Goal: Task Accomplishment & Management: Manage account settings

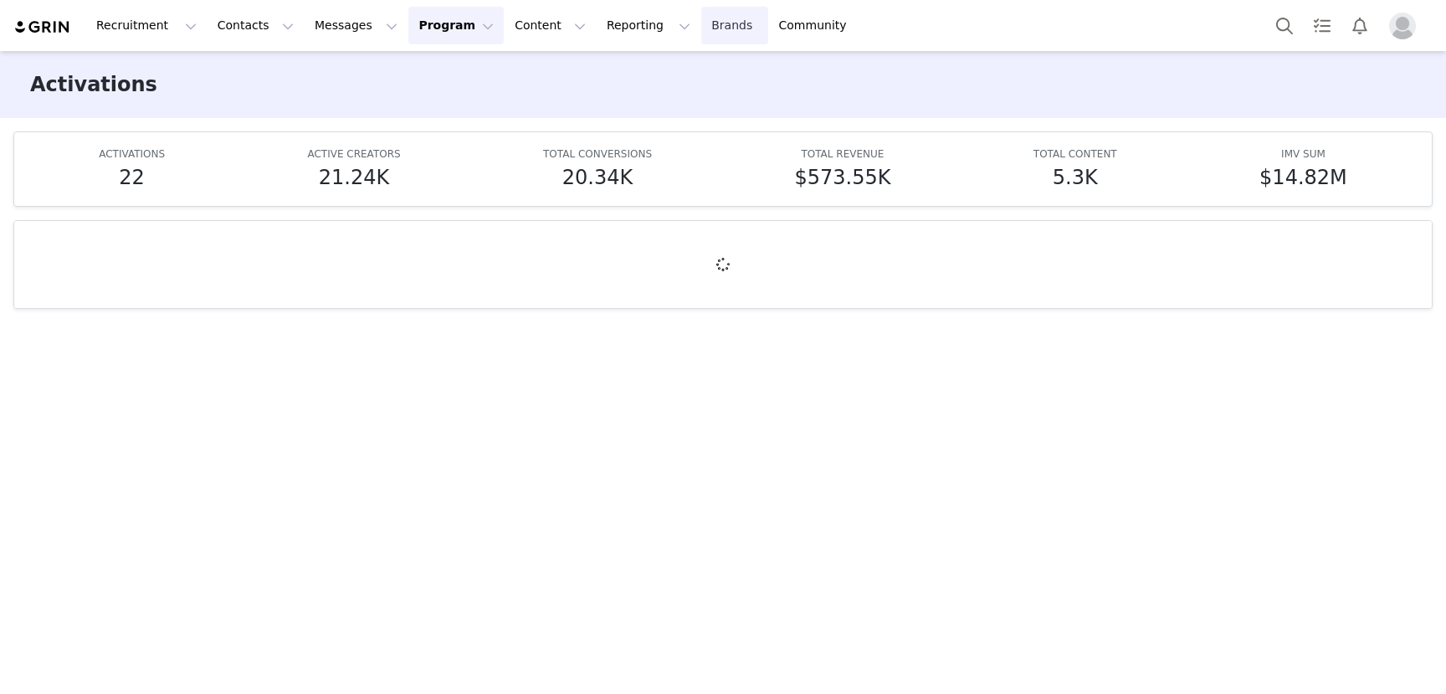
click at [701, 23] on link "Brands Brands" at bounding box center [734, 26] width 66 height 38
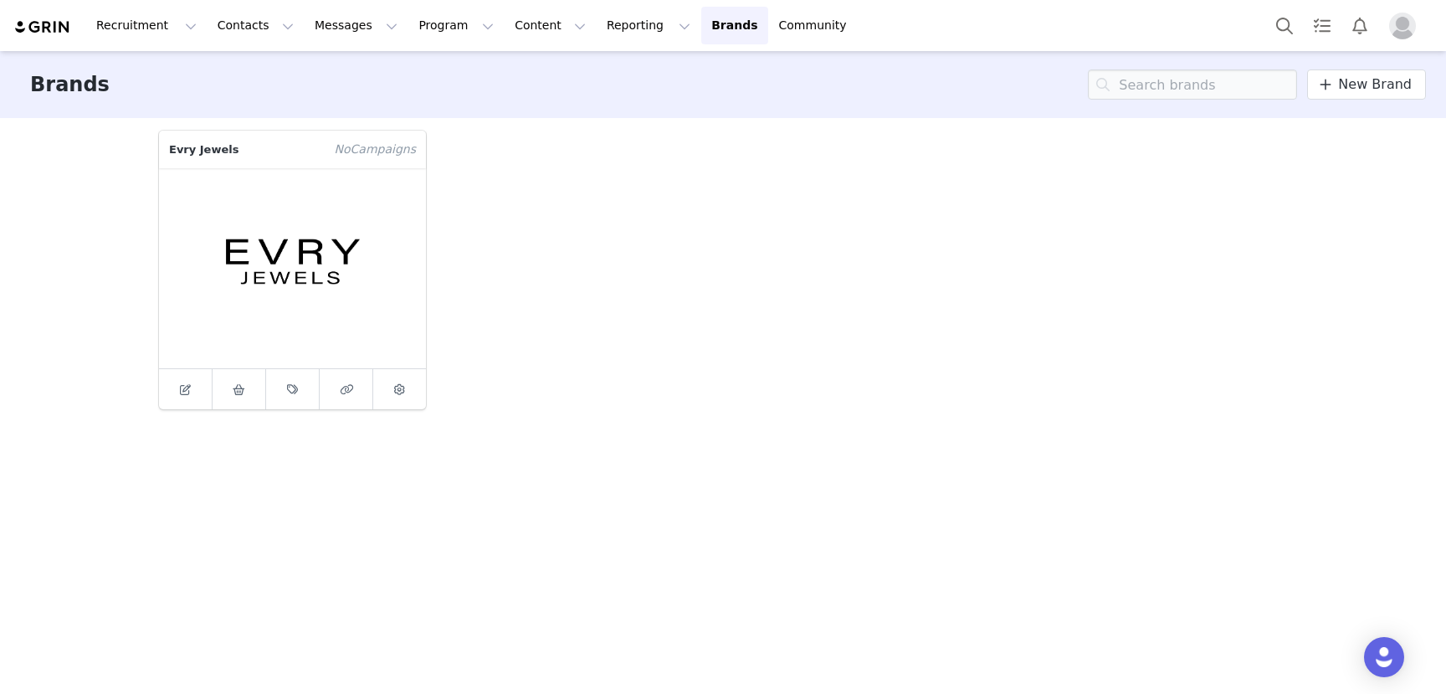
click at [1403, 18] on img "Profile" at bounding box center [1402, 26] width 27 height 27
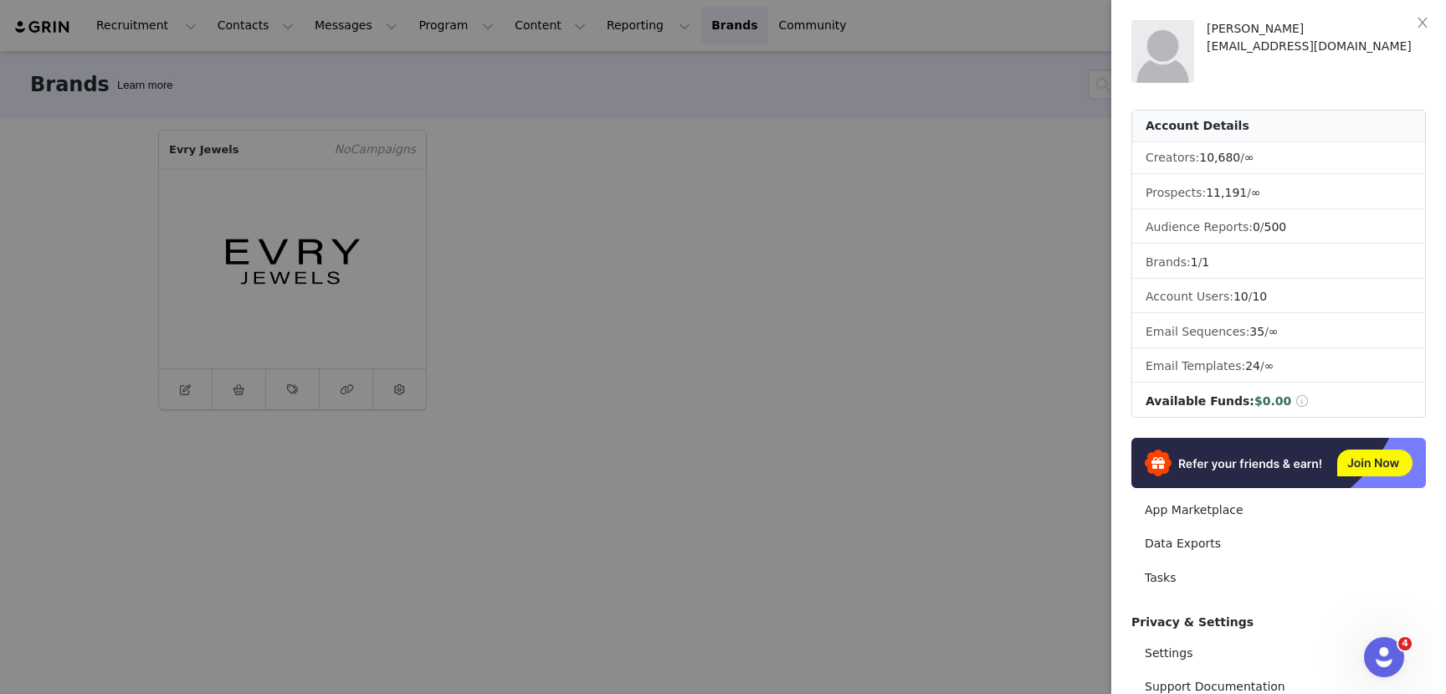
click at [670, 444] on div at bounding box center [723, 347] width 1446 height 694
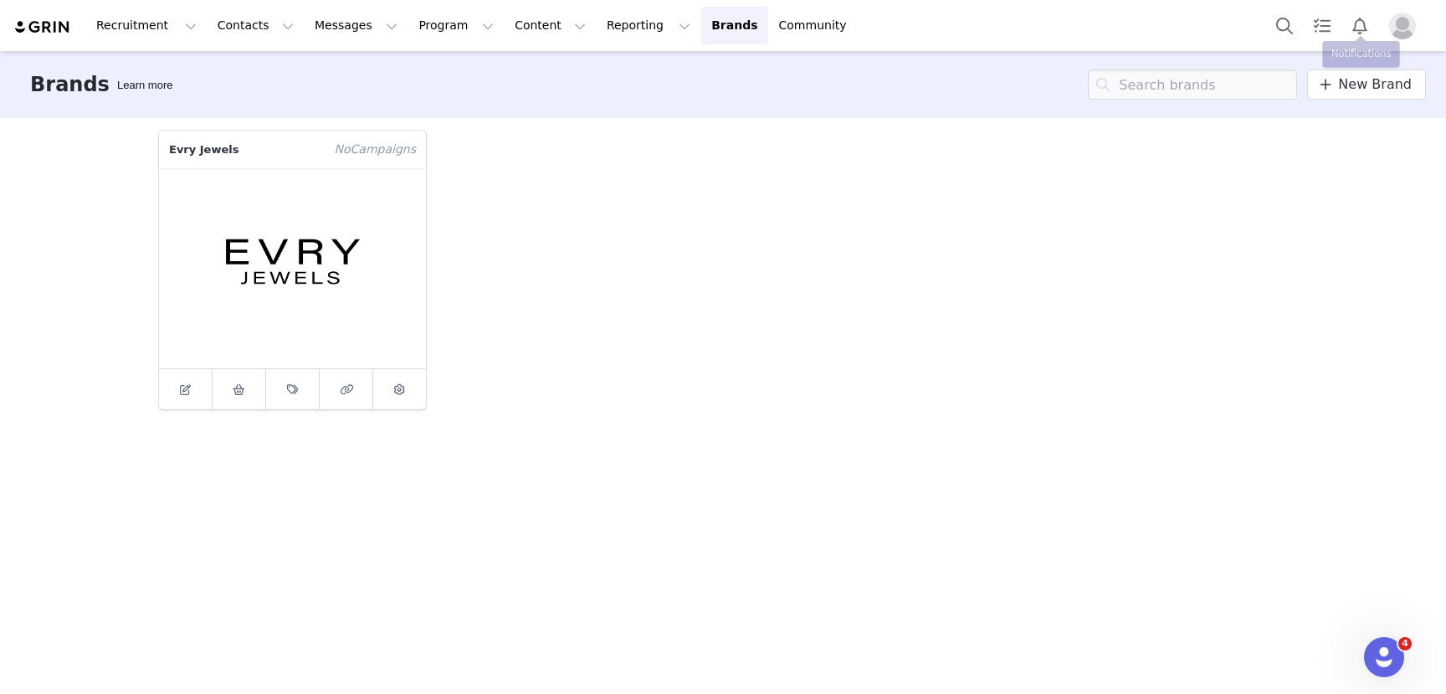
click at [1409, 23] on img "Profile" at bounding box center [1402, 26] width 27 height 27
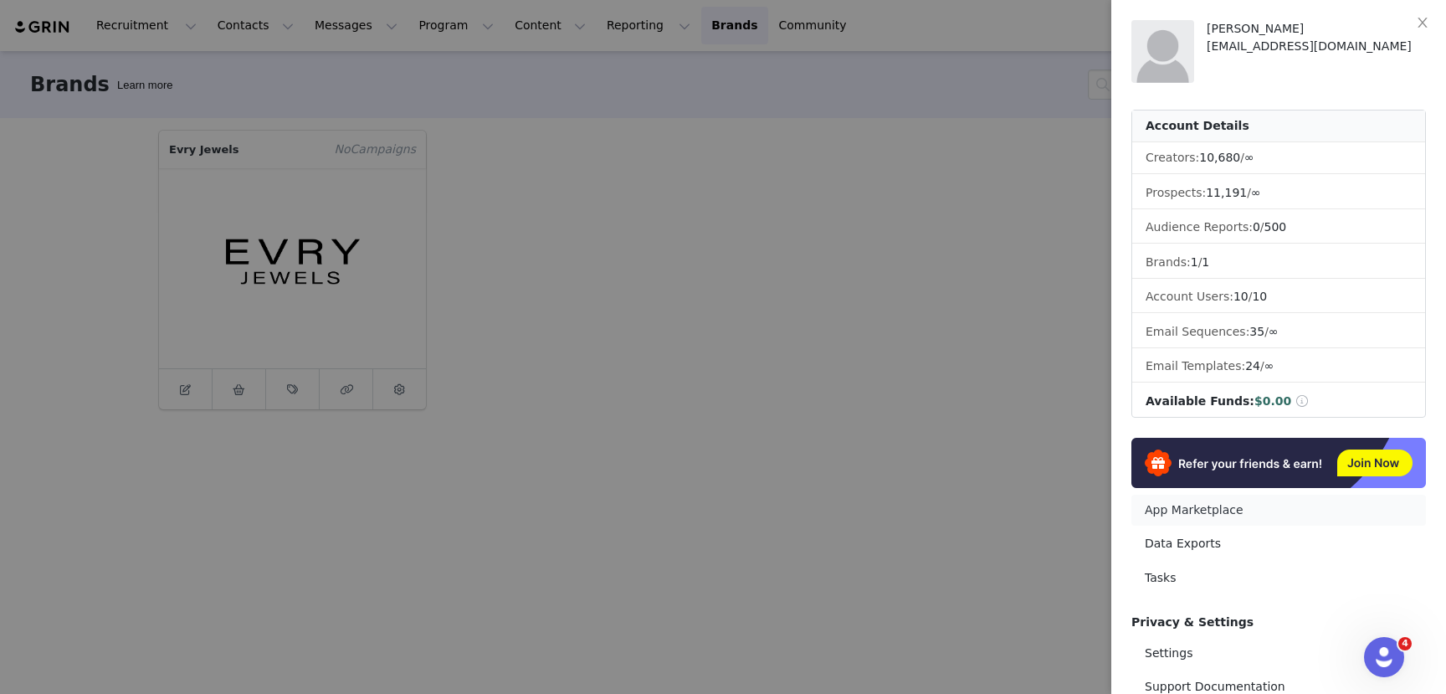
click at [1198, 510] on link "App Marketplace" at bounding box center [1278, 510] width 295 height 31
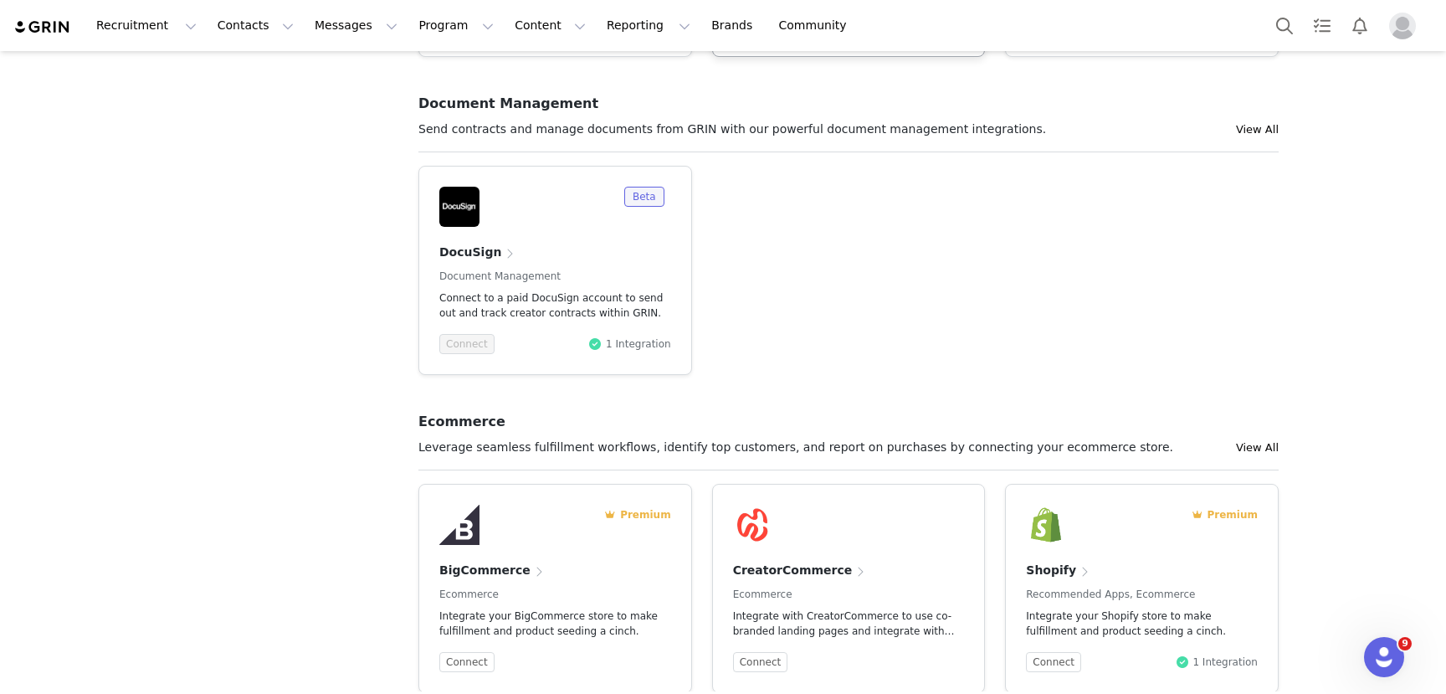
scroll to position [727, 0]
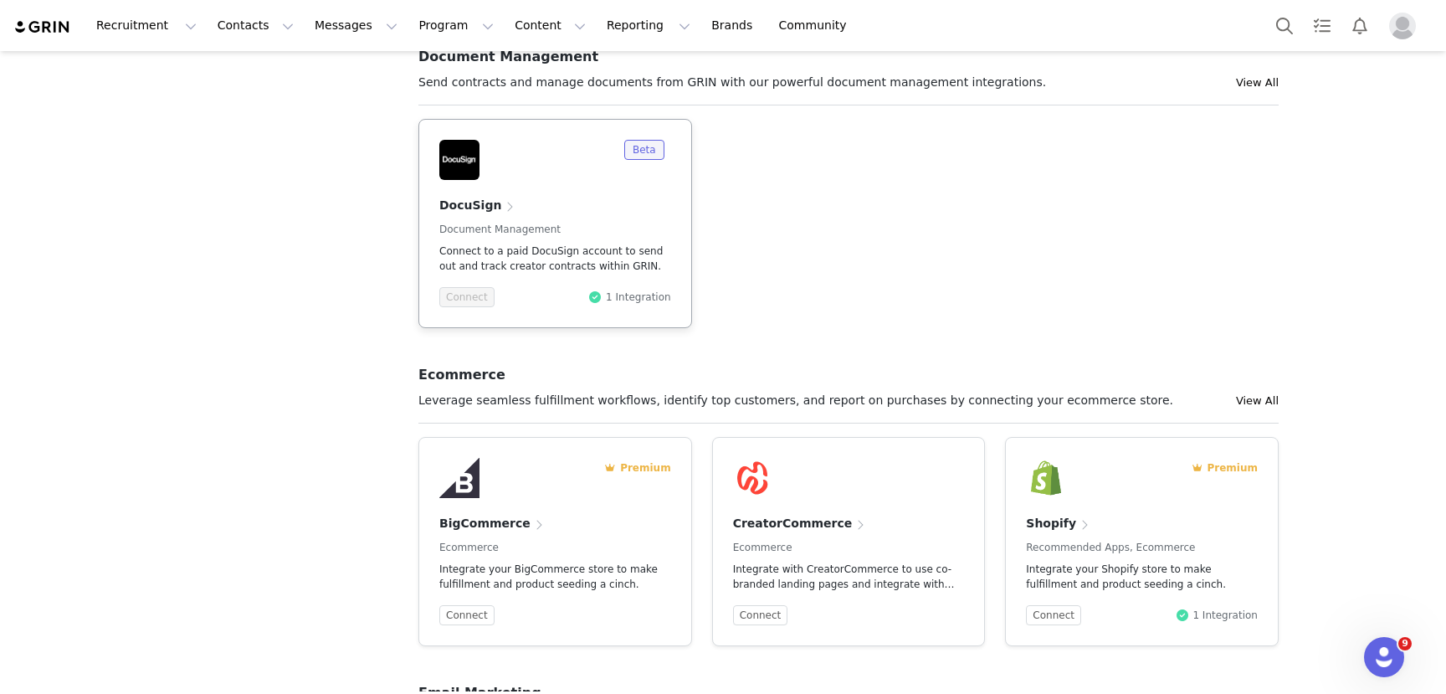
click at [641, 178] on div "Beta" at bounding box center [555, 160] width 232 height 40
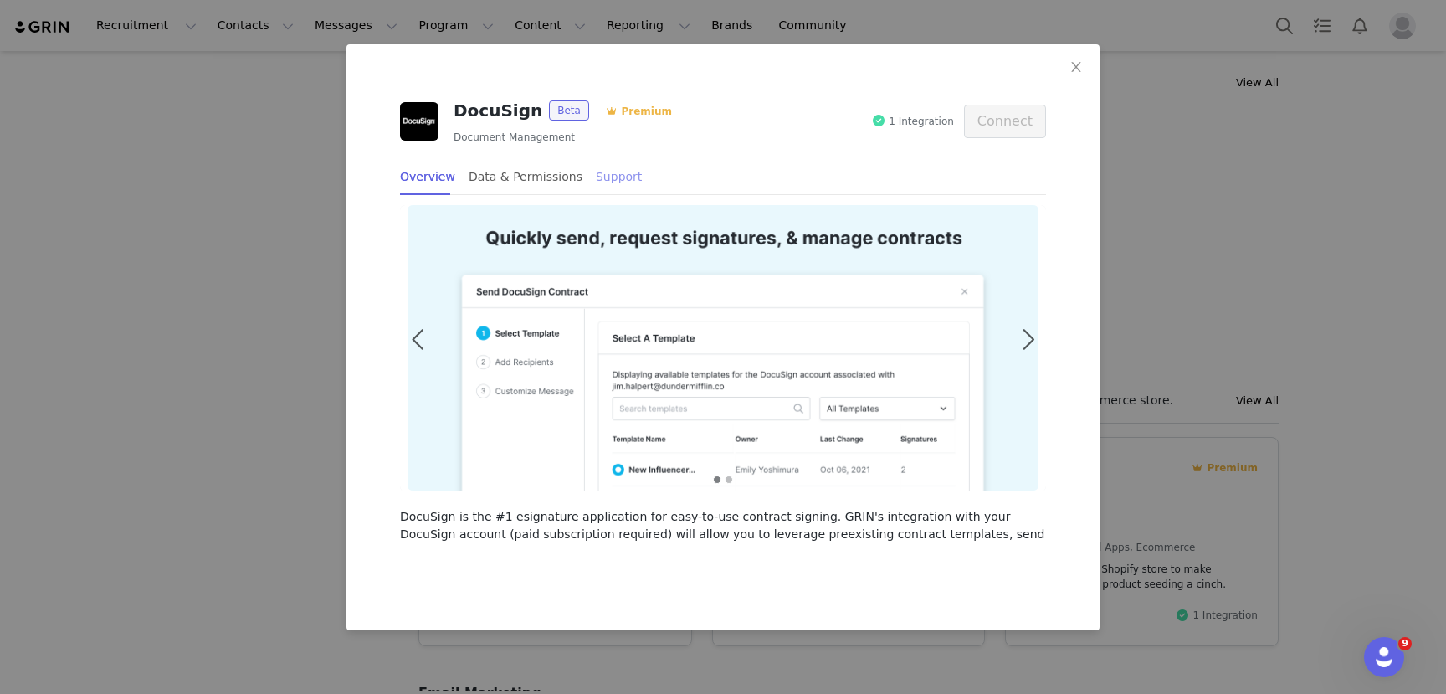
click at [596, 177] on div "Support" at bounding box center [619, 177] width 46 height 38
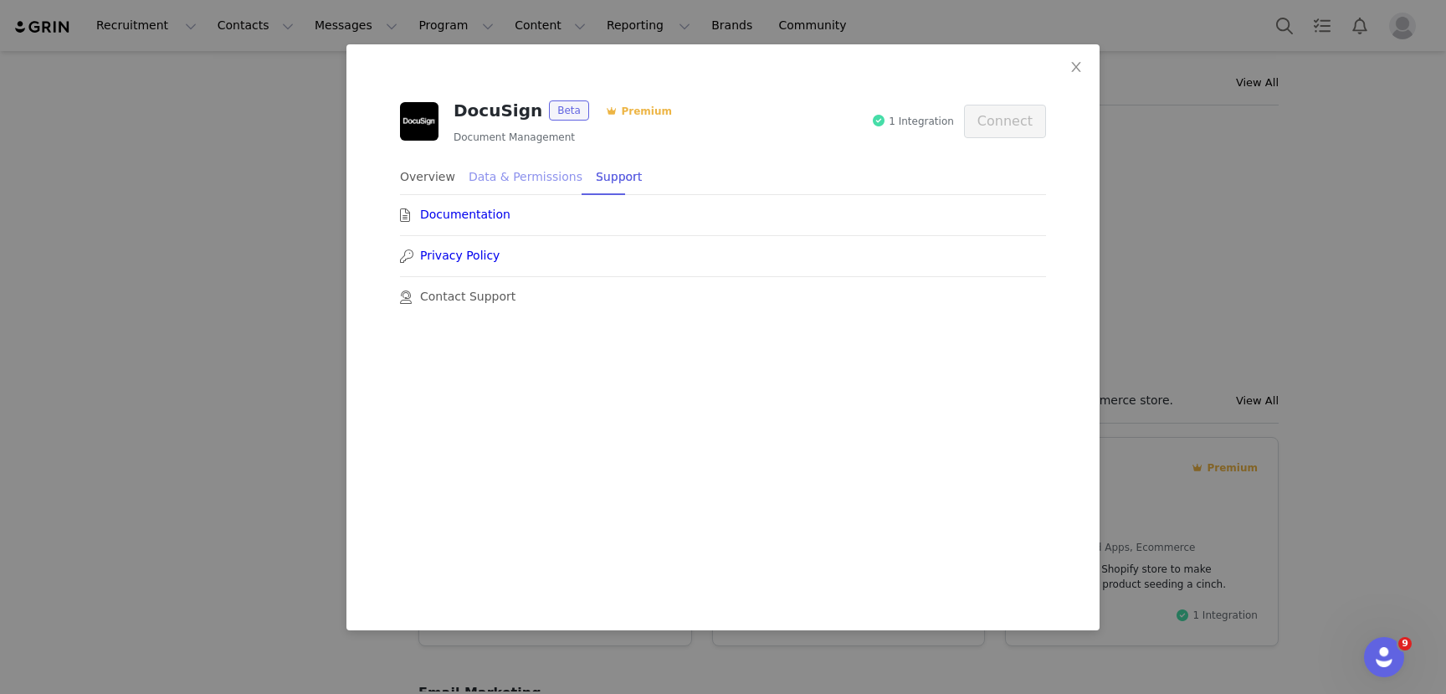
click at [567, 169] on div "Data & Permissions" at bounding box center [526, 177] width 114 height 38
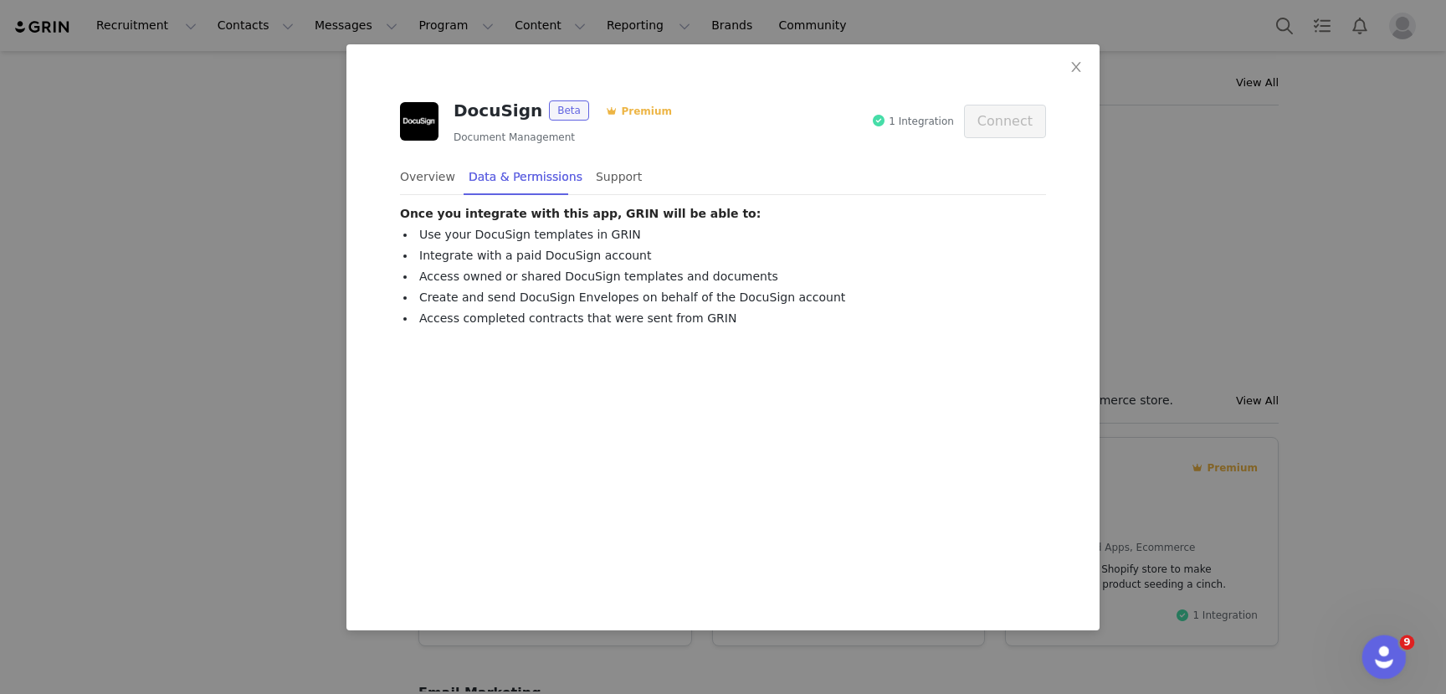
click at [1377, 651] on icon "Open Intercom Messenger" at bounding box center [1382, 655] width 28 height 28
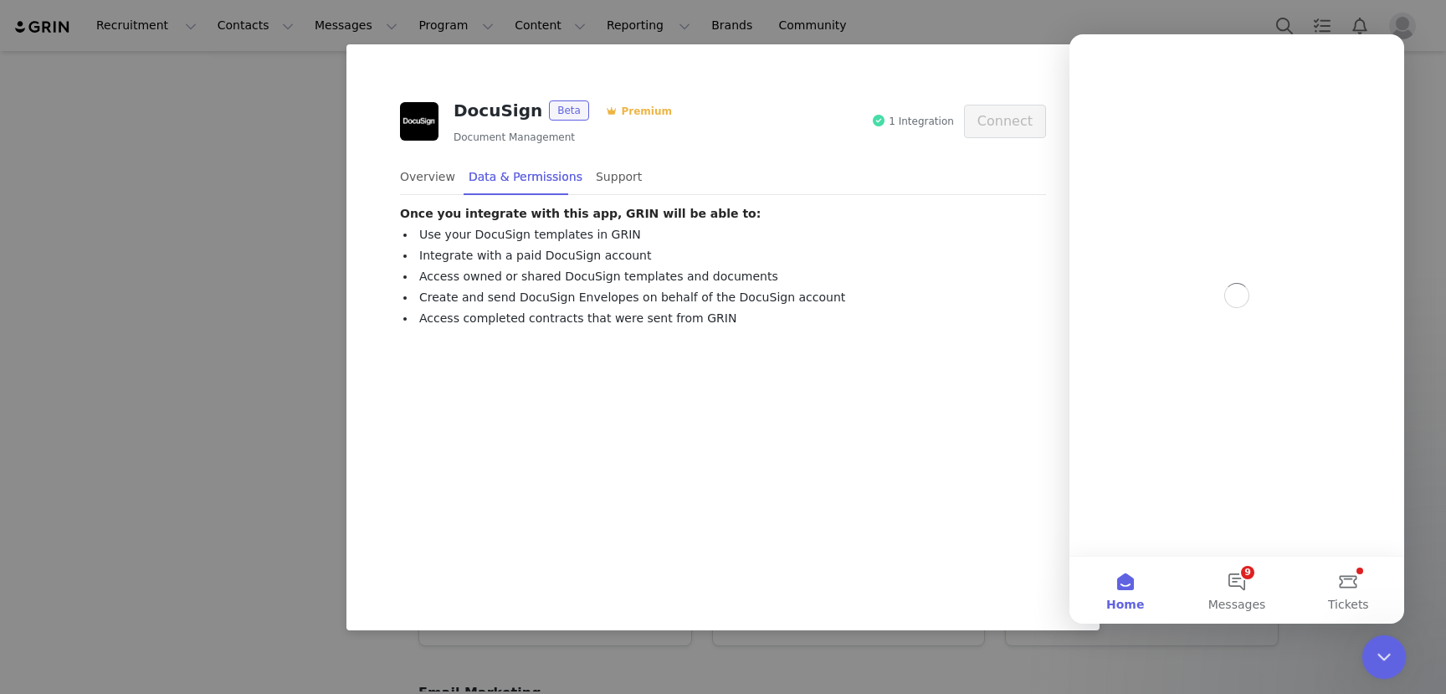
scroll to position [0, 0]
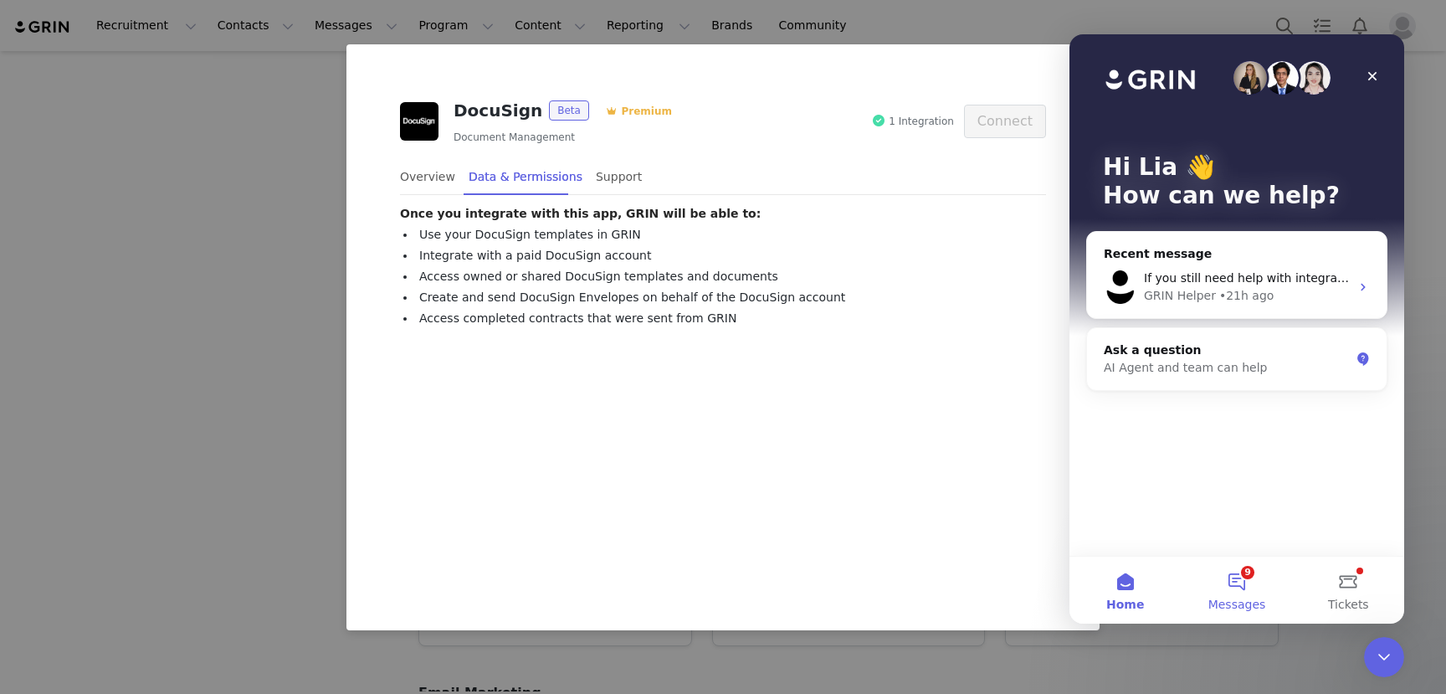
click at [1242, 584] on button "9 Messages" at bounding box center [1236, 590] width 111 height 67
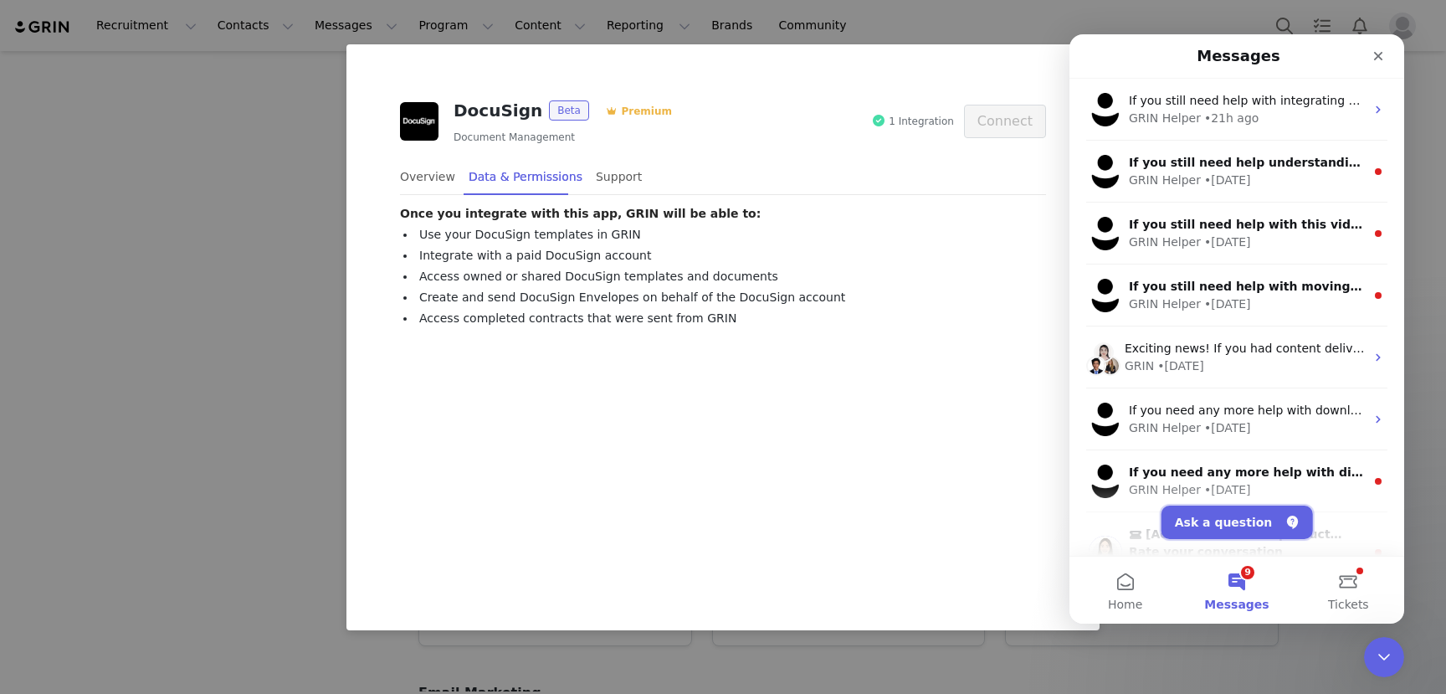
click at [1206, 516] on button "Ask a question" at bounding box center [1237, 521] width 151 height 33
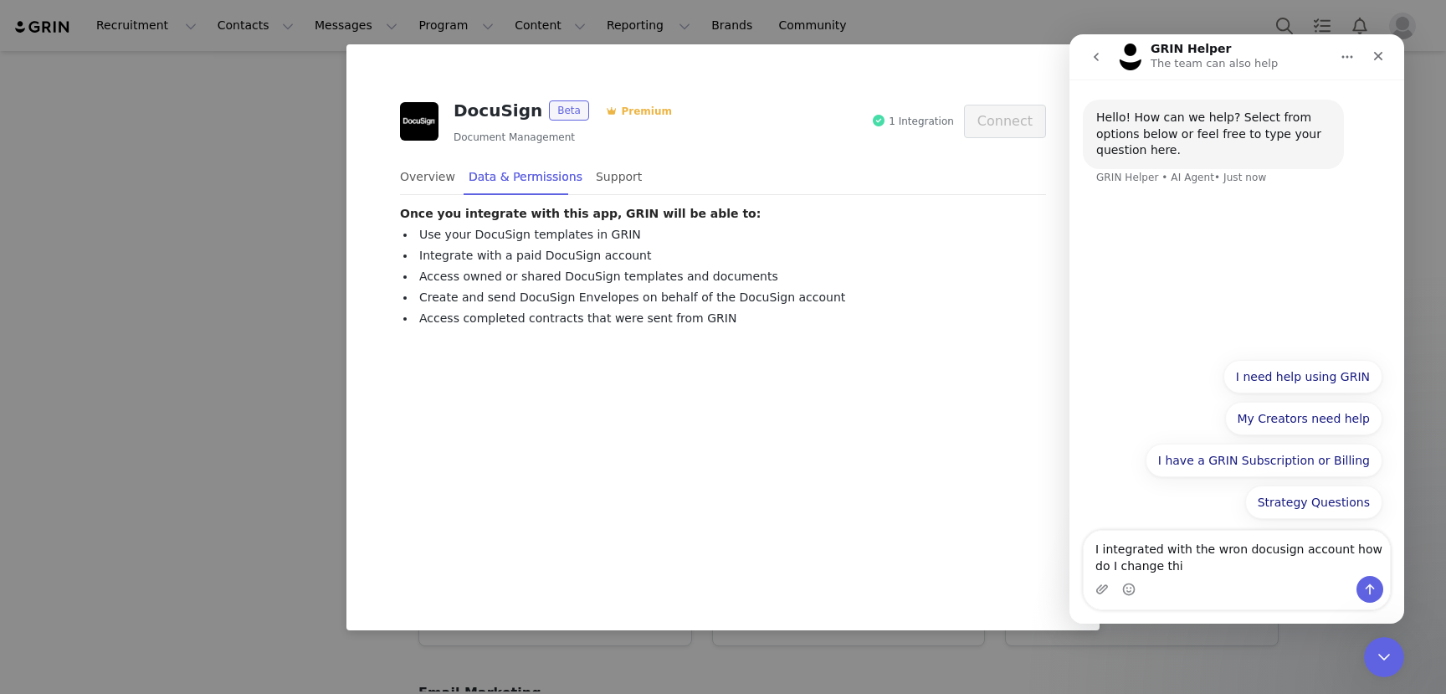
type textarea "I integrated with the wron docusign account how do I change this"
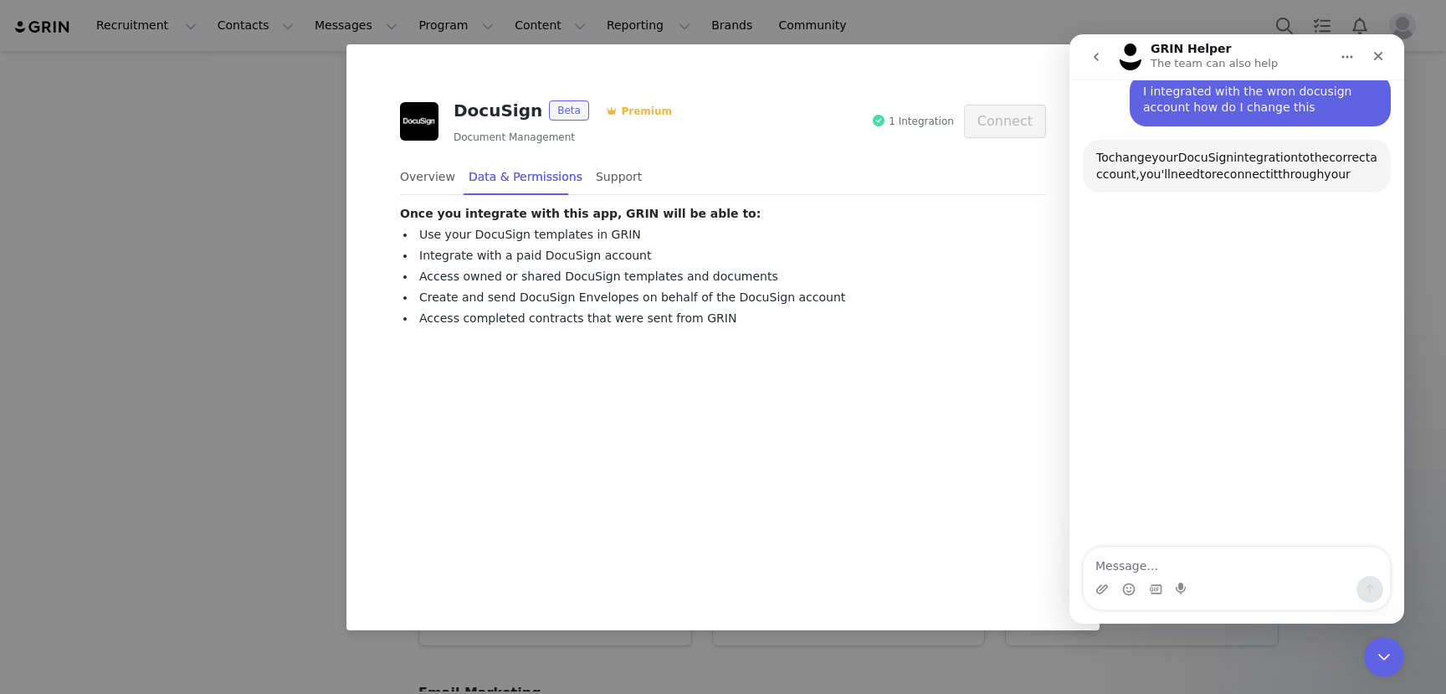
scroll to position [107, 0]
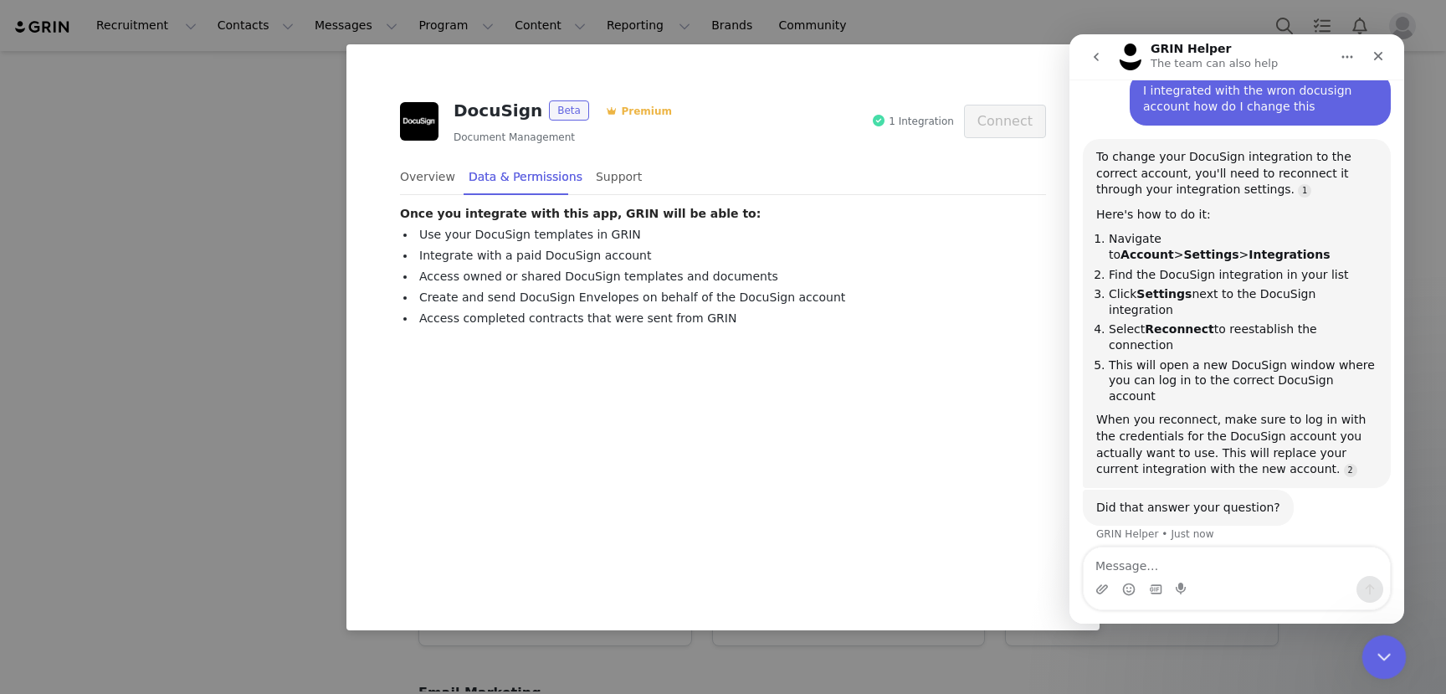
click at [1382, 653] on icon "Close Intercom Messenger" at bounding box center [1382, 654] width 20 height 20
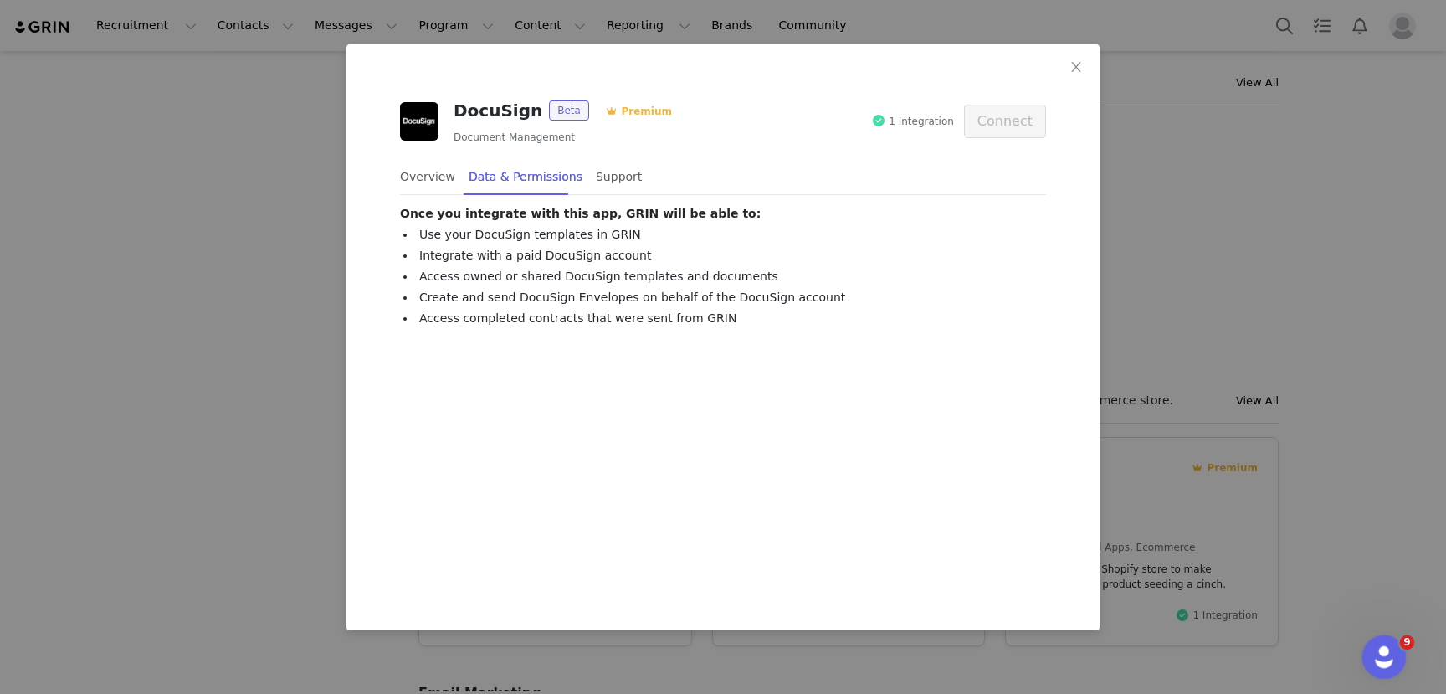
scroll to position [61, 0]
click at [1076, 65] on icon "icon: close" at bounding box center [1076, 66] width 13 height 13
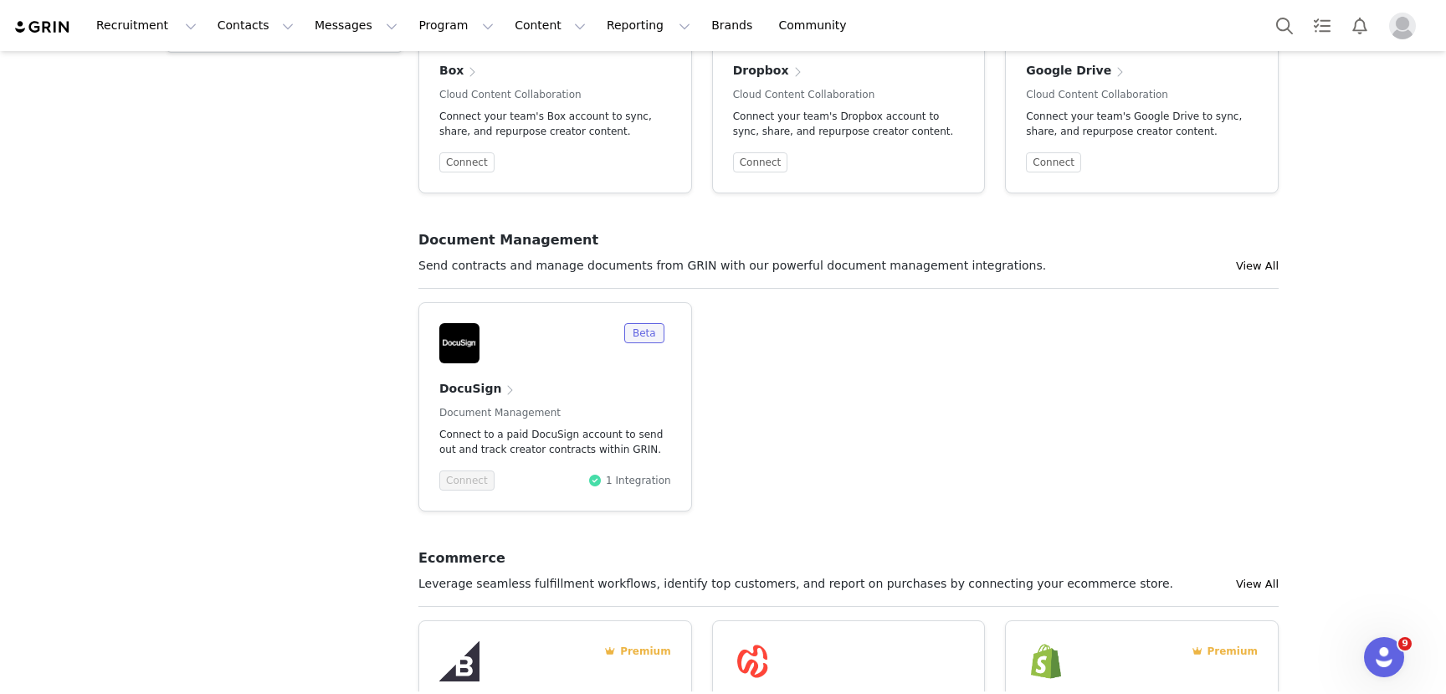
scroll to position [534, 0]
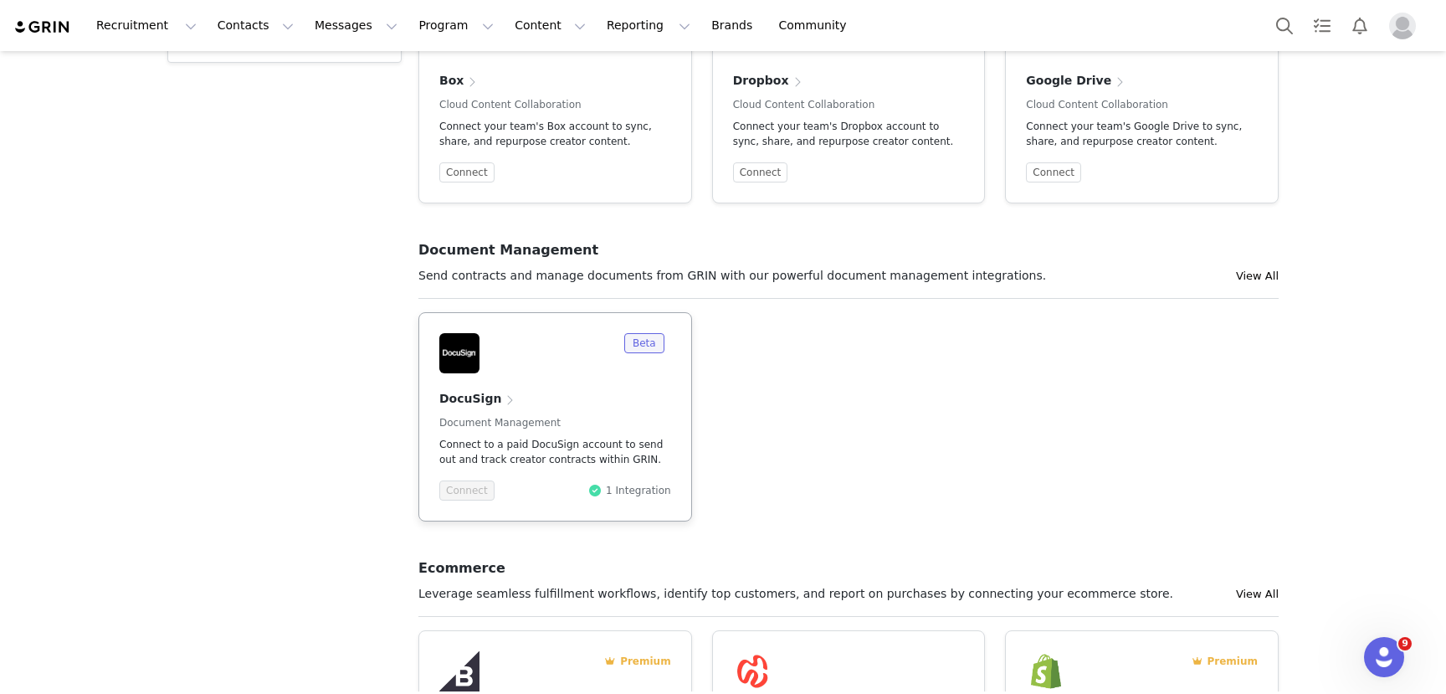
click at [452, 399] on h4 "DocuSign" at bounding box center [470, 399] width 62 height 18
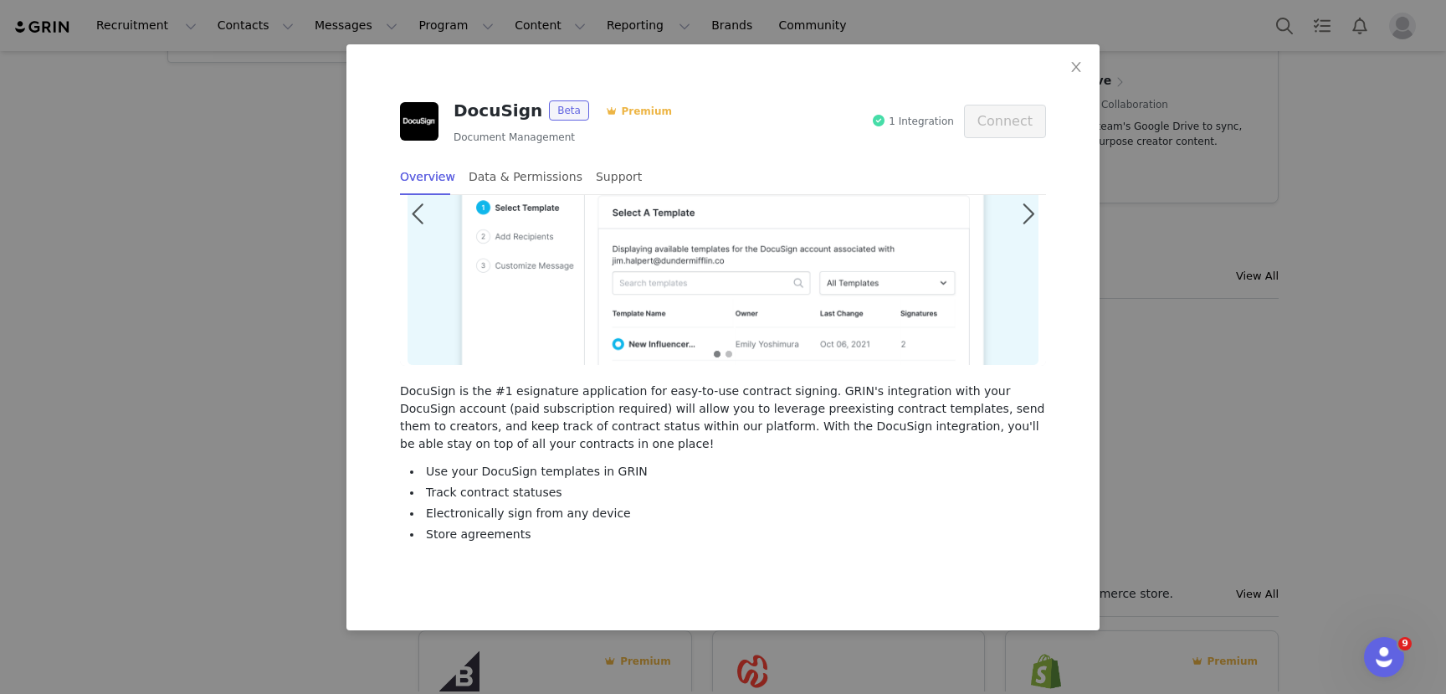
scroll to position [0, 0]
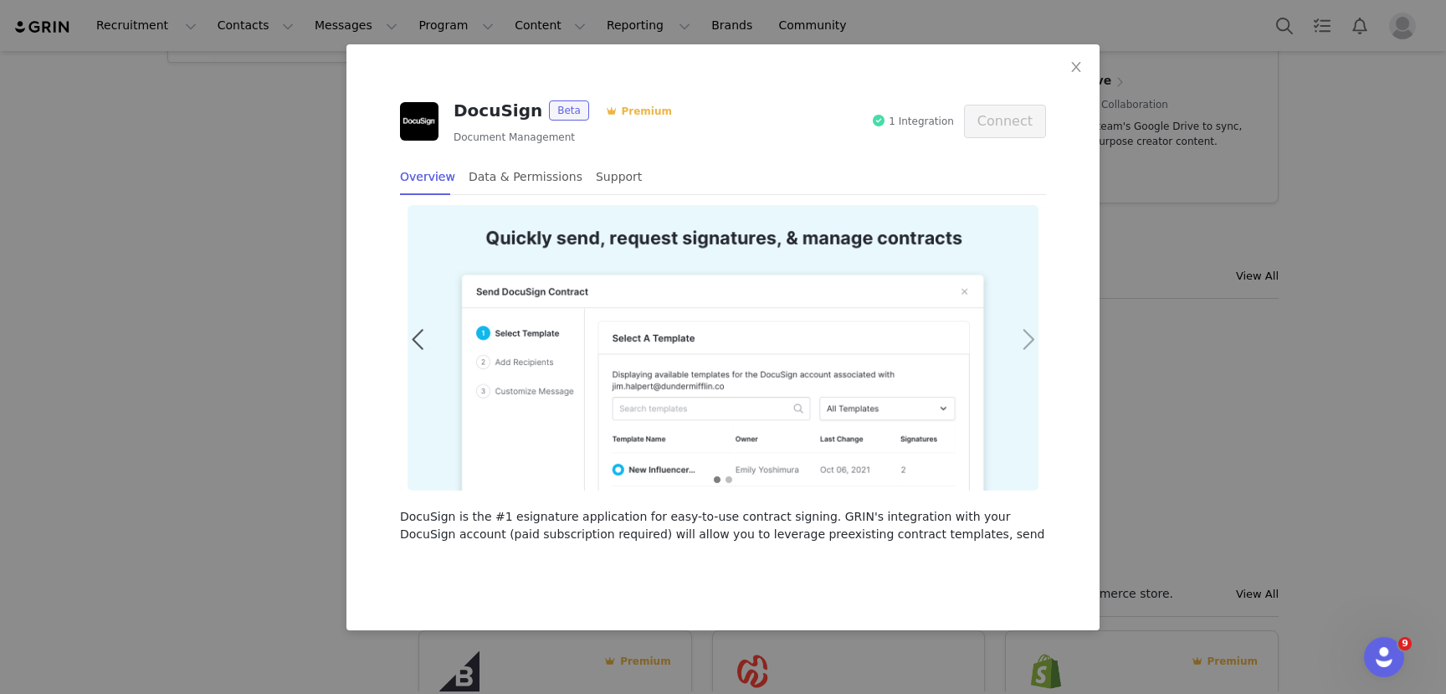
click at [1028, 340] on span at bounding box center [1028, 340] width 38 height 0
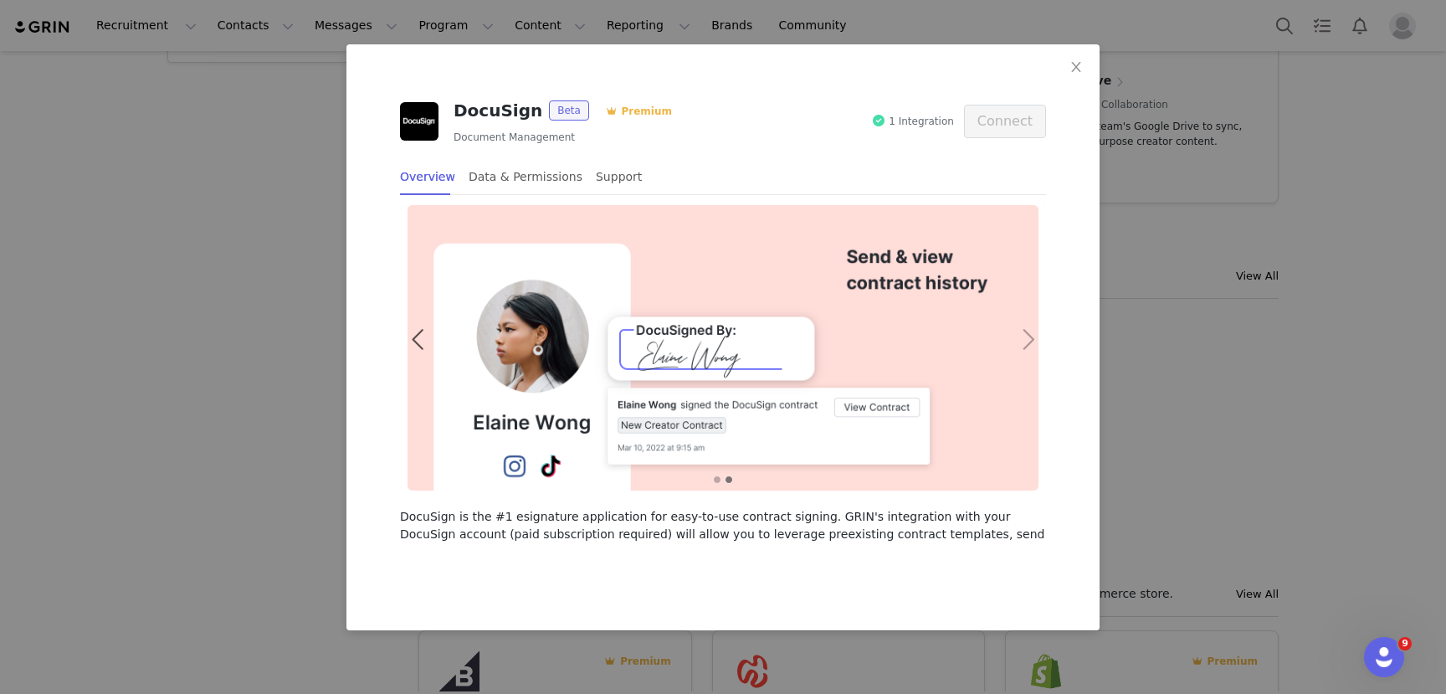
click at [1028, 340] on span at bounding box center [1028, 340] width 38 height 0
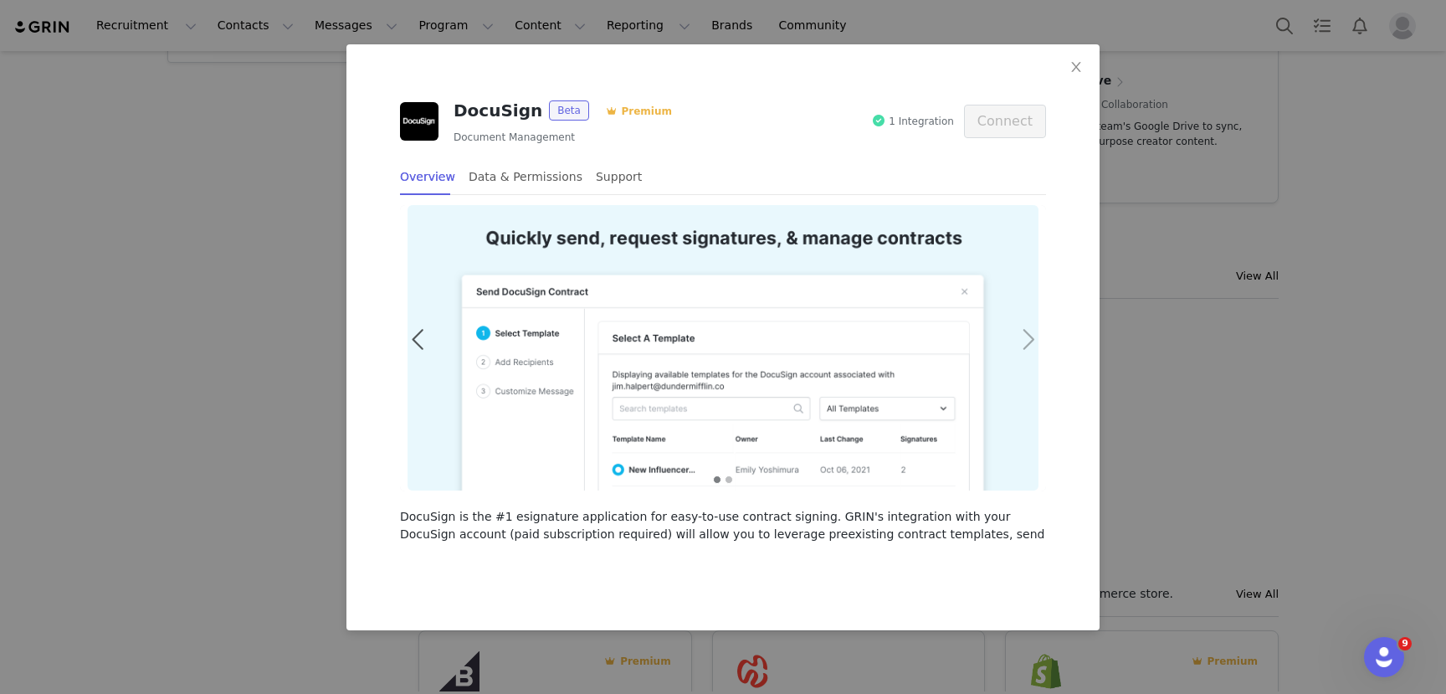
click at [1028, 340] on span at bounding box center [1028, 340] width 38 height 0
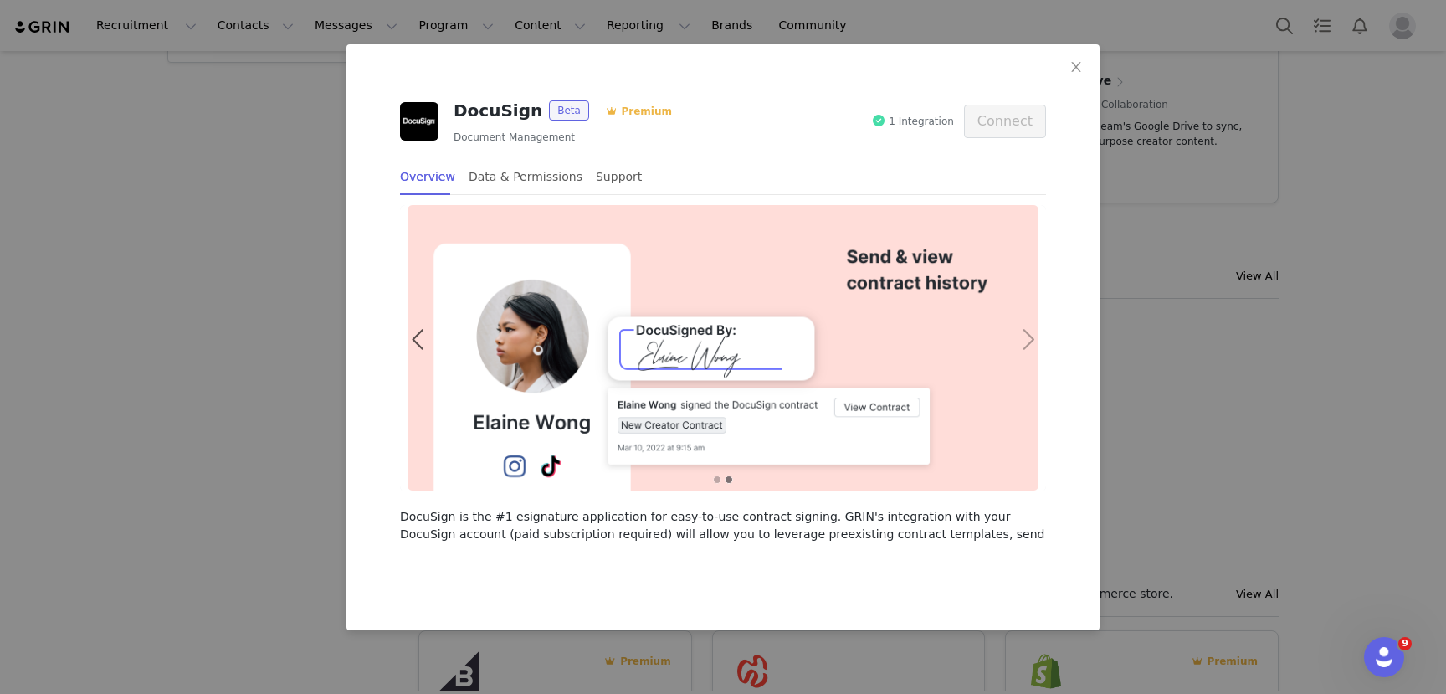
click at [1028, 340] on span at bounding box center [1028, 340] width 38 height 0
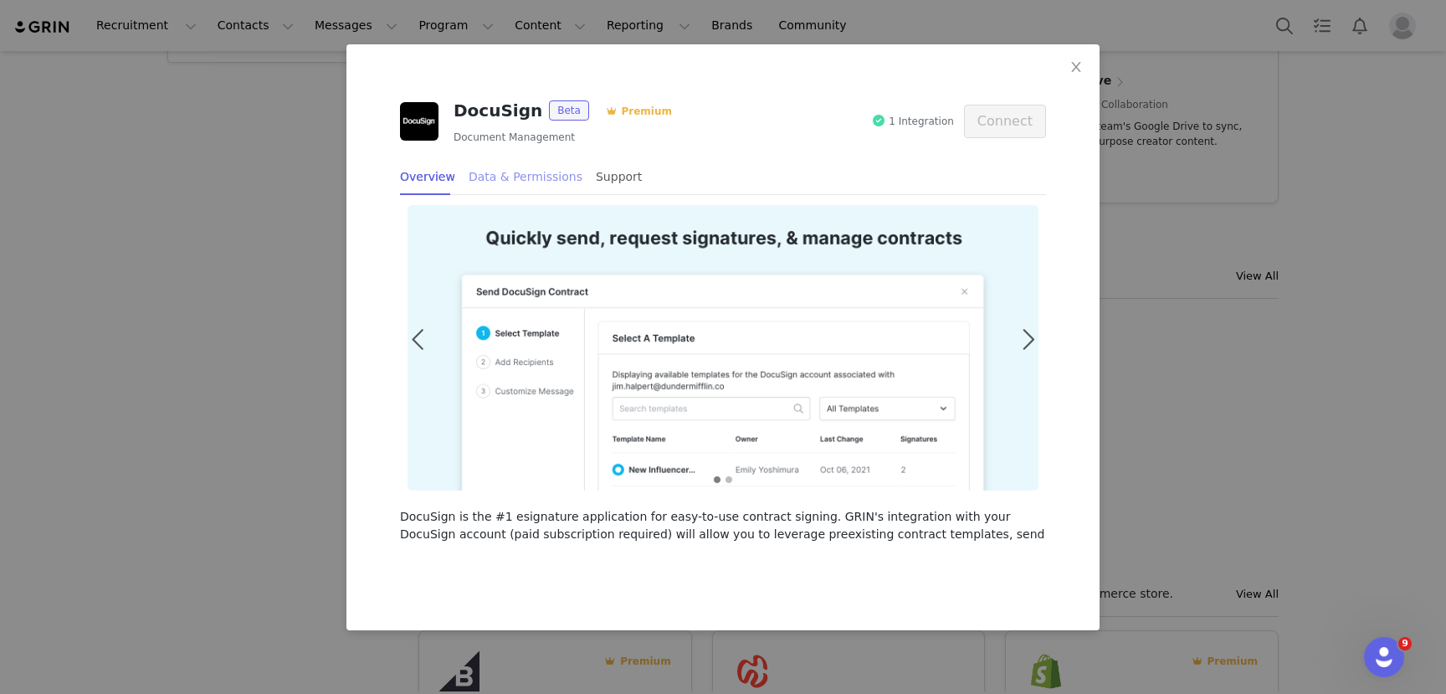
click at [518, 179] on div "Data & Permissions" at bounding box center [526, 177] width 114 height 38
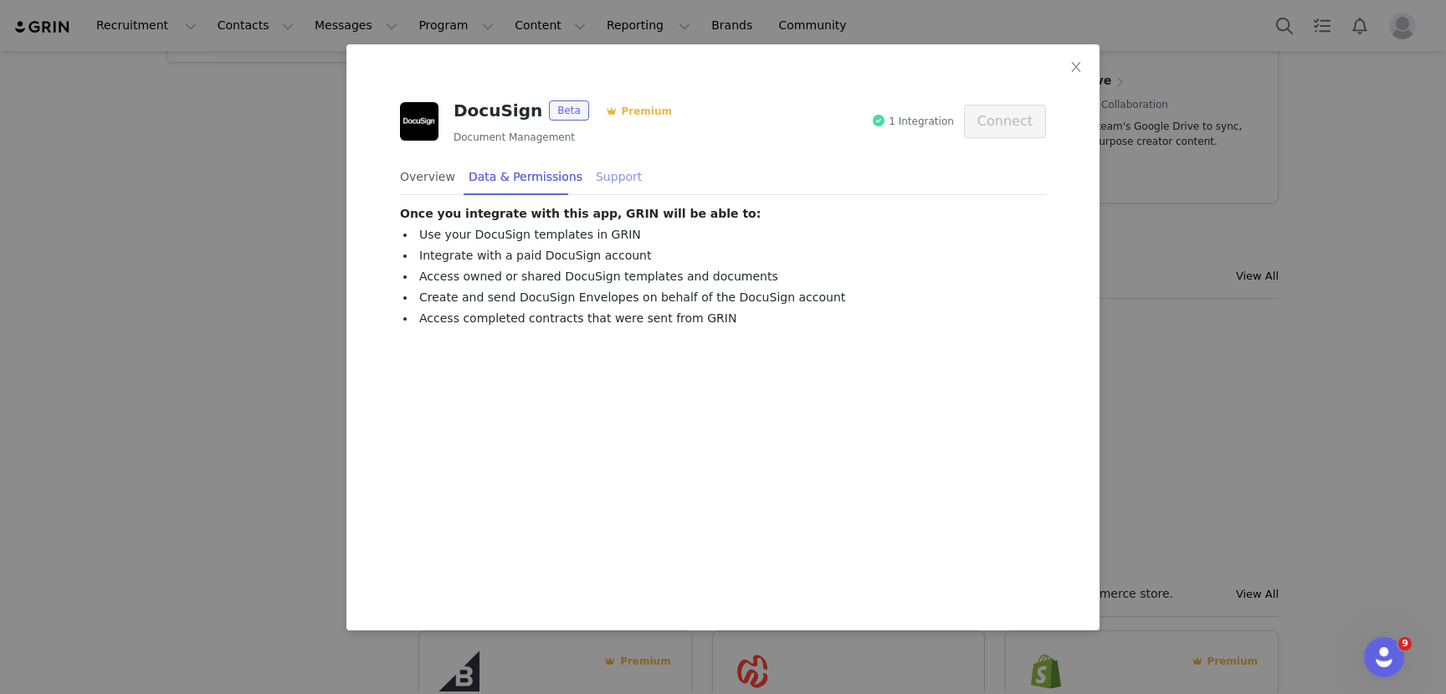
click at [596, 179] on div "Support" at bounding box center [619, 177] width 46 height 38
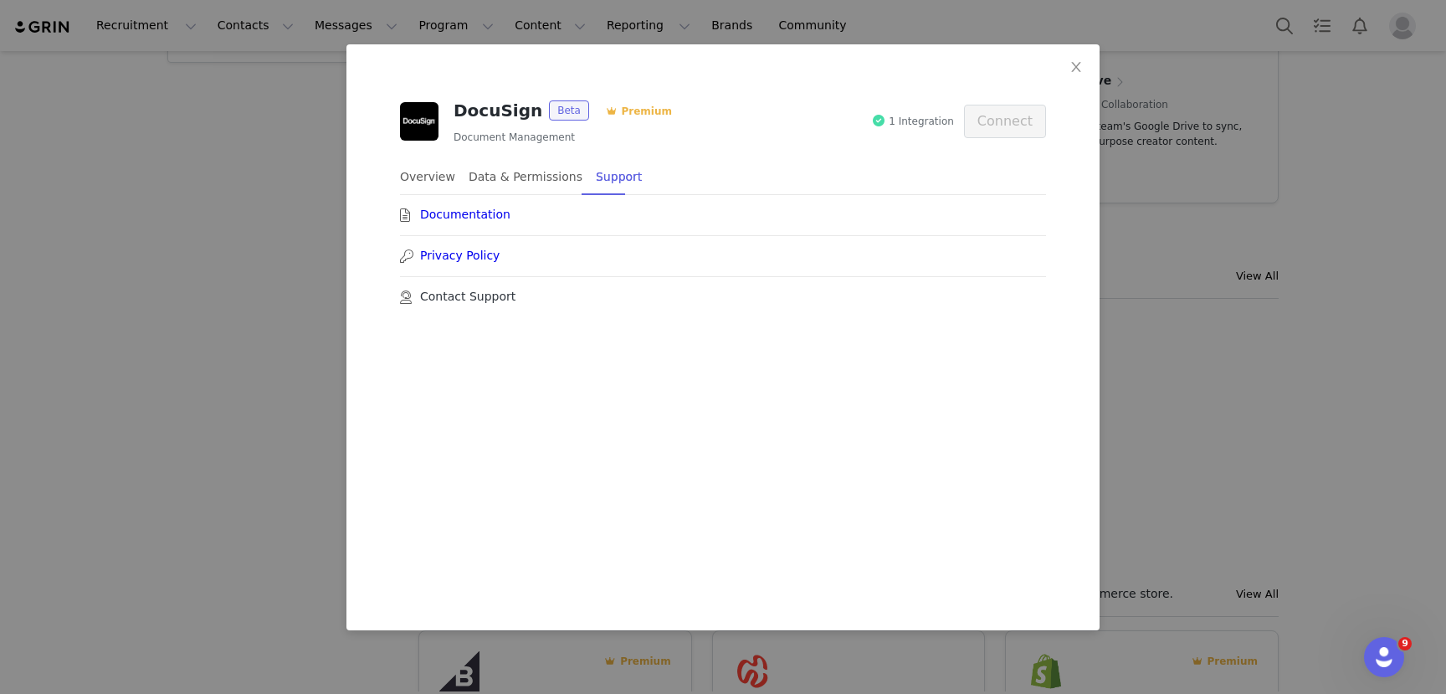
click at [451, 299] on link "Contact Support" at bounding box center [467, 297] width 95 height 18
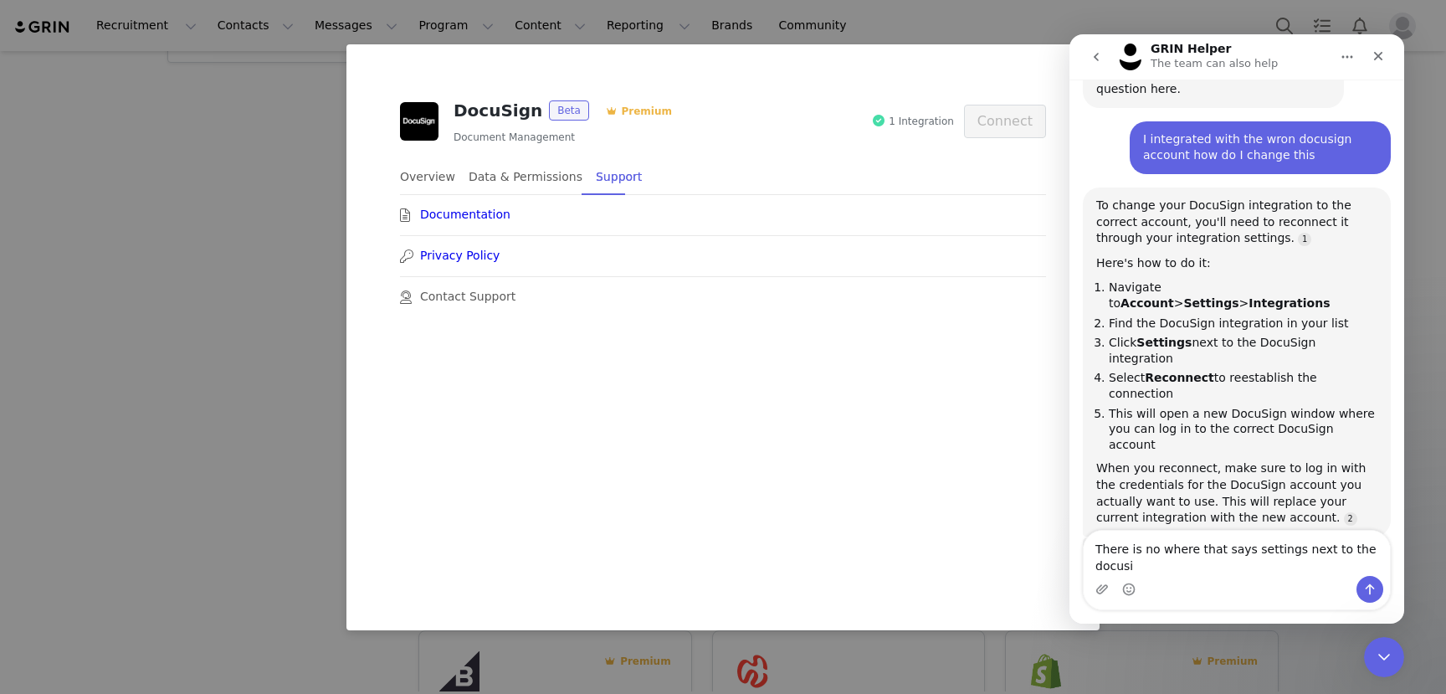
scroll to position [78, 0]
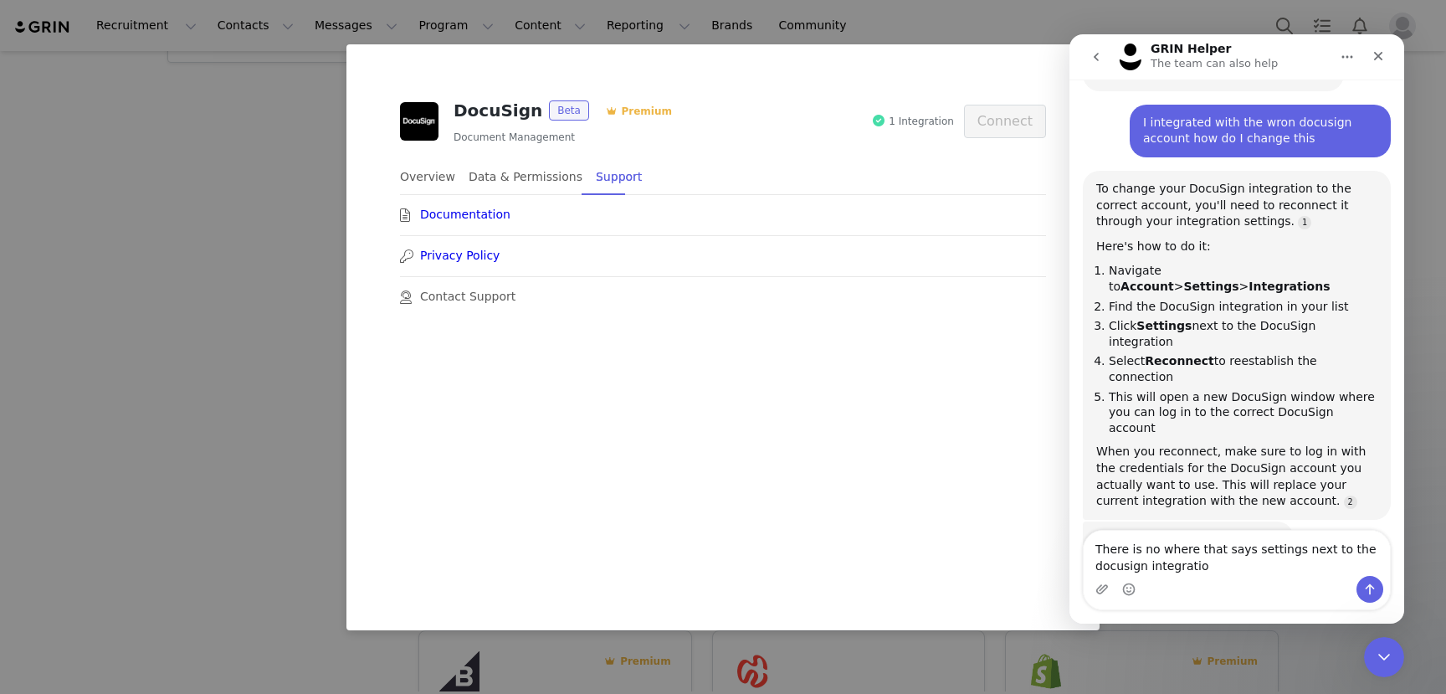
type textarea "There is no where that says settings next to the docusign integration"
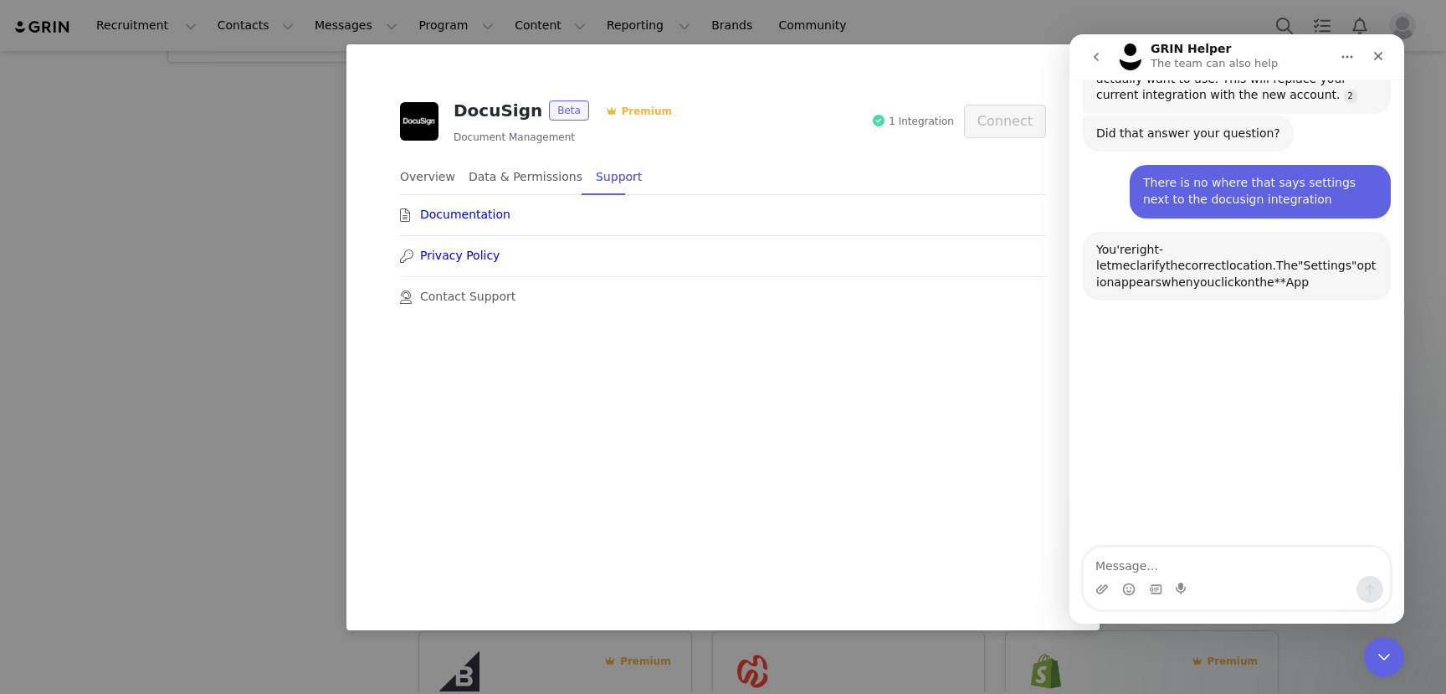
scroll to position [511, 0]
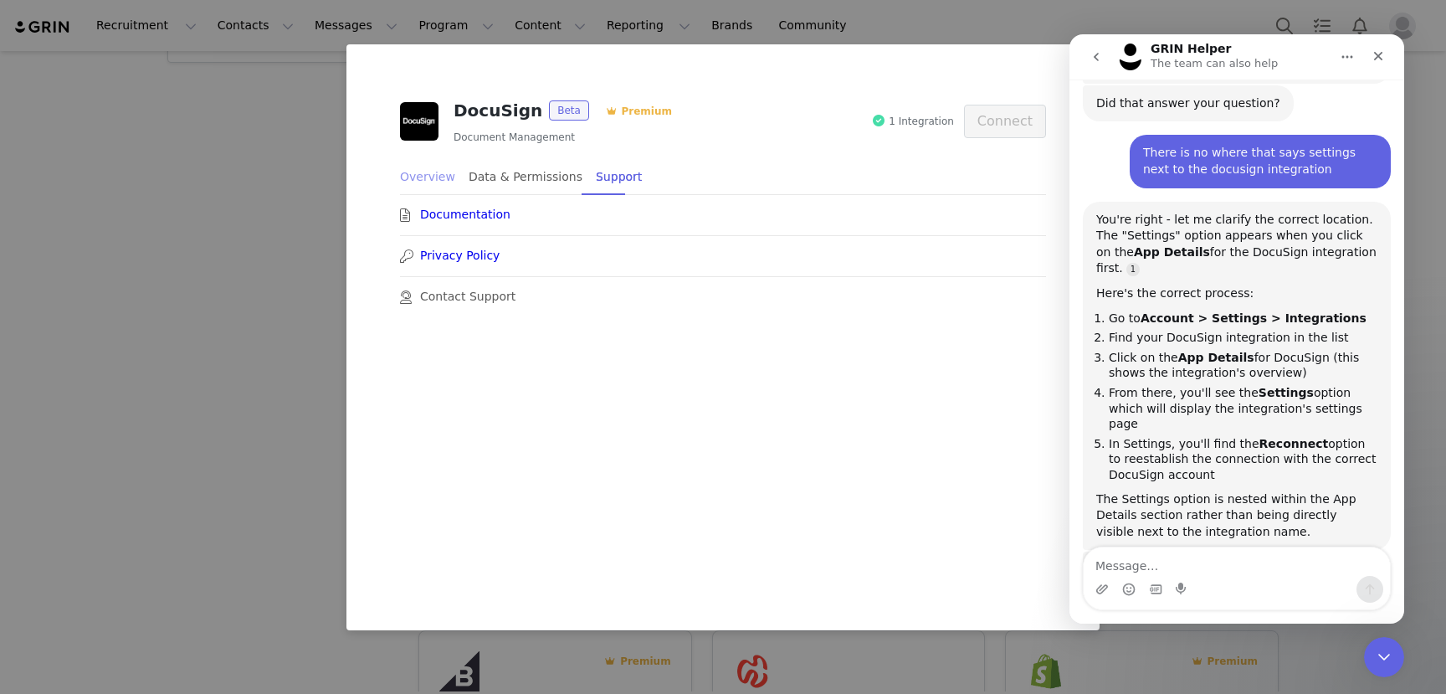
click at [425, 171] on div "Overview" at bounding box center [427, 177] width 55 height 38
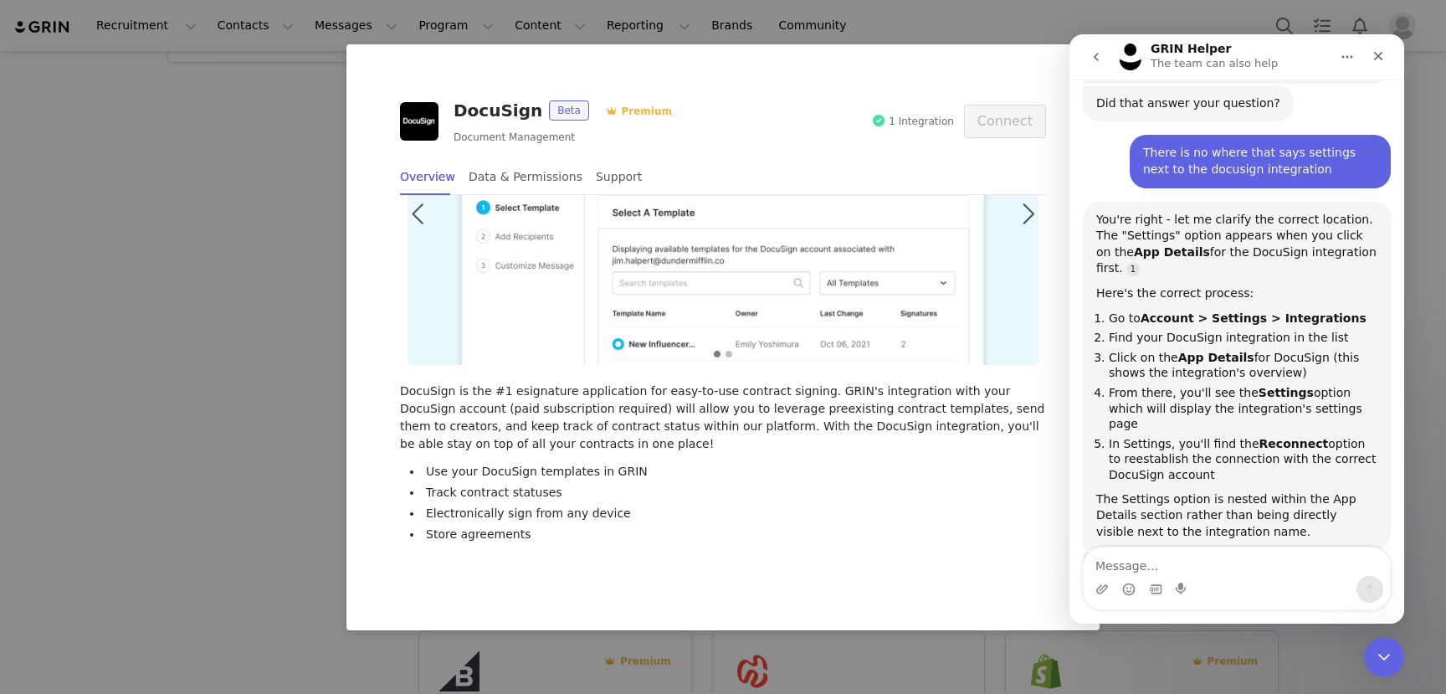
scroll to position [0, 0]
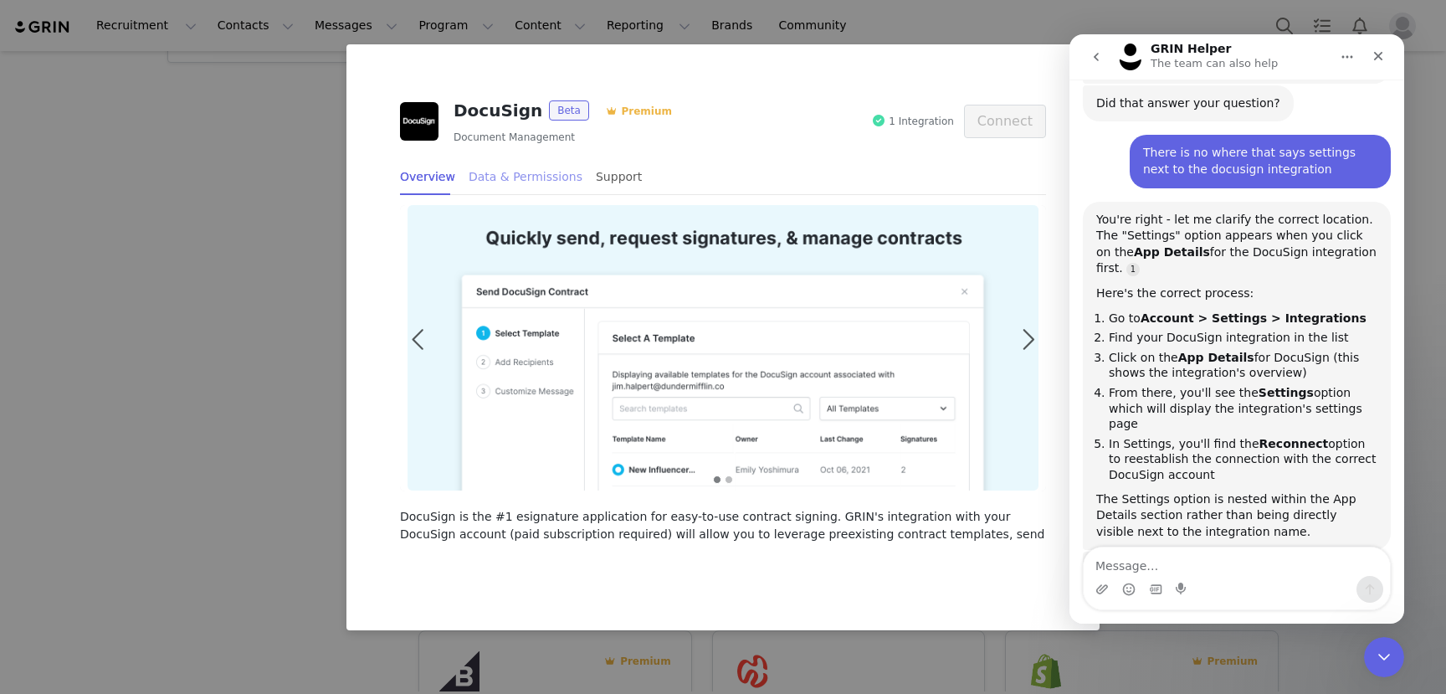
click at [519, 184] on div "Data & Permissions" at bounding box center [526, 177] width 114 height 38
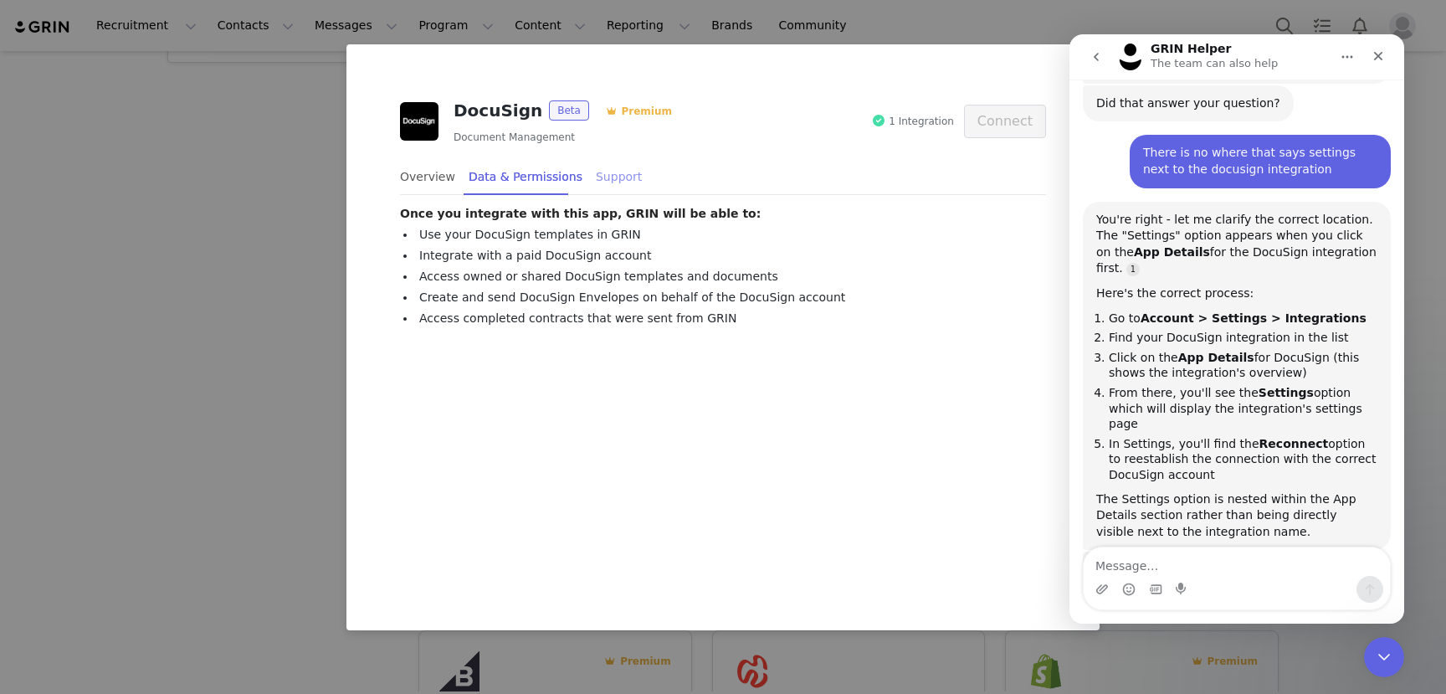
click at [609, 173] on div "Support" at bounding box center [619, 177] width 46 height 38
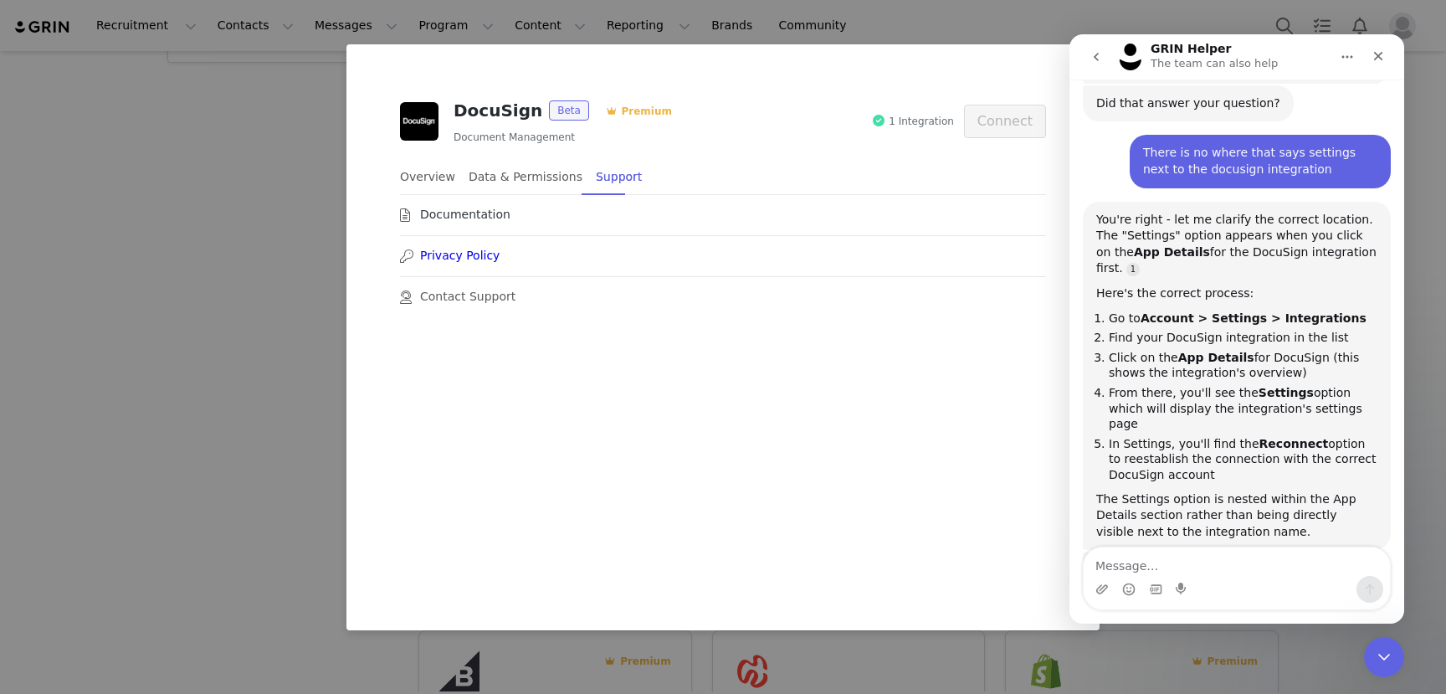
click at [441, 220] on link "Documentation" at bounding box center [465, 215] width 90 height 18
click at [1384, 658] on icon "Close Intercom Messenger" at bounding box center [1382, 654] width 20 height 20
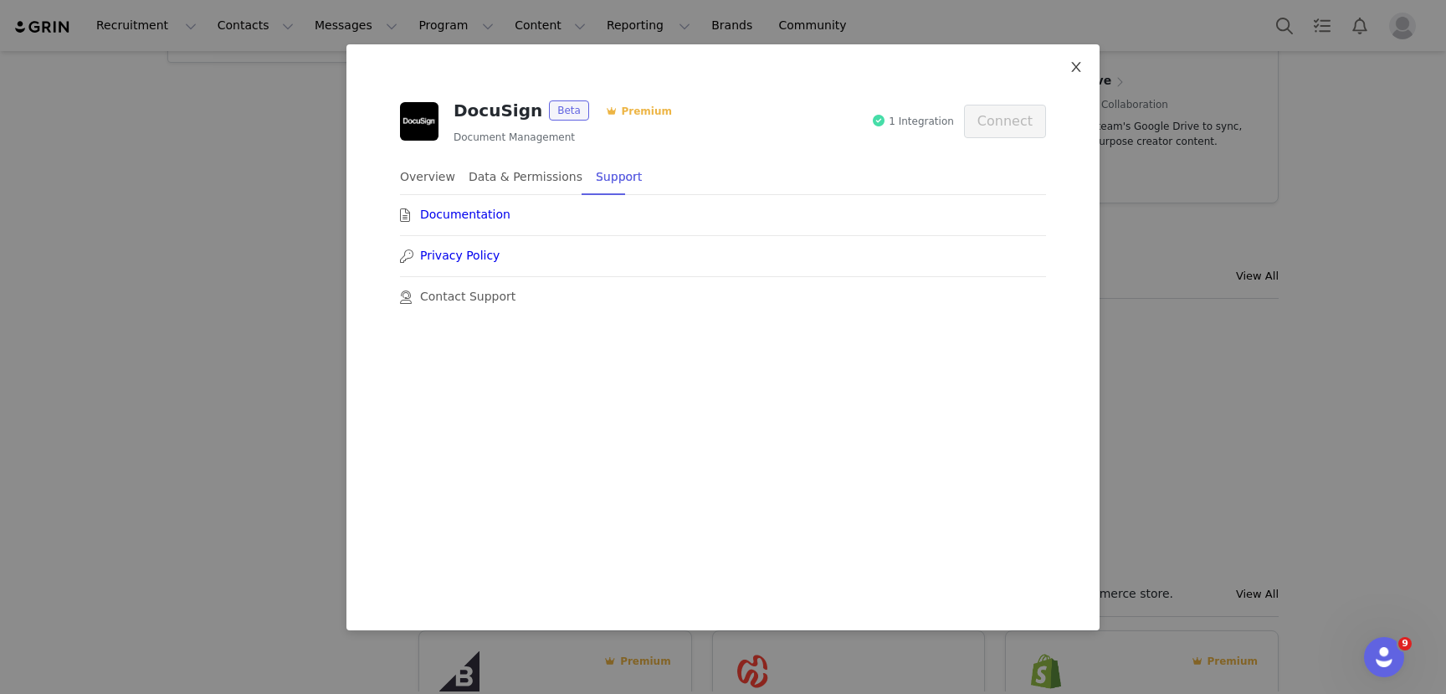
click at [1068, 68] on span "Close" at bounding box center [1076, 67] width 47 height 47
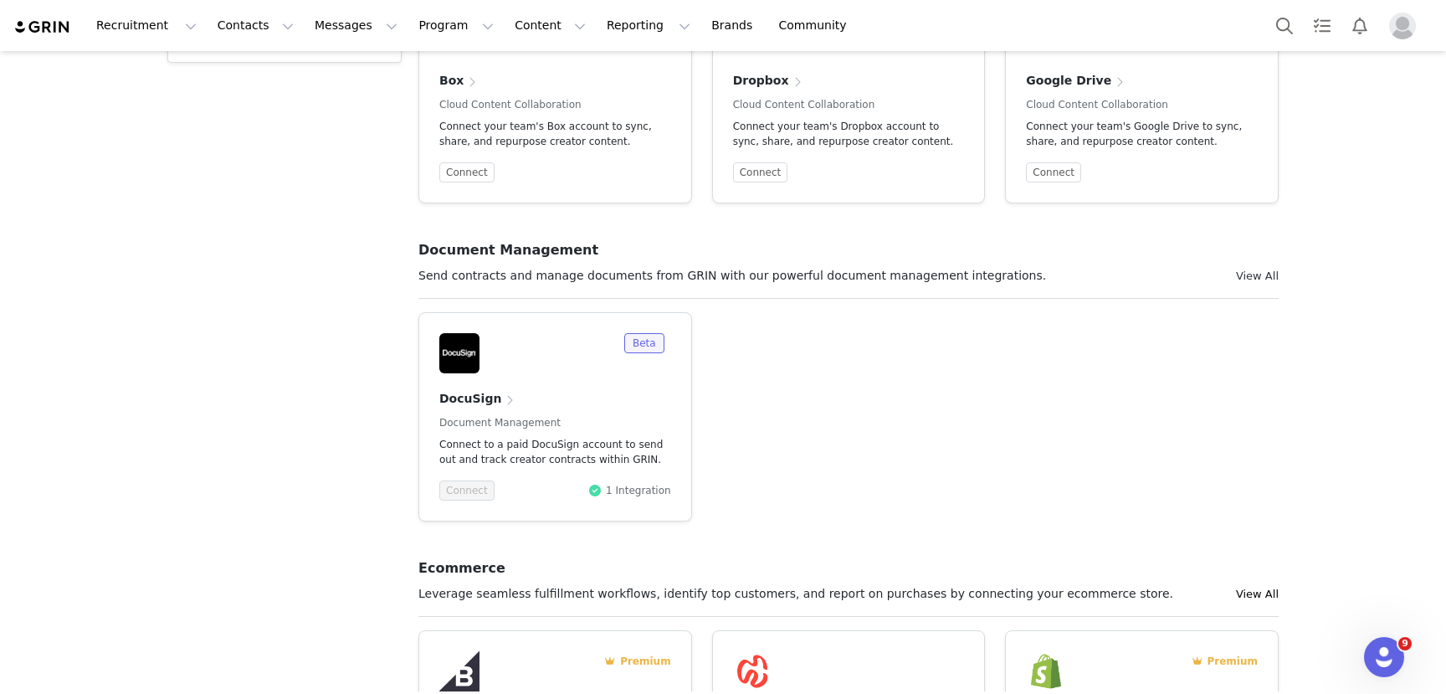
click at [1259, 273] on link "View All" at bounding box center [1257, 275] width 43 height 13
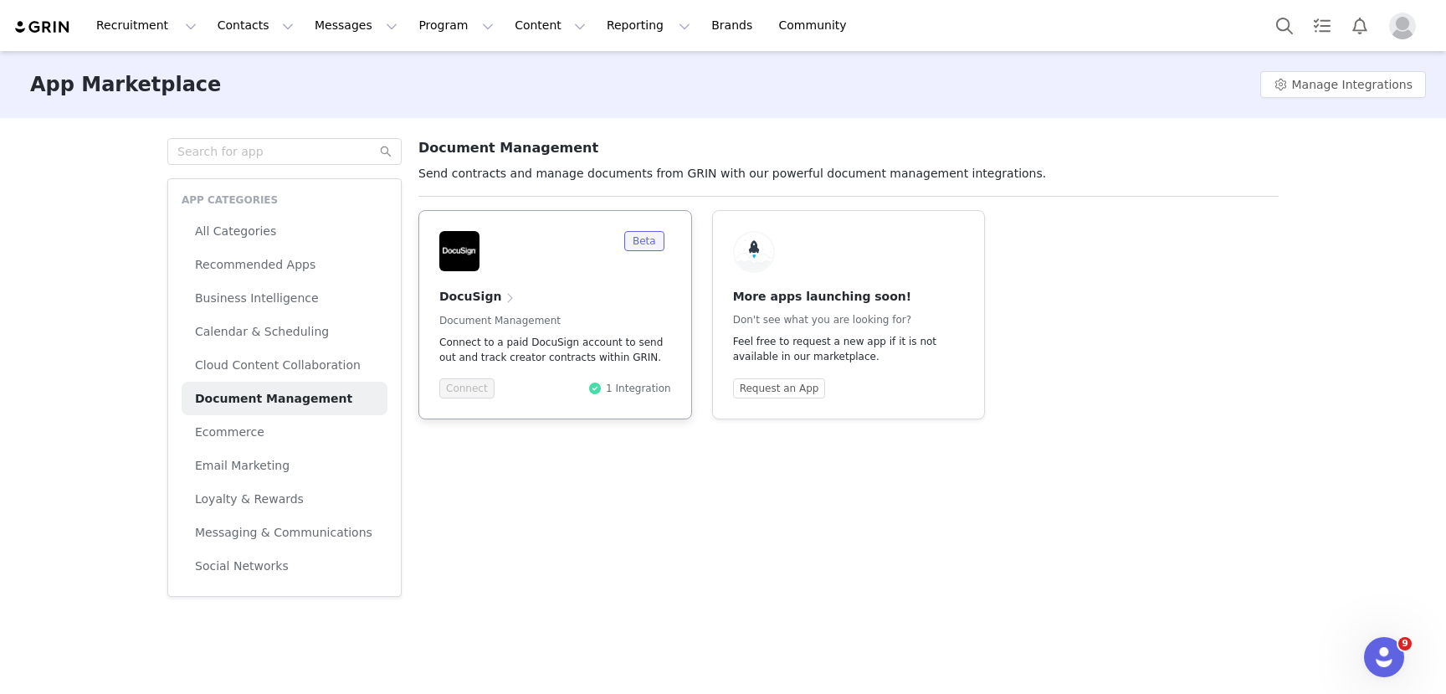
click at [577, 318] on p "Document Management" at bounding box center [555, 320] width 232 height 15
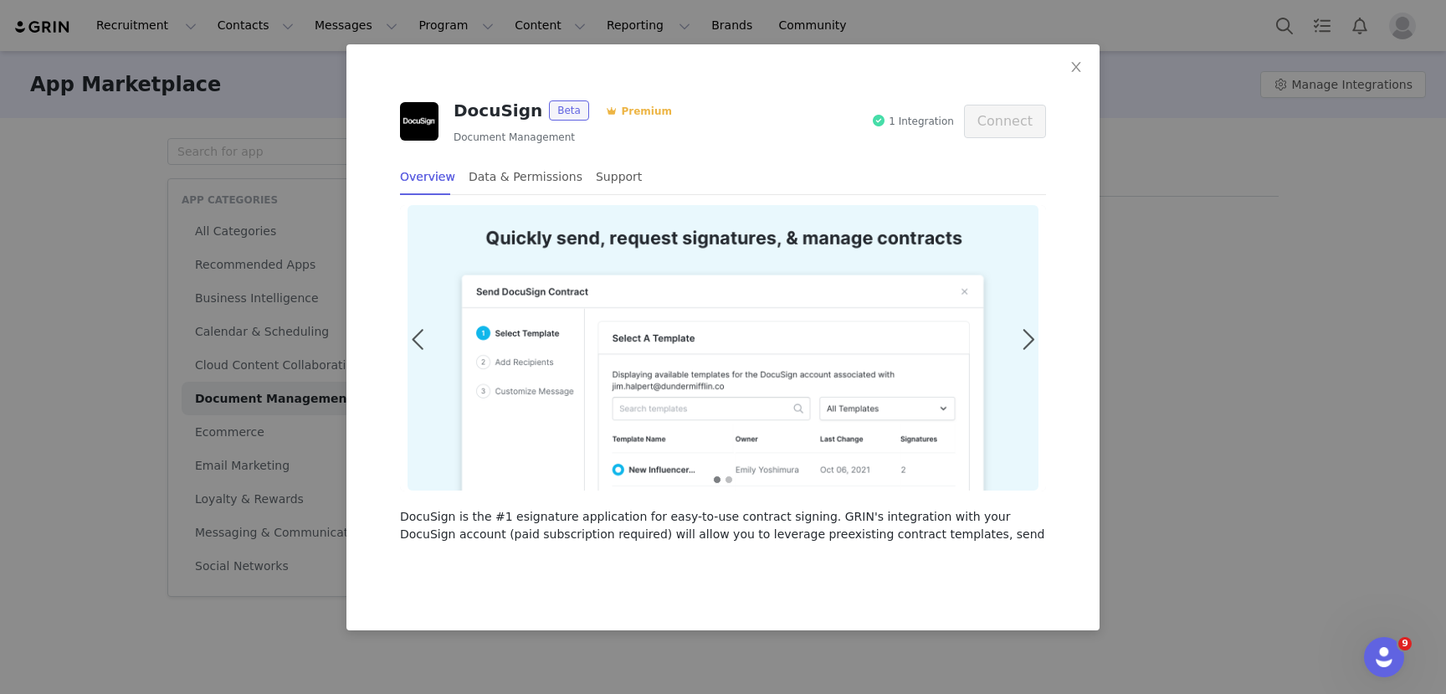
click at [1216, 230] on div "DocuSign Beta Premium Document Management 1 Integration Connect Overview Data &…" at bounding box center [723, 347] width 1446 height 694
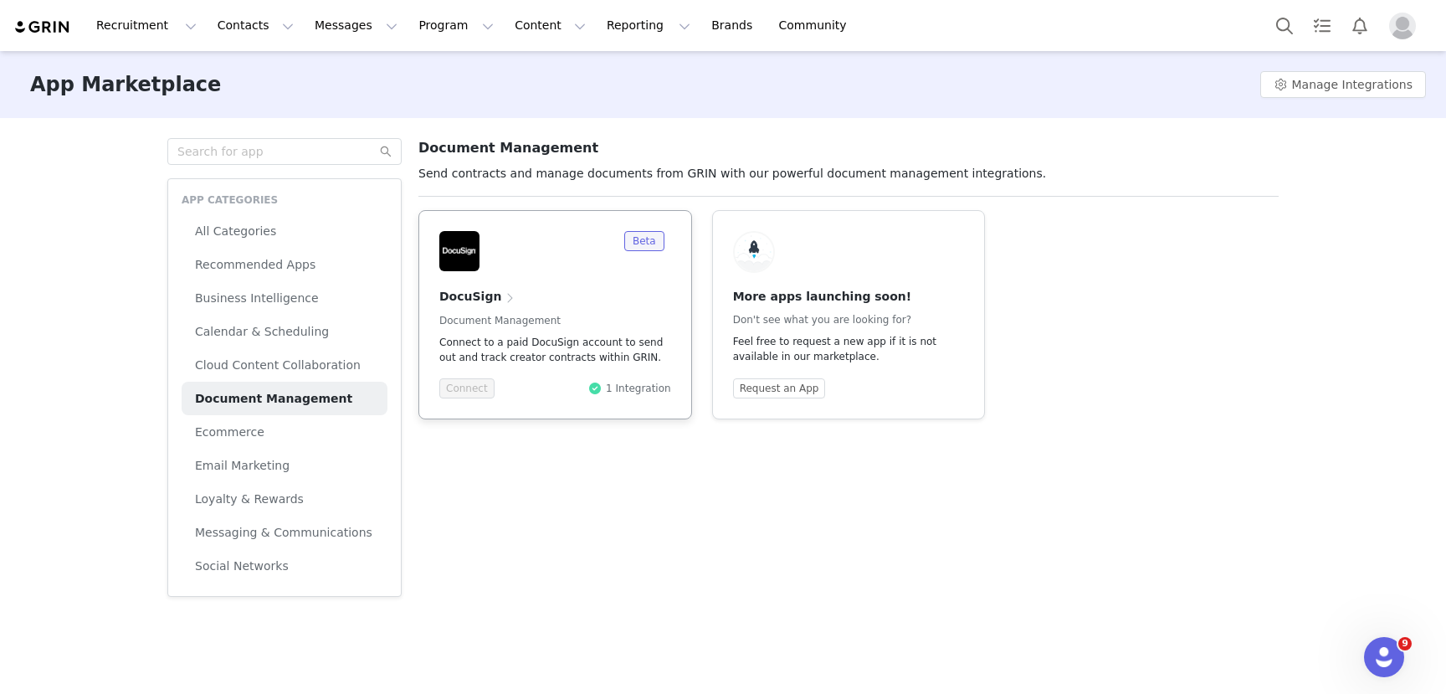
click at [501, 295] on span at bounding box center [509, 298] width 17 height 20
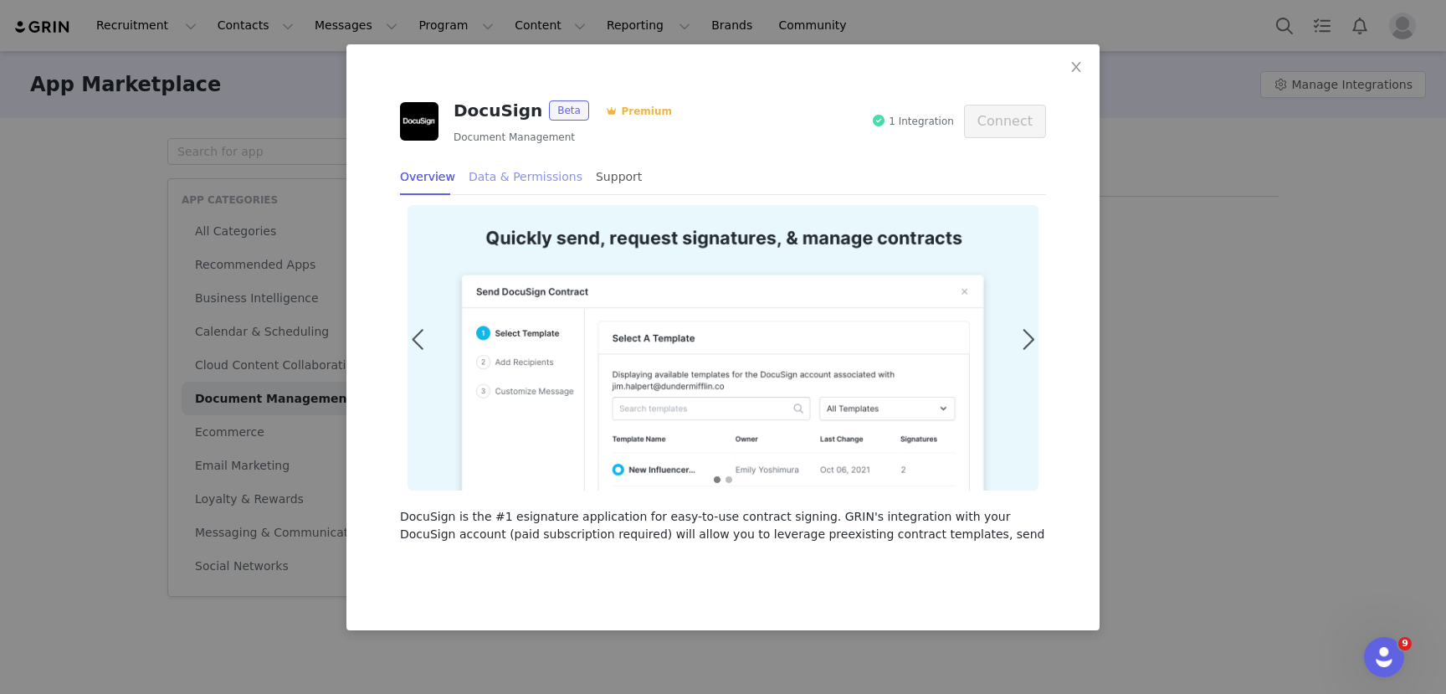
click at [519, 183] on div "Data & Permissions" at bounding box center [526, 177] width 114 height 38
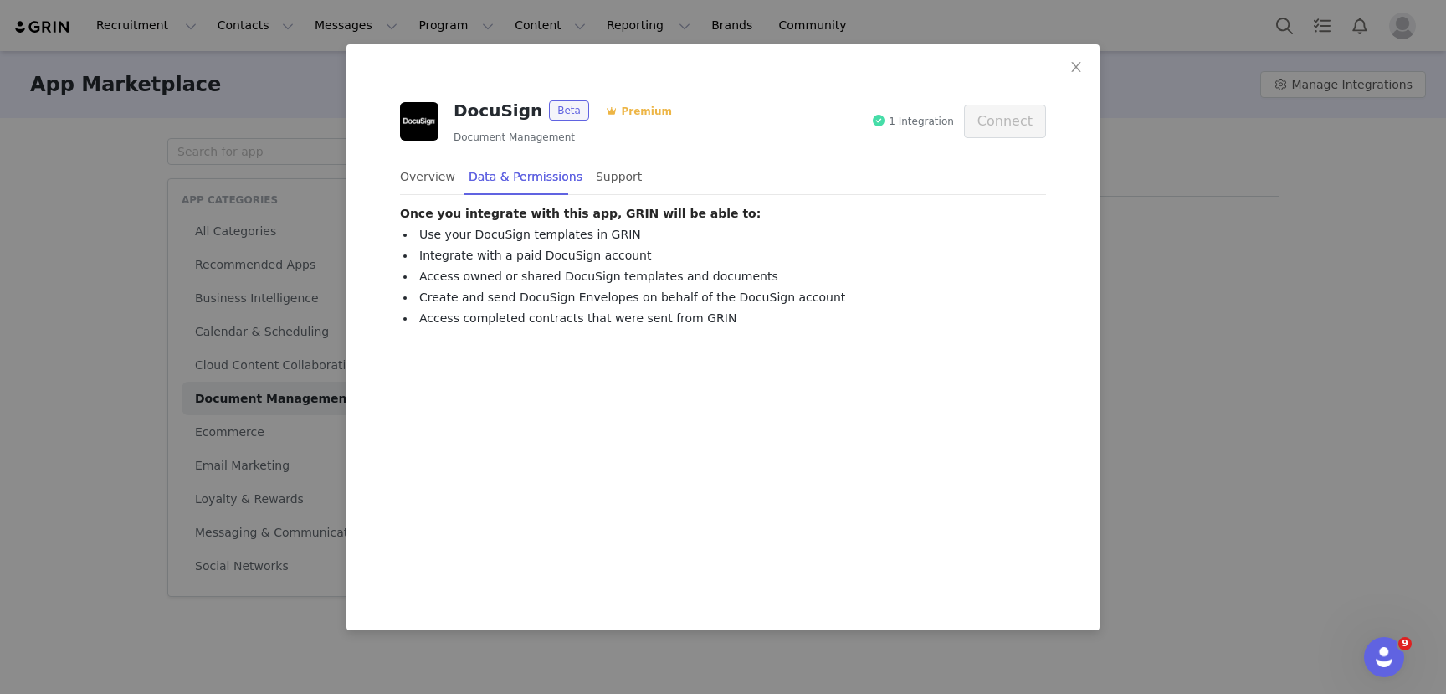
click at [625, 167] on div "Overview Data & Permissions Support" at bounding box center [723, 177] width 646 height 38
click at [597, 177] on div "Support" at bounding box center [619, 177] width 46 height 38
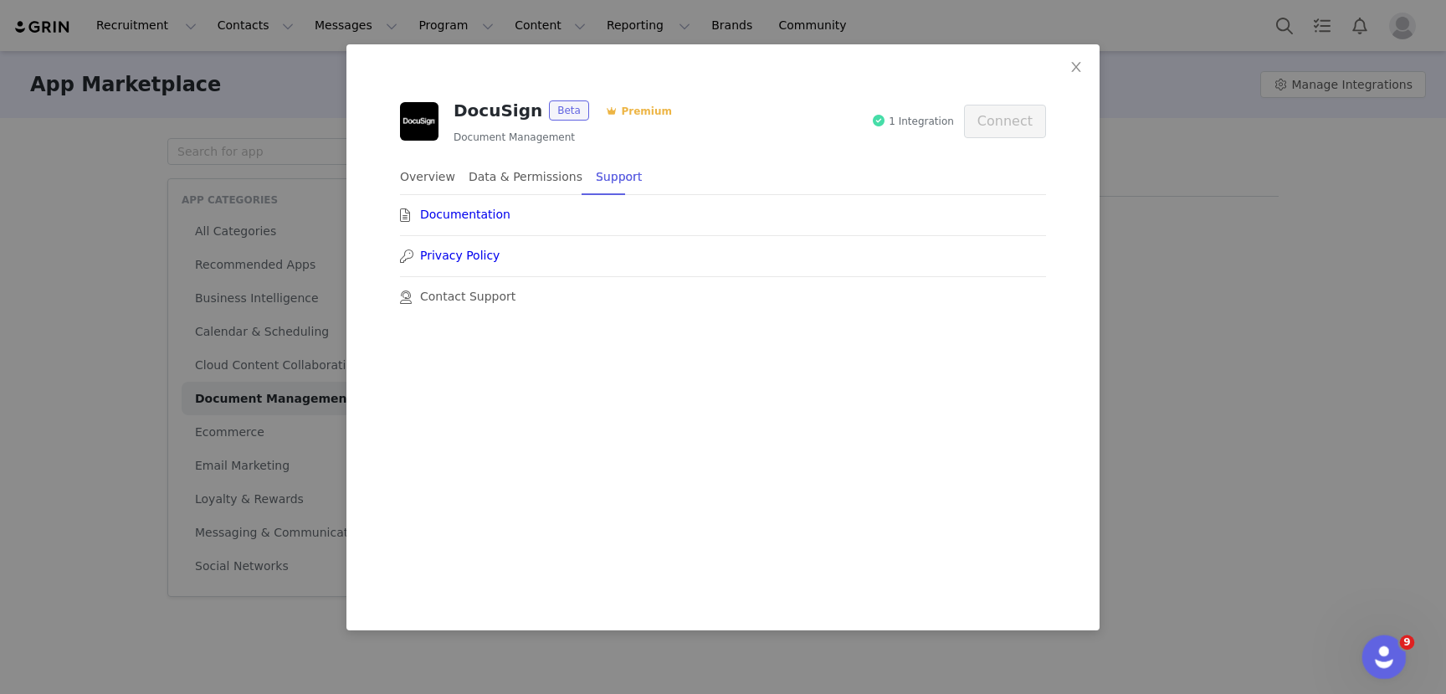
click at [1380, 661] on icon "Open Intercom Messenger" at bounding box center [1382, 655] width 28 height 28
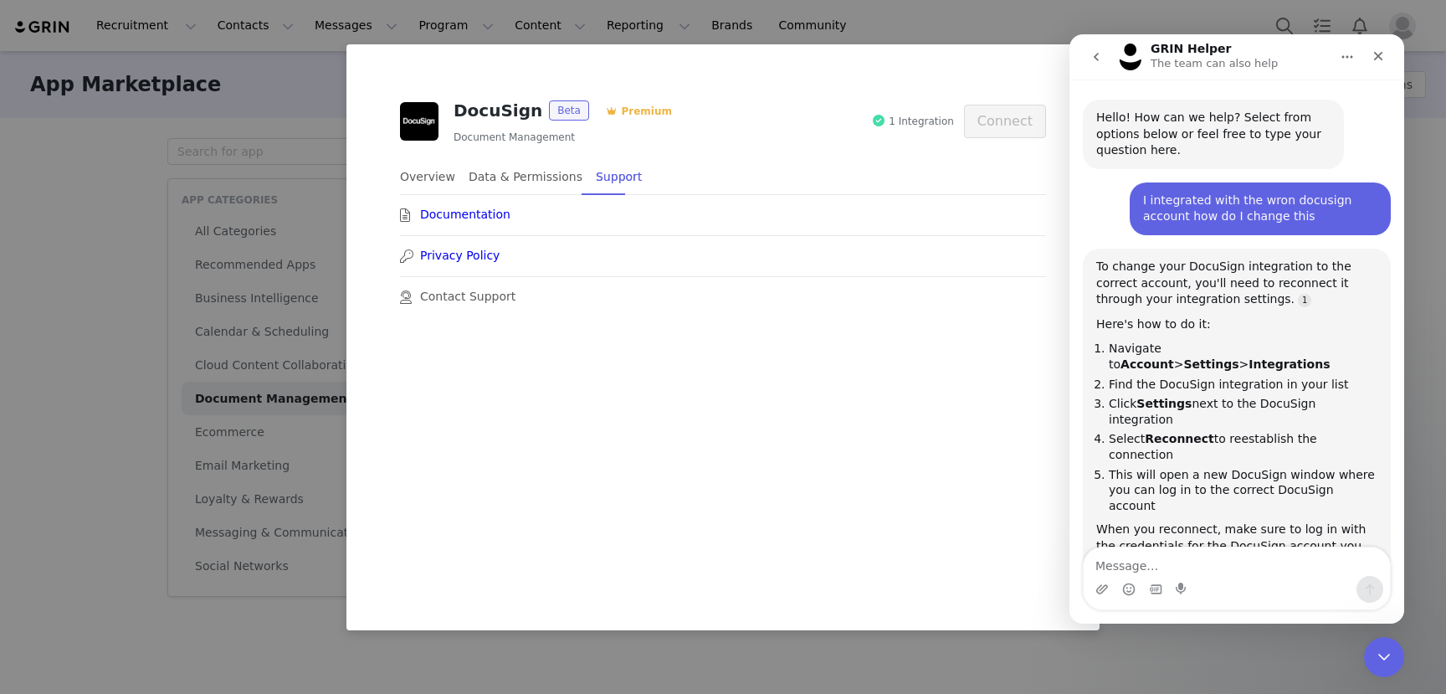
scroll to position [495, 0]
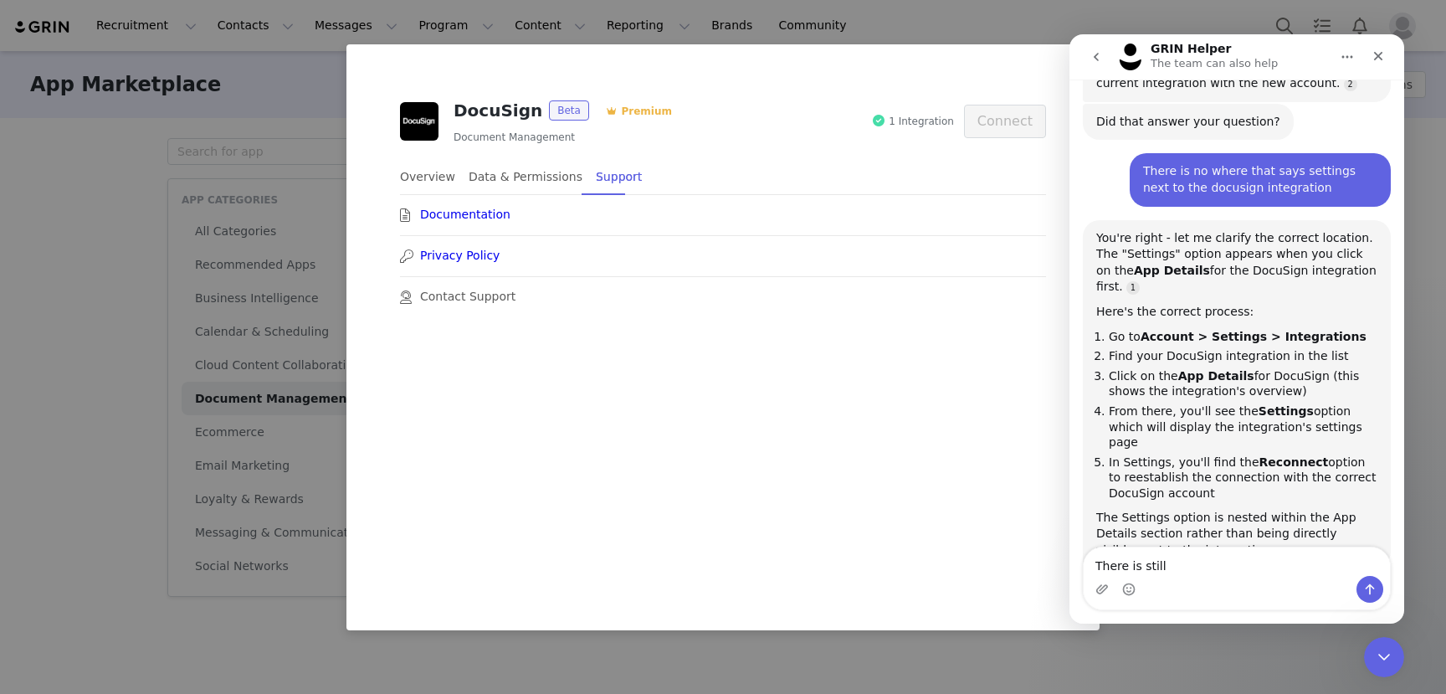
type textarea "There is still"
click at [36, 599] on div "DocuSign Beta Premium Document Management 1 Integration Connect Overview Data &…" at bounding box center [723, 347] width 1446 height 694
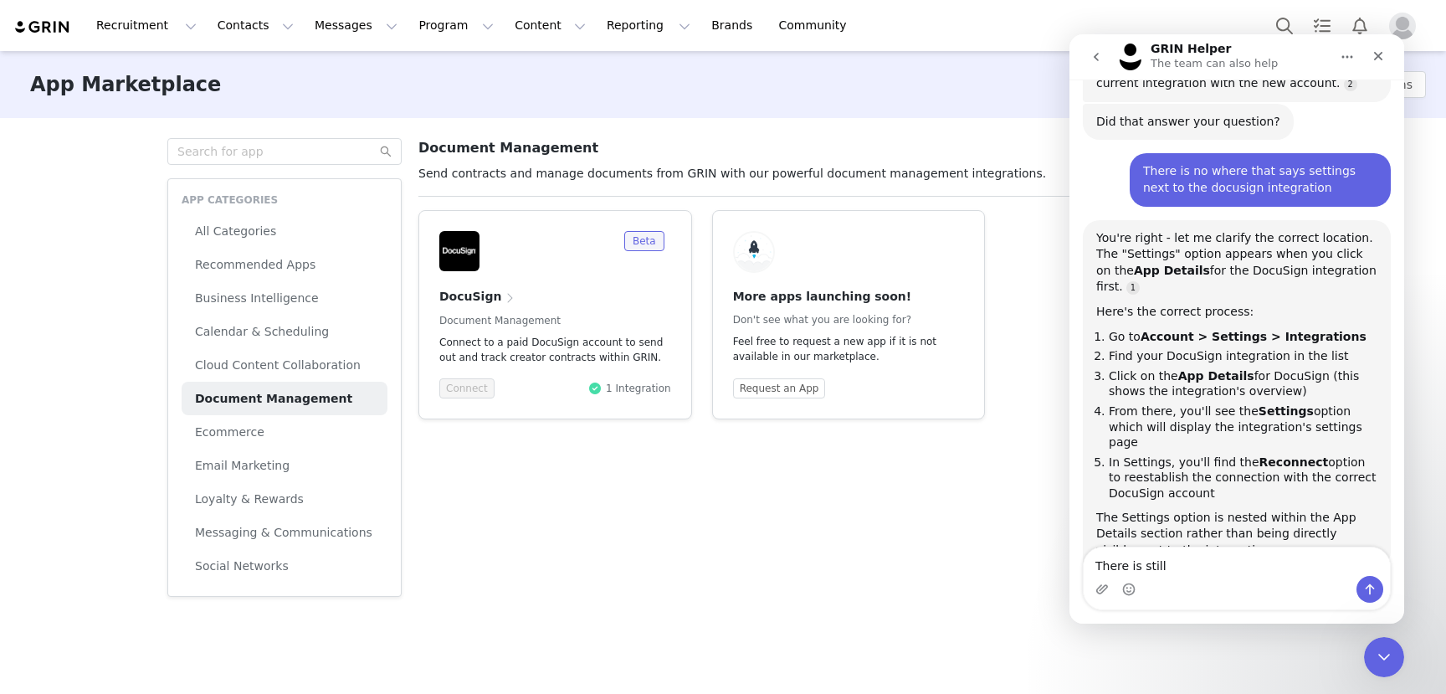
click at [584, 528] on div "APP CATEGORIES All Categories Recommended Apps Business Intelligence Calendar &…" at bounding box center [723, 367] width 1128 height 475
click at [1383, 658] on icon "Close Intercom Messenger" at bounding box center [1382, 654] width 20 height 20
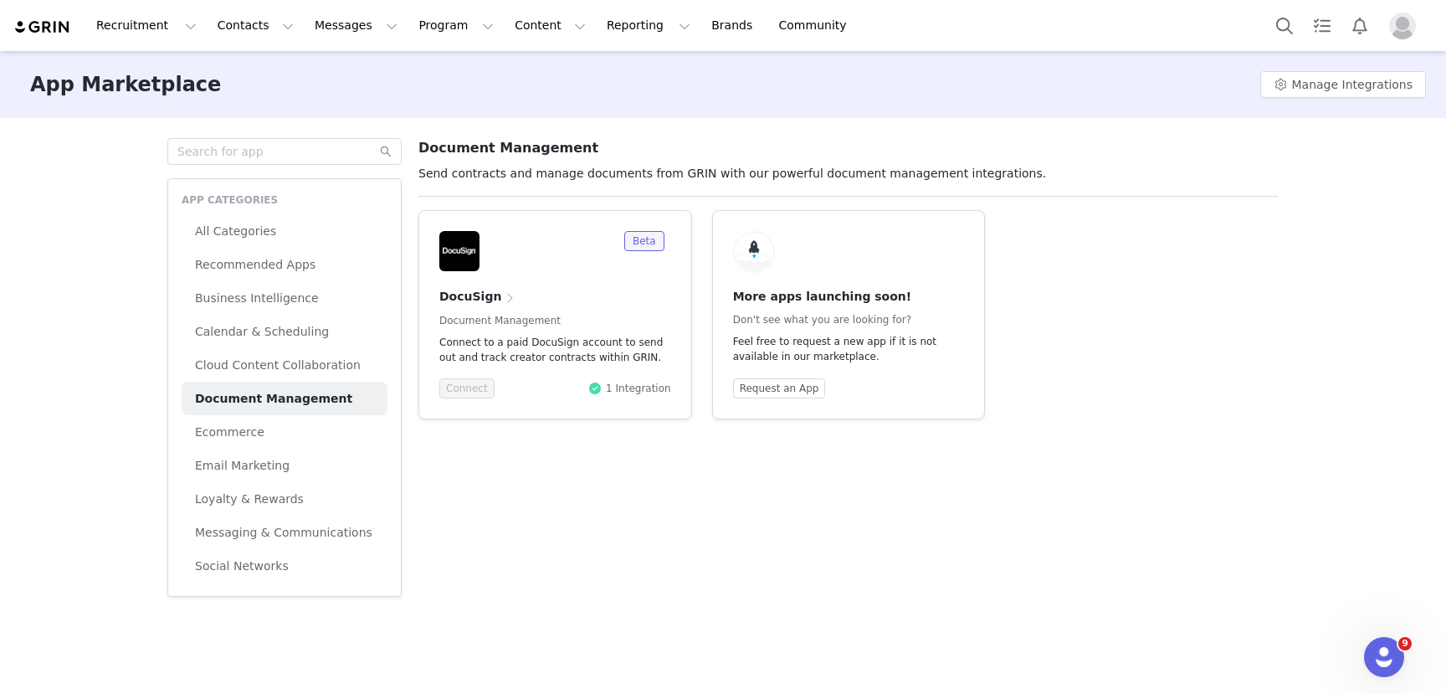
click at [1404, 25] on img "Profile" at bounding box center [1402, 26] width 27 height 27
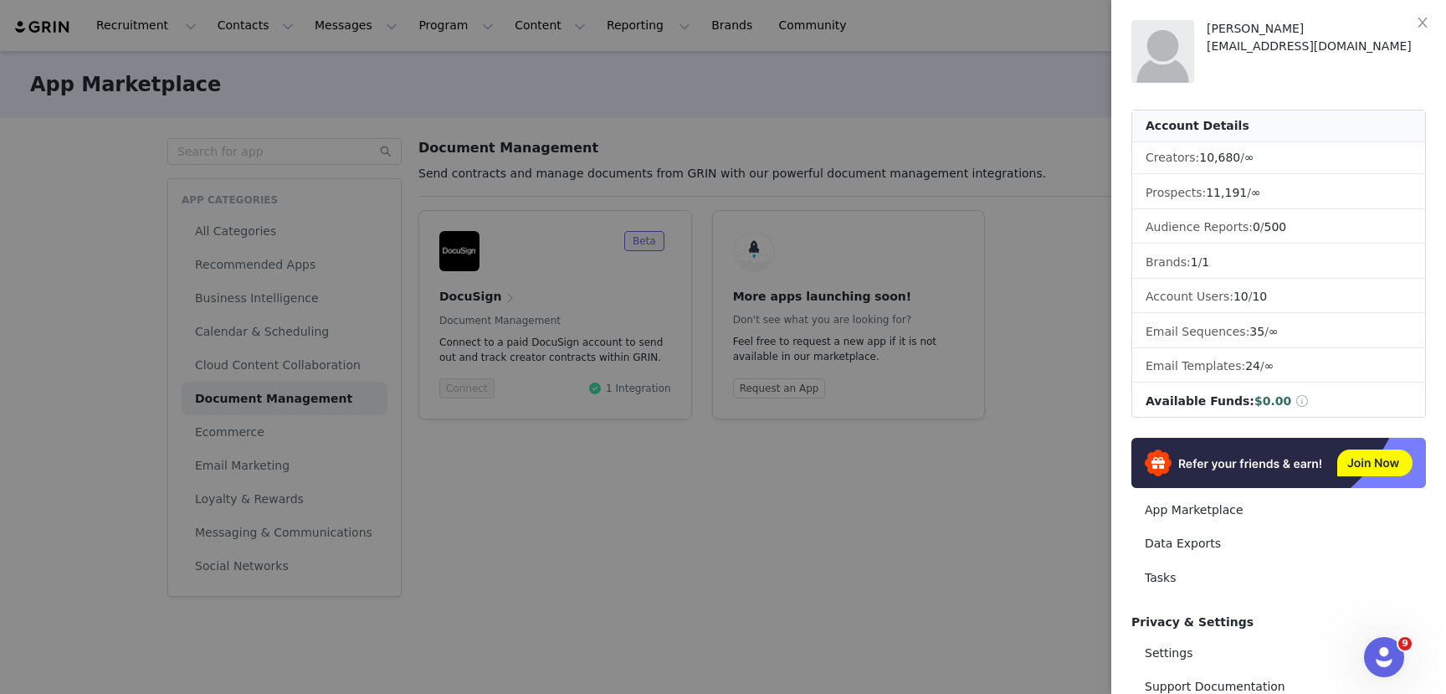
click at [1109, 196] on div at bounding box center [723, 347] width 1446 height 694
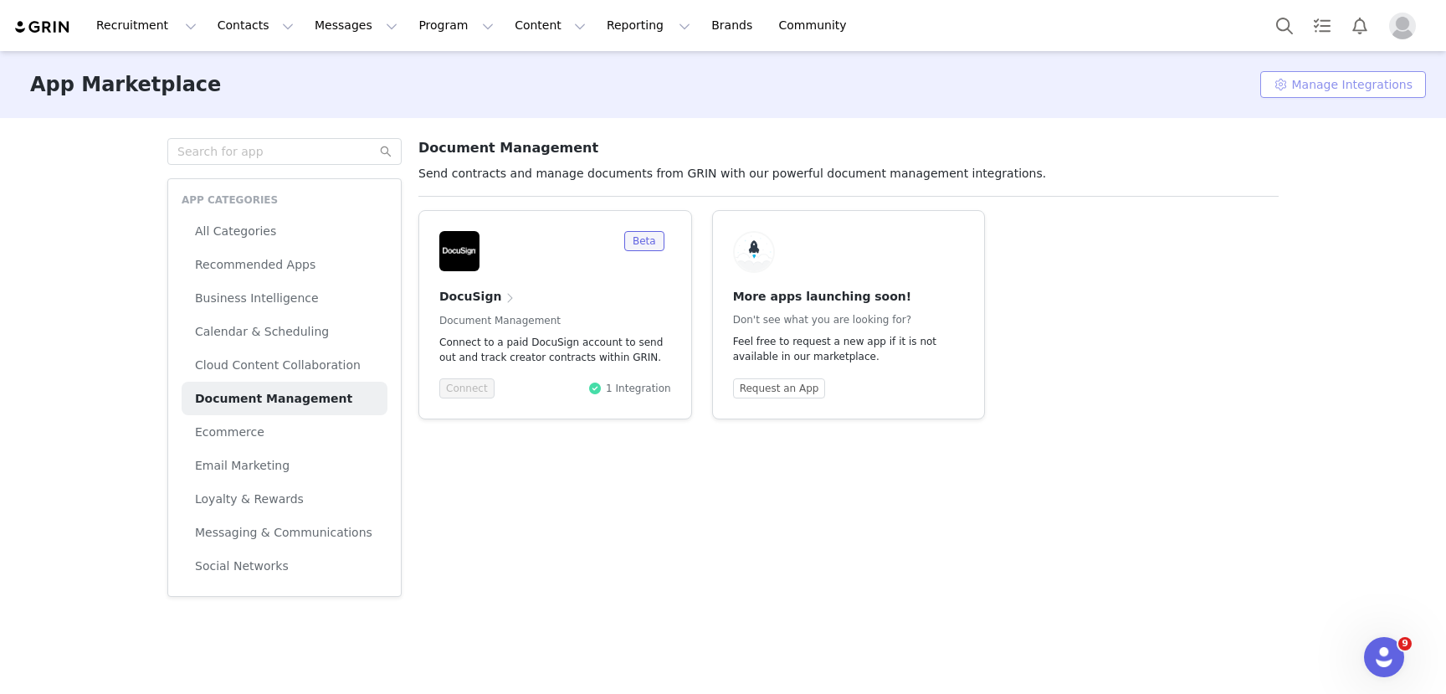
click at [1335, 87] on button "Manage Integrations" at bounding box center [1343, 84] width 166 height 27
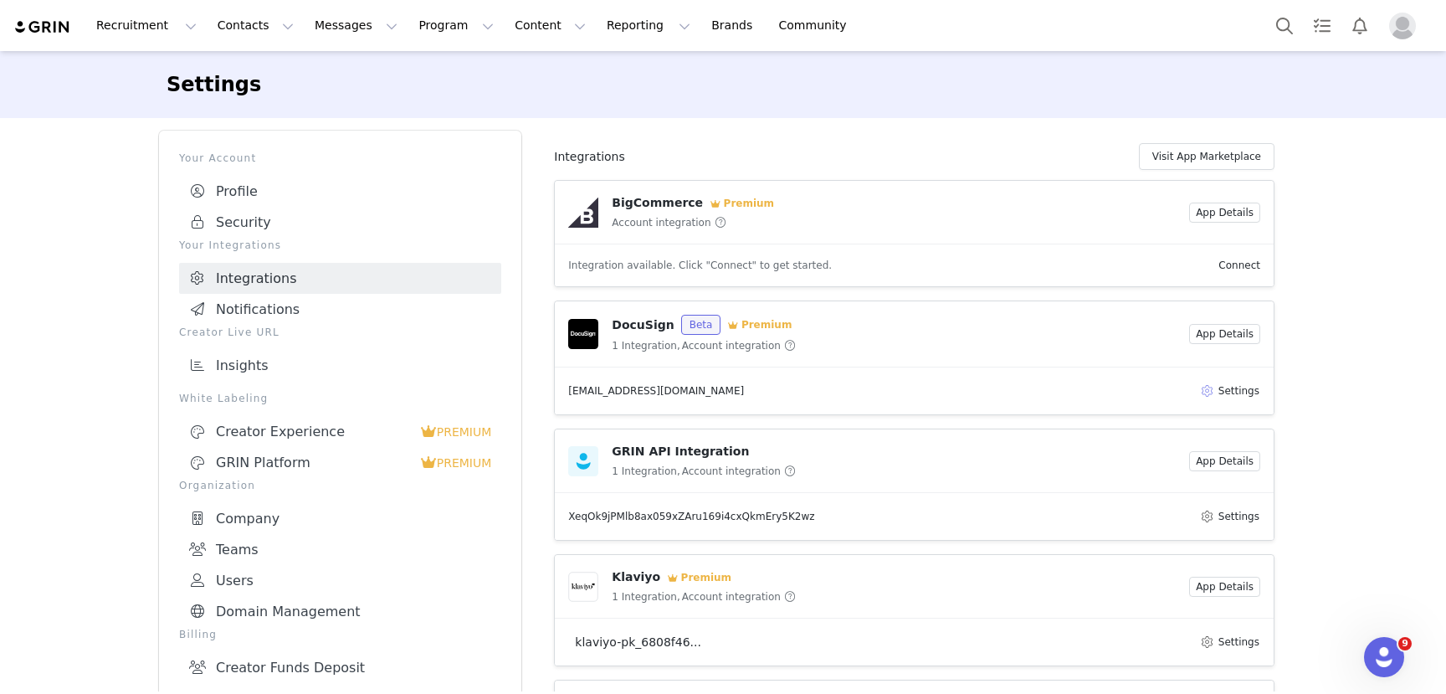
click at [1207, 390] on button "Settings" at bounding box center [1229, 391] width 61 height 20
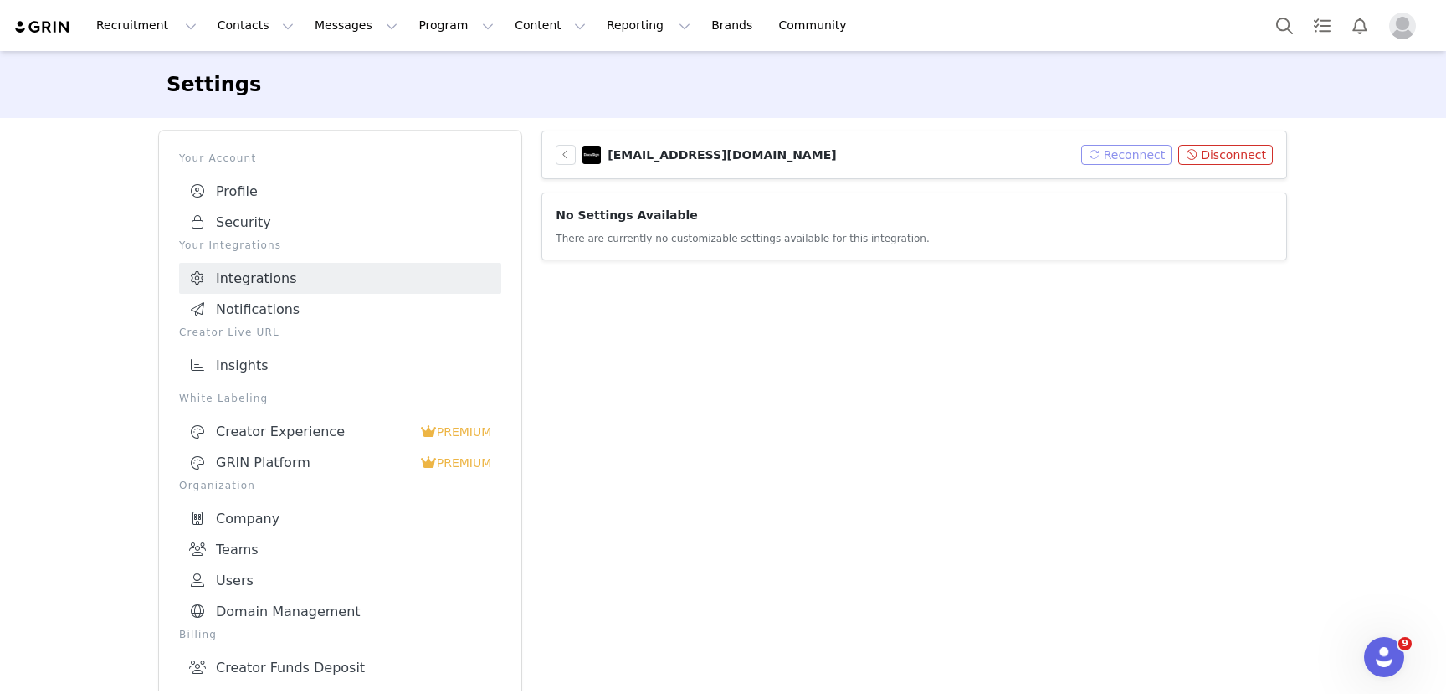
click at [1129, 156] on button "Reconnect" at bounding box center [1126, 155] width 91 height 20
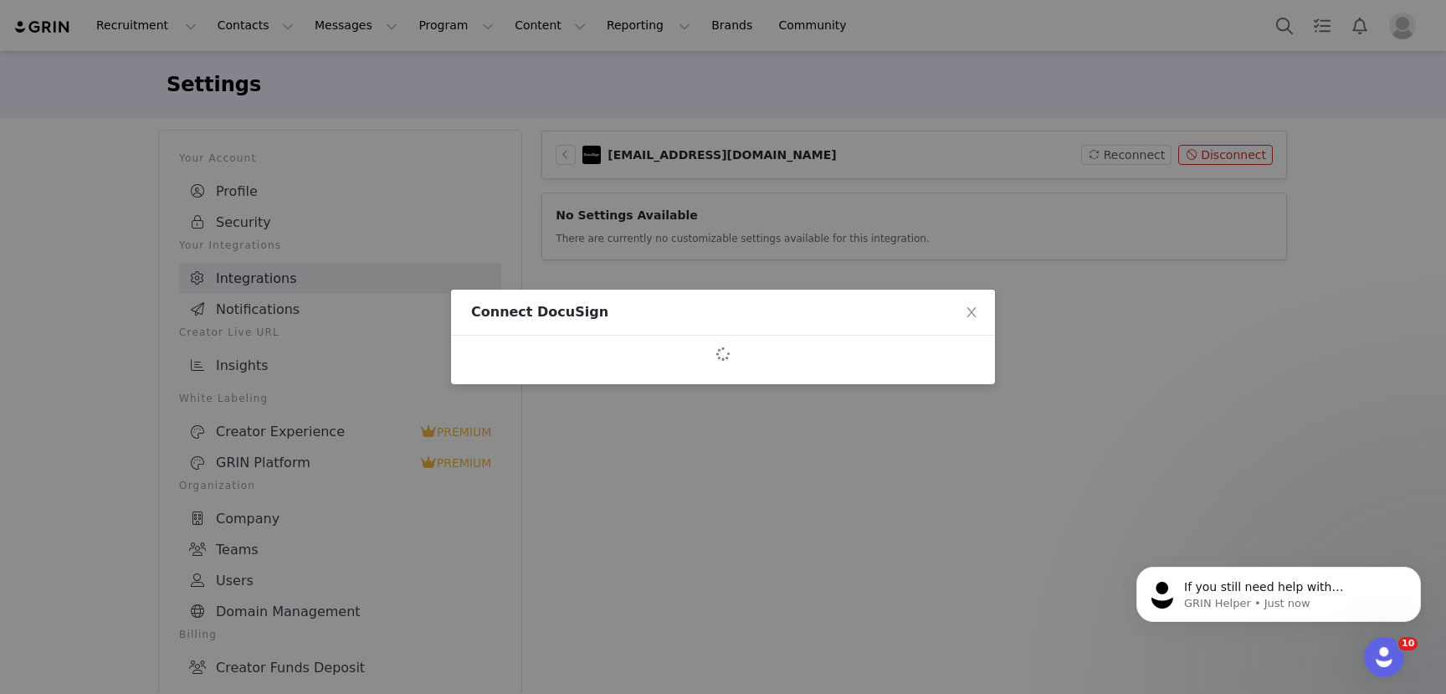
scroll to position [599, 0]
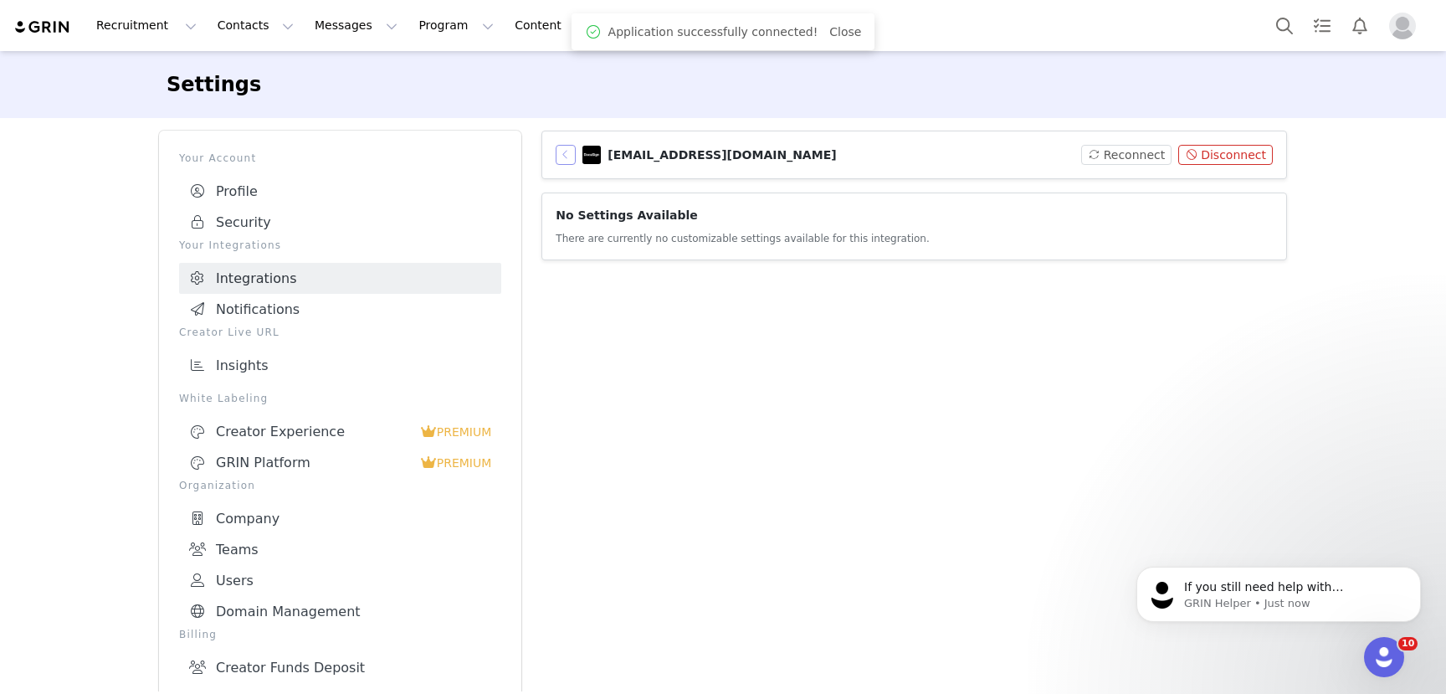
click at [565, 156] on button "button" at bounding box center [566, 155] width 20 height 20
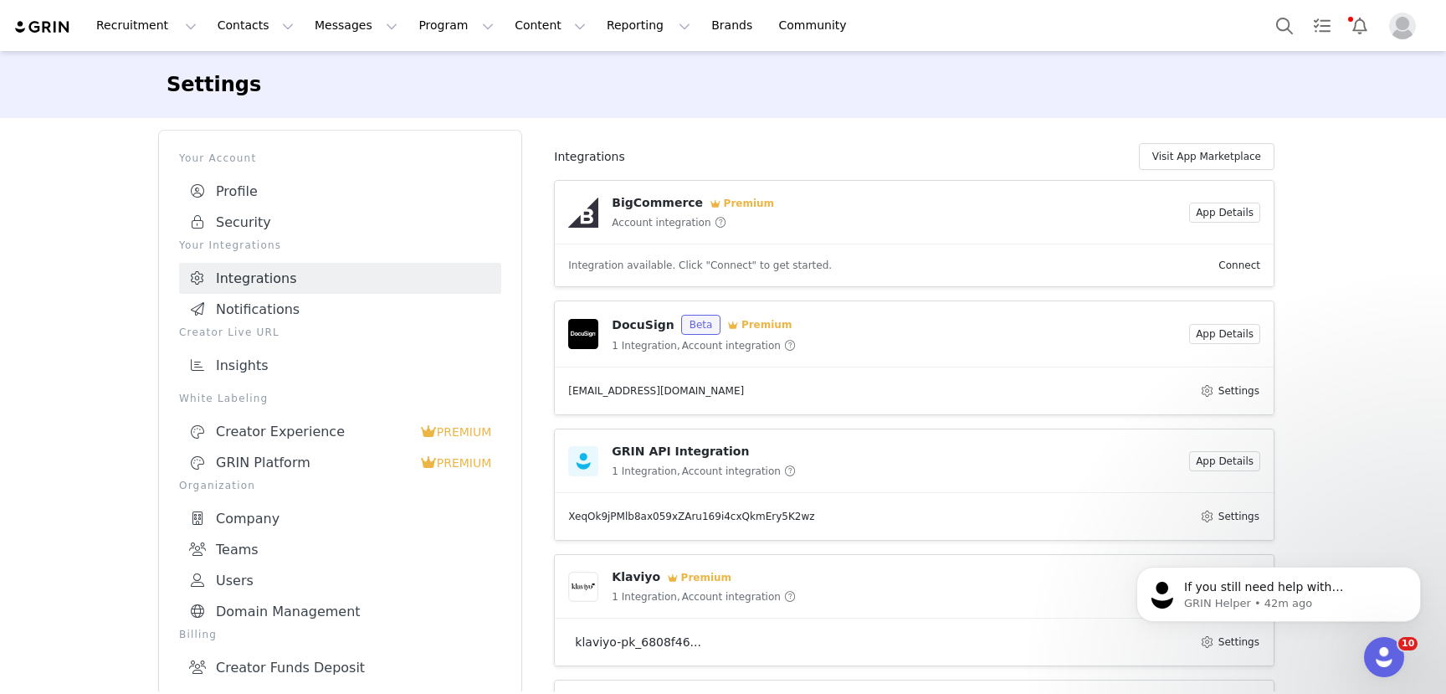
scroll to position [589, 0]
click at [1219, 387] on button "Settings" at bounding box center [1229, 391] width 61 height 20
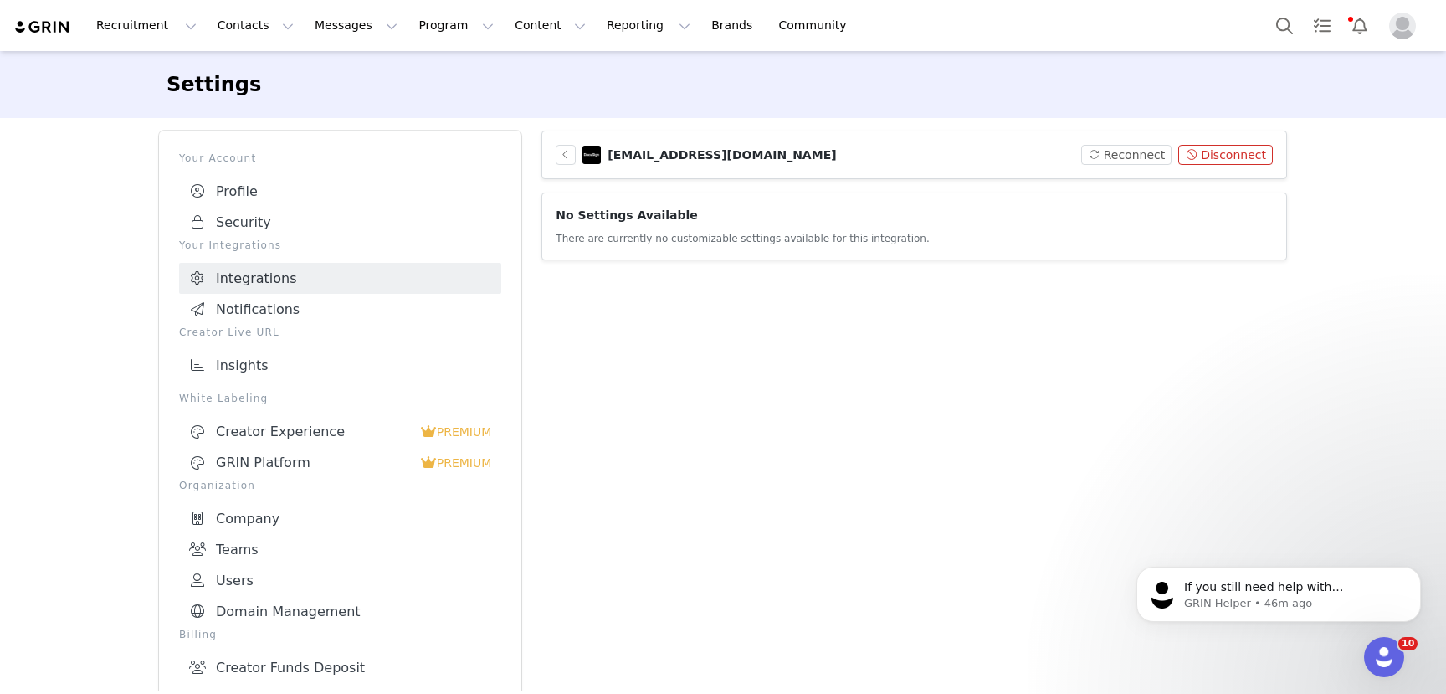
click at [1225, 155] on button "Disconnect" at bounding box center [1225, 155] width 95 height 20
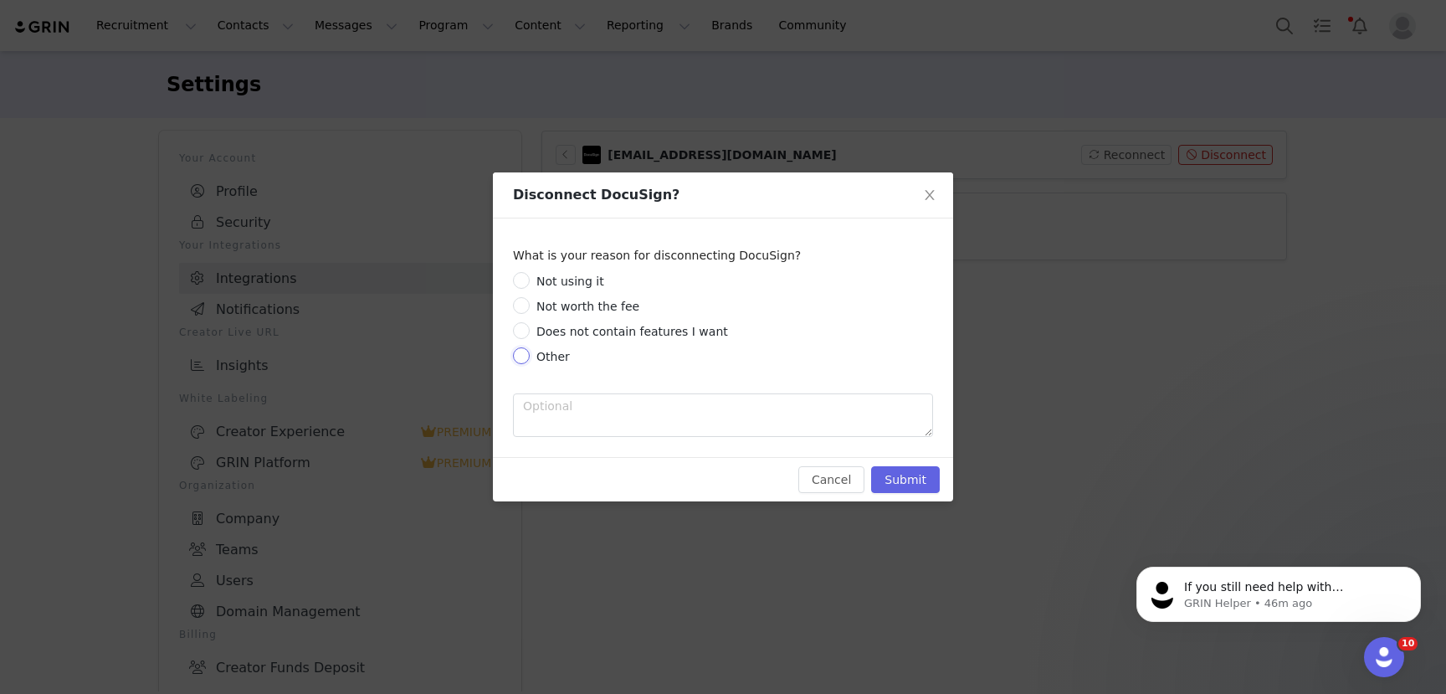
click at [525, 356] on input "Other" at bounding box center [521, 355] width 17 height 17
radio input "true"
click at [923, 486] on button "Submit" at bounding box center [905, 479] width 69 height 27
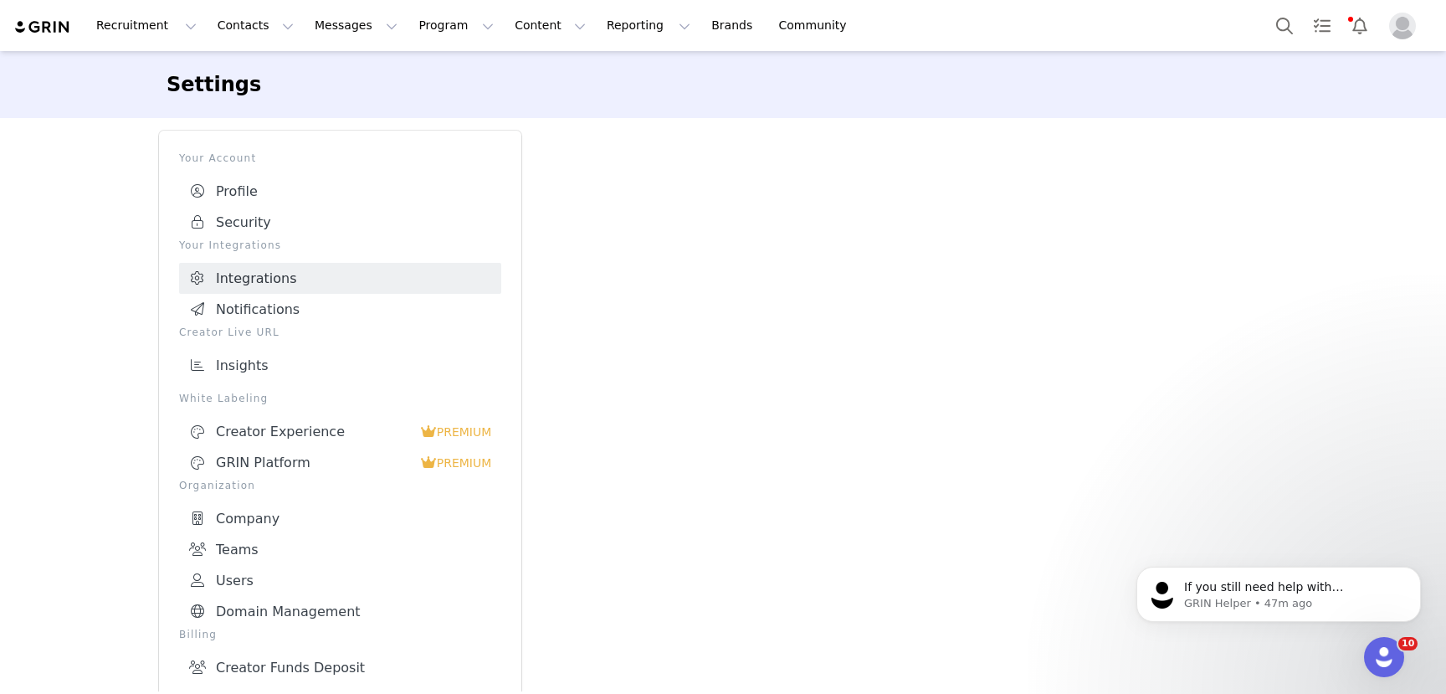
scroll to position [44, 0]
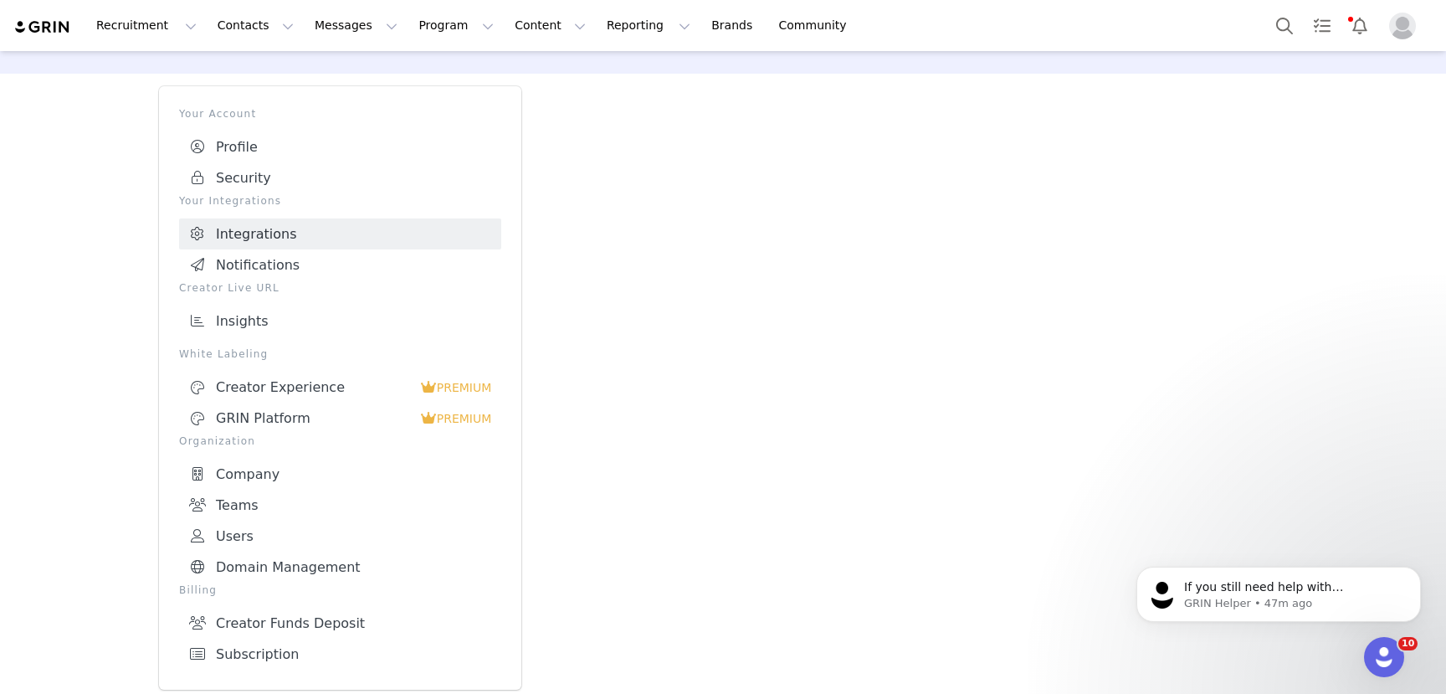
click at [1406, 27] on img "Profile" at bounding box center [1402, 26] width 27 height 27
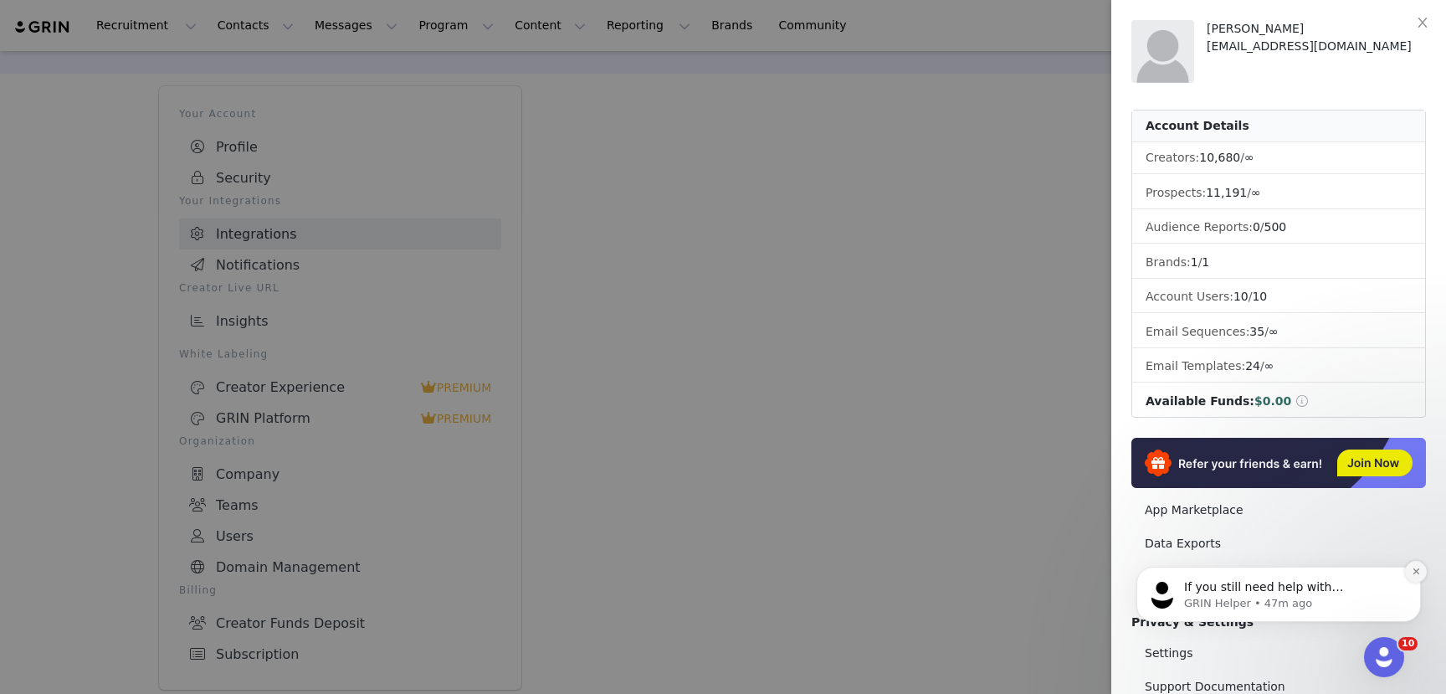
click at [1416, 567] on icon "Dismiss notification" at bounding box center [1416, 571] width 9 height 9
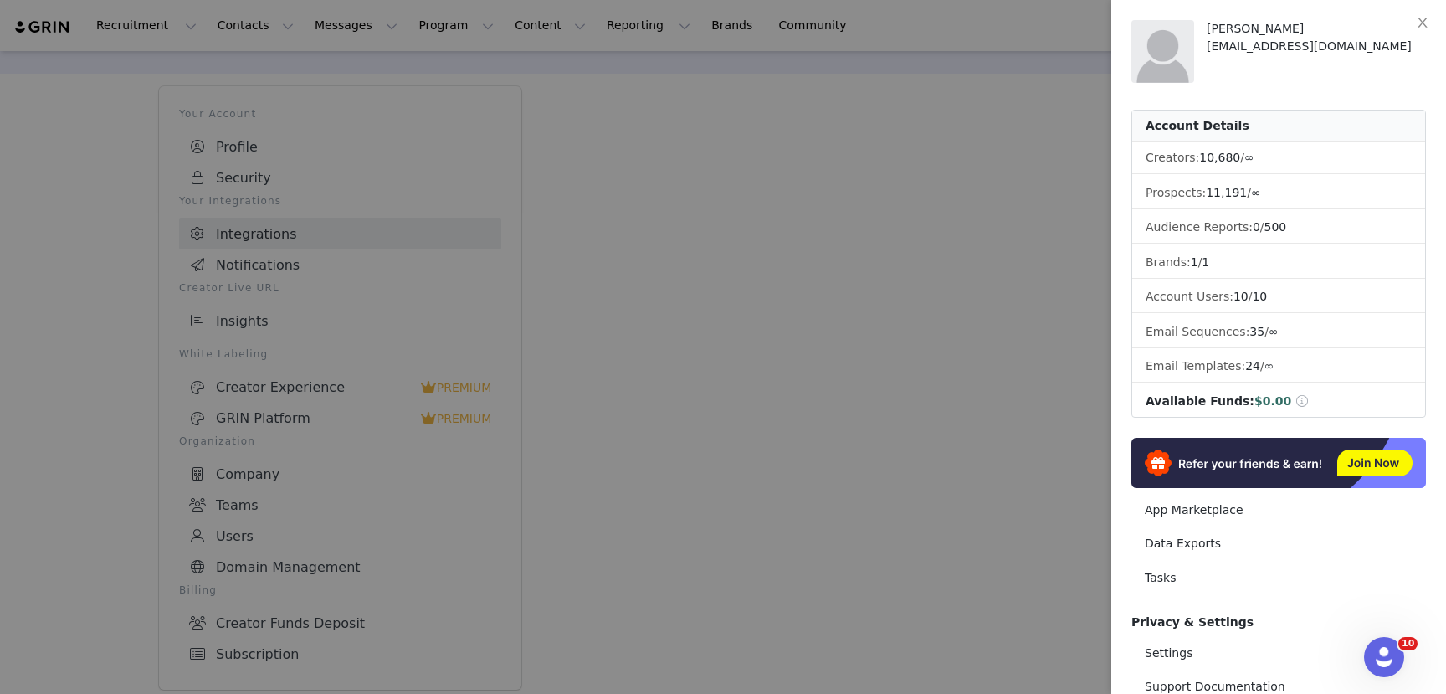
scroll to position [155, 0]
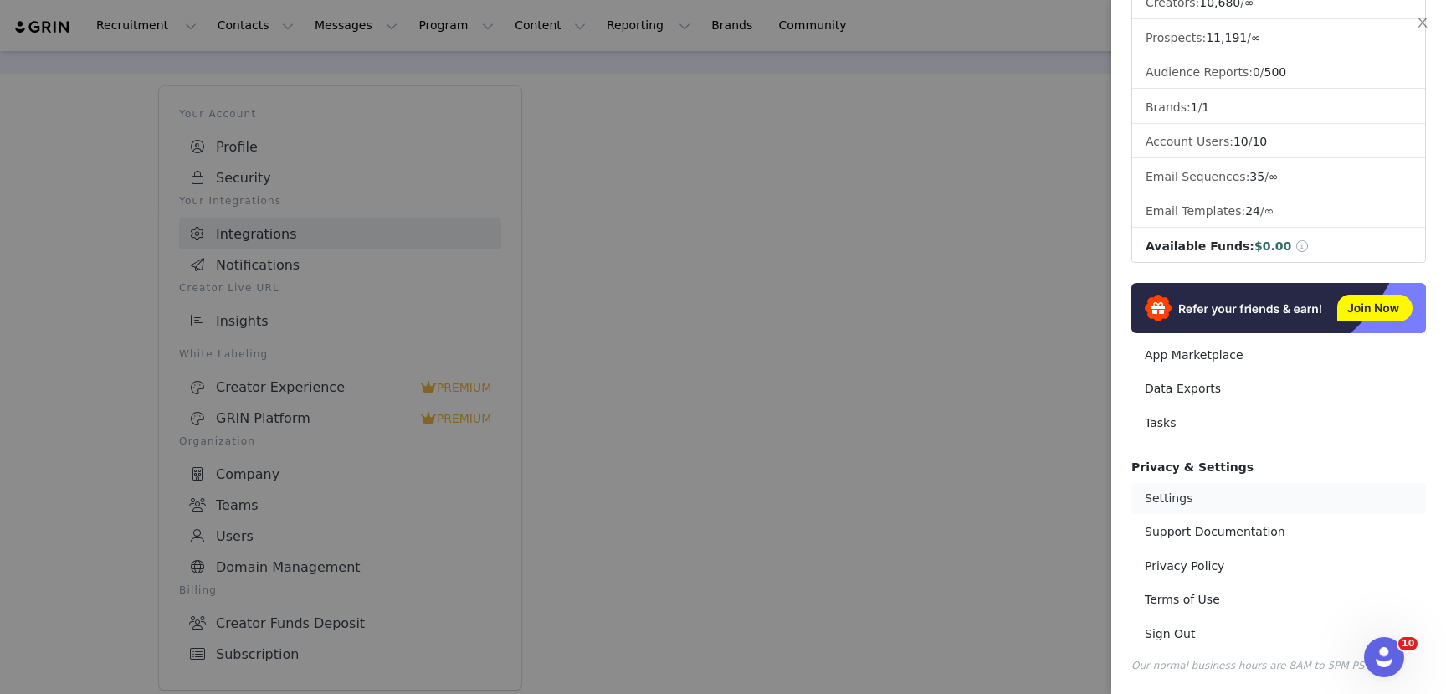
click at [1195, 501] on link "Settings" at bounding box center [1278, 498] width 295 height 31
select select "America/Los_Angeles"
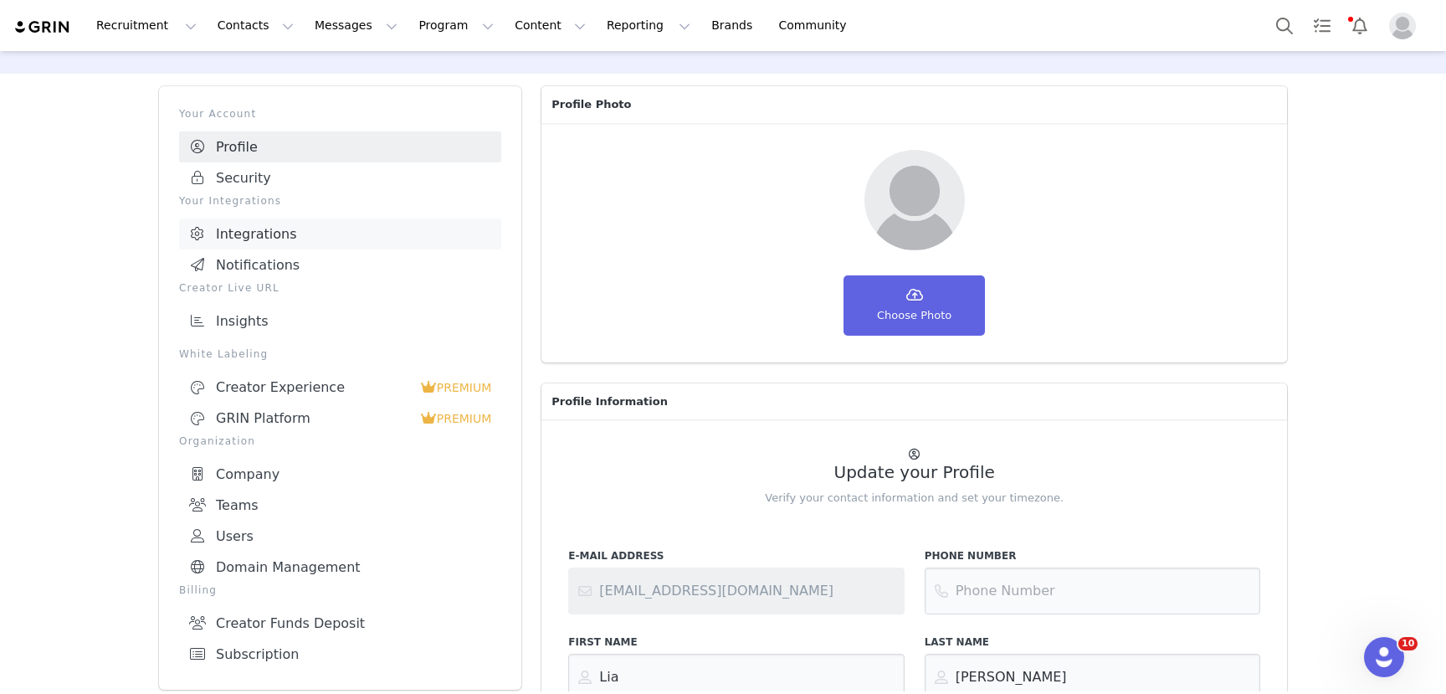
click at [254, 222] on link "Integrations" at bounding box center [340, 233] width 322 height 31
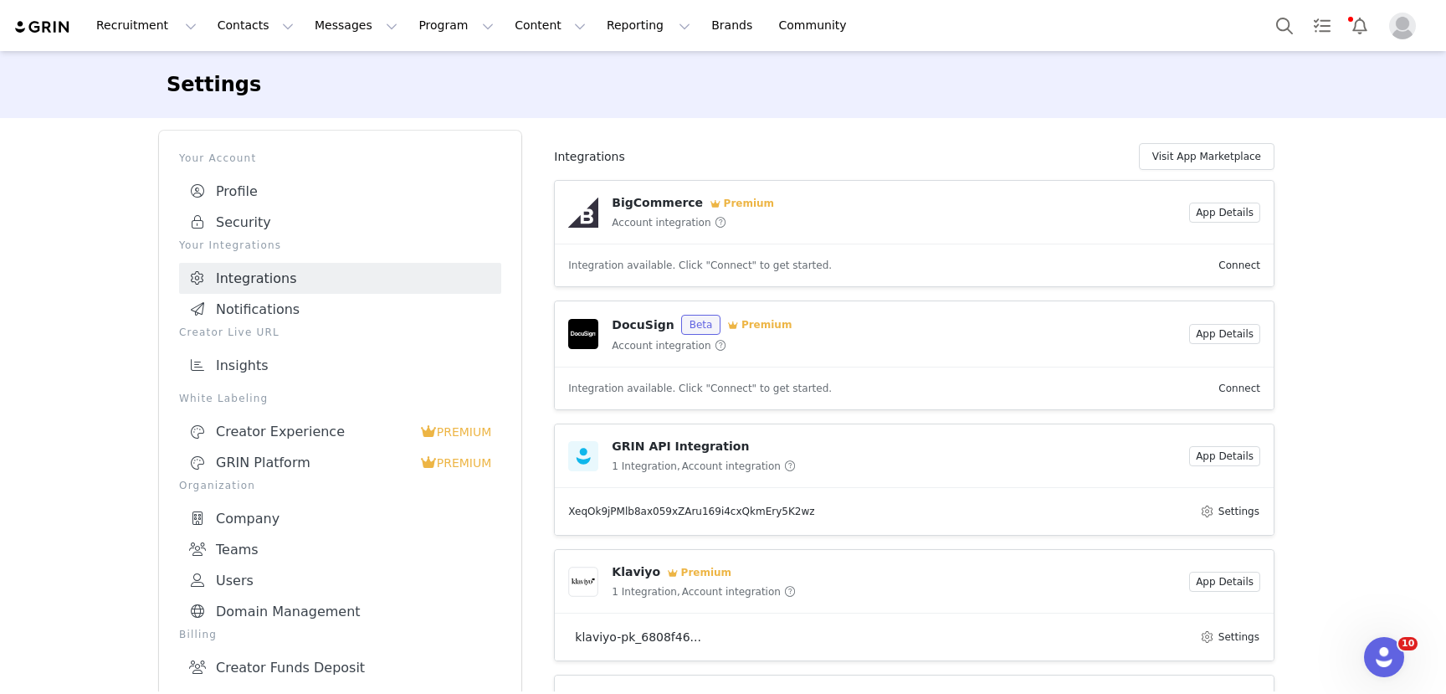
click at [1247, 386] on link "Connect" at bounding box center [1239, 388] width 42 height 12
click at [1234, 387] on link "Connect" at bounding box center [1239, 388] width 42 height 12
click at [1244, 387] on link "Connect" at bounding box center [1239, 388] width 42 height 12
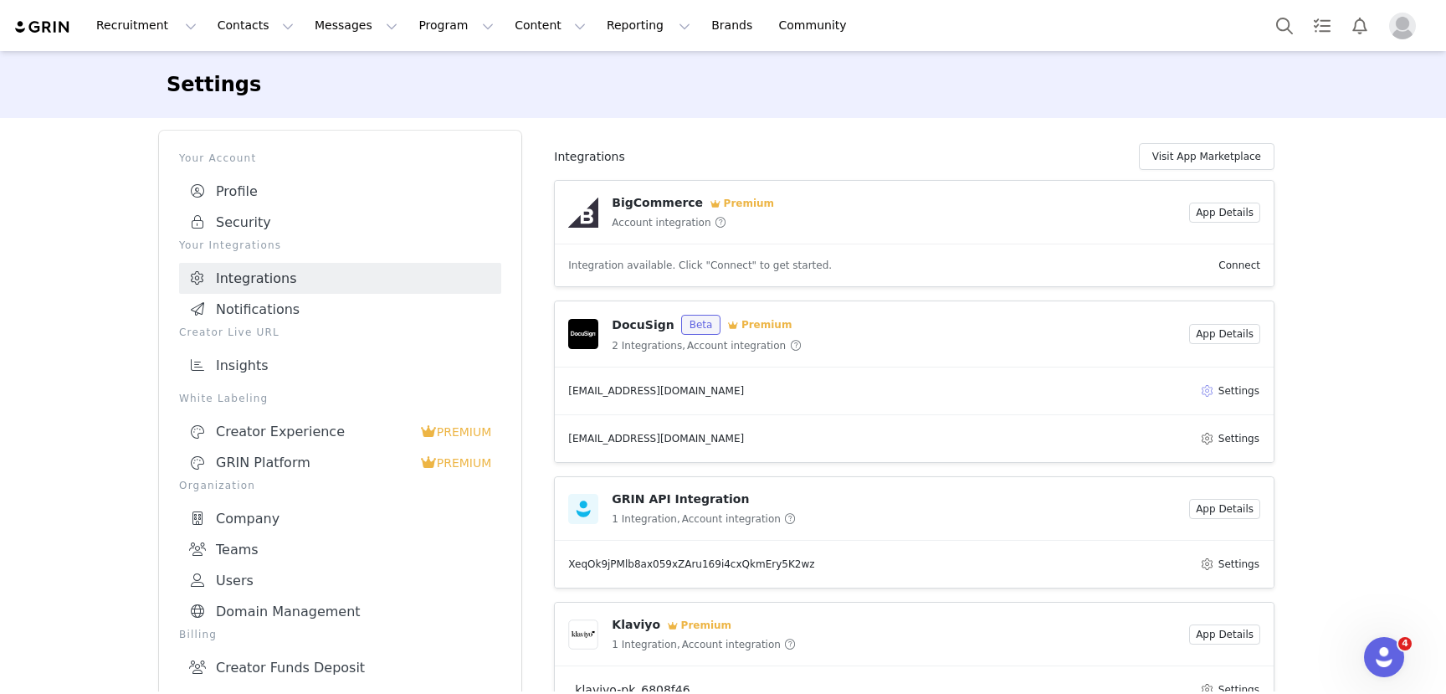
click at [1208, 392] on button "Settings" at bounding box center [1229, 391] width 61 height 20
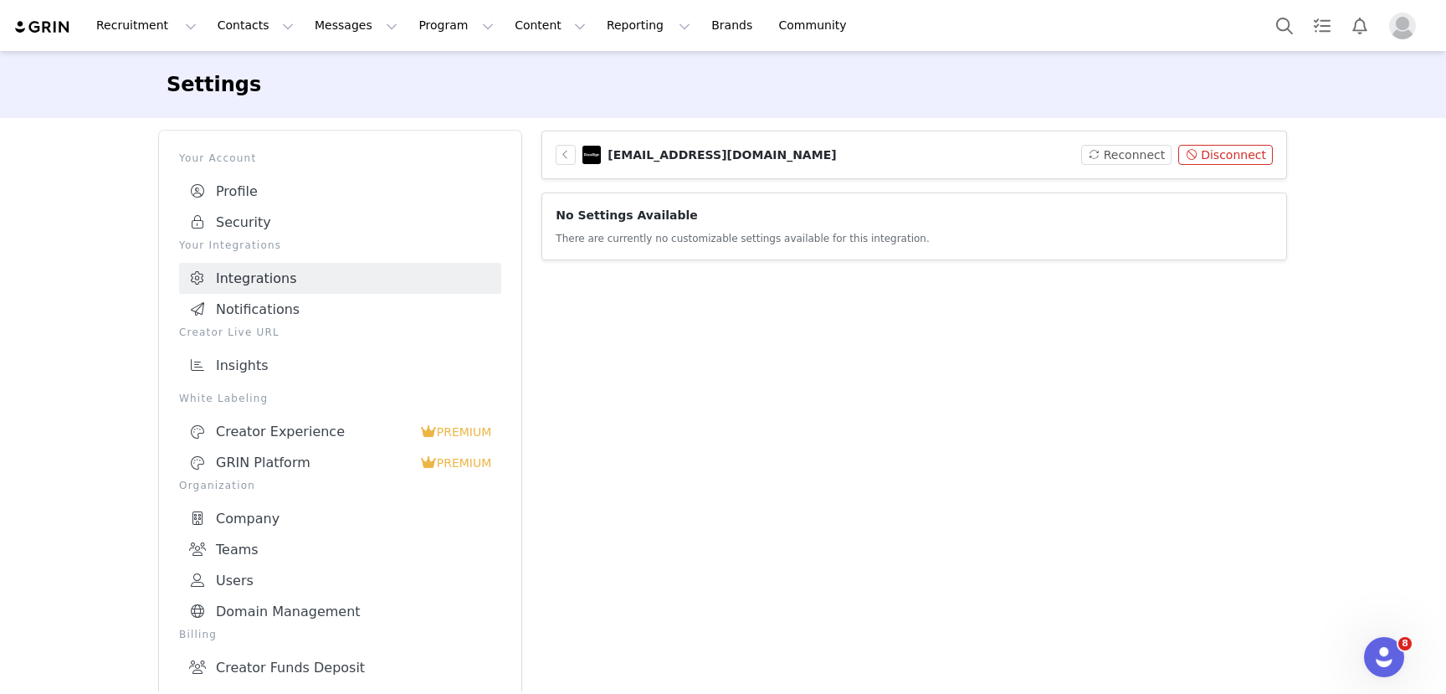
click at [1218, 155] on button "Disconnect" at bounding box center [1225, 155] width 95 height 20
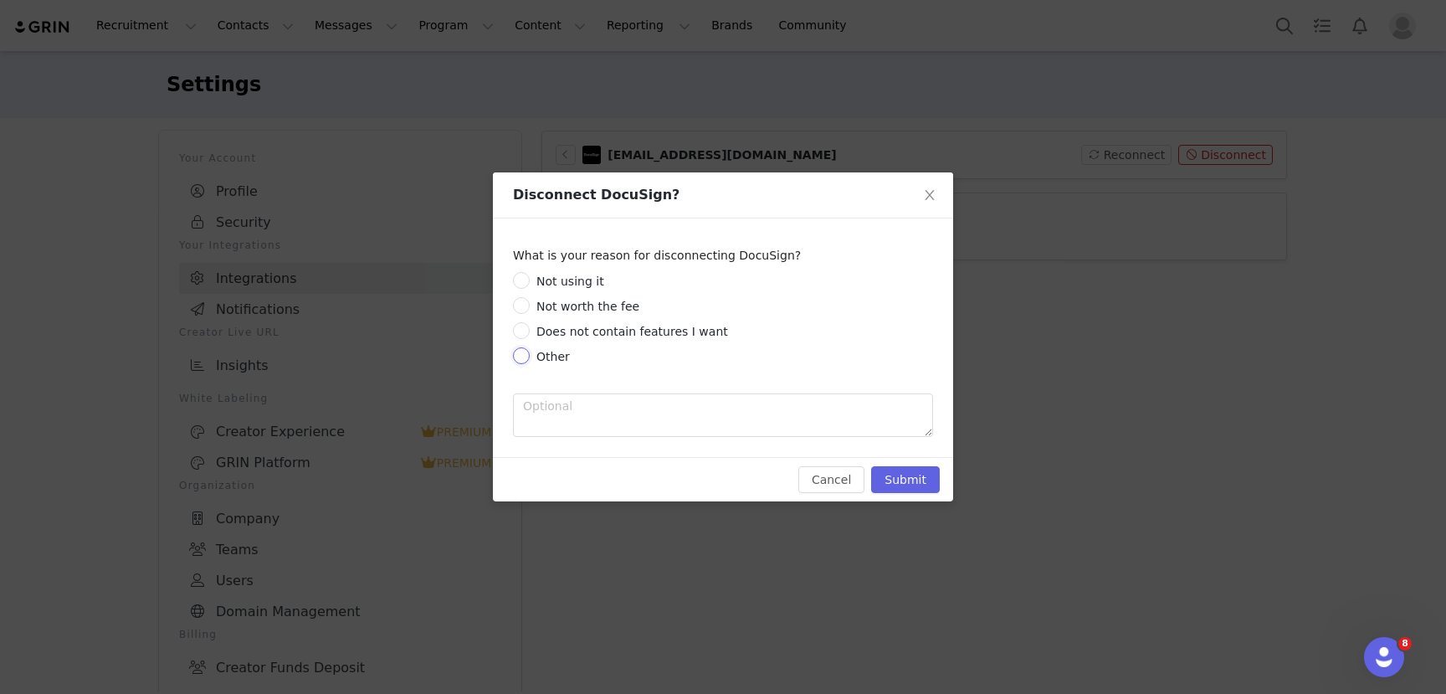
click at [525, 358] on input "Other" at bounding box center [521, 355] width 17 height 17
radio input "true"
click at [887, 472] on button "Submit" at bounding box center [905, 479] width 69 height 27
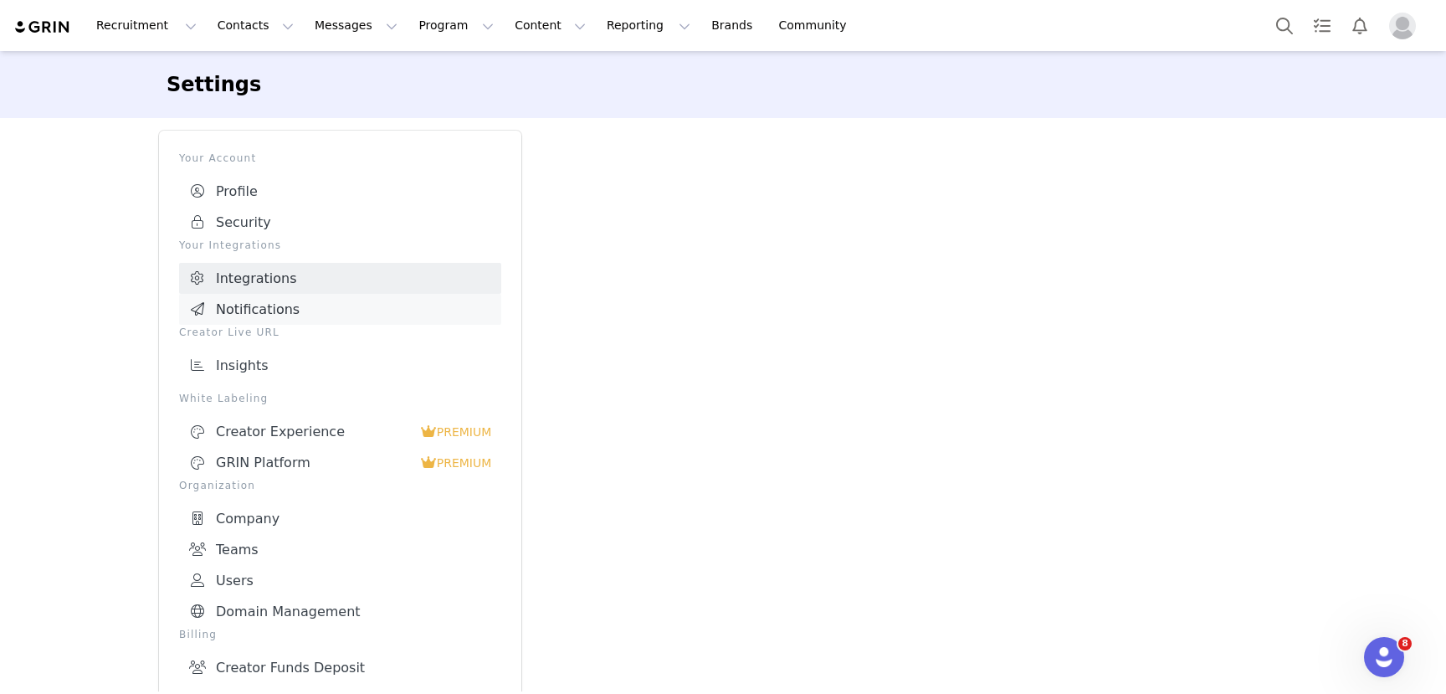
click at [274, 310] on link "Notifications" at bounding box center [340, 309] width 322 height 31
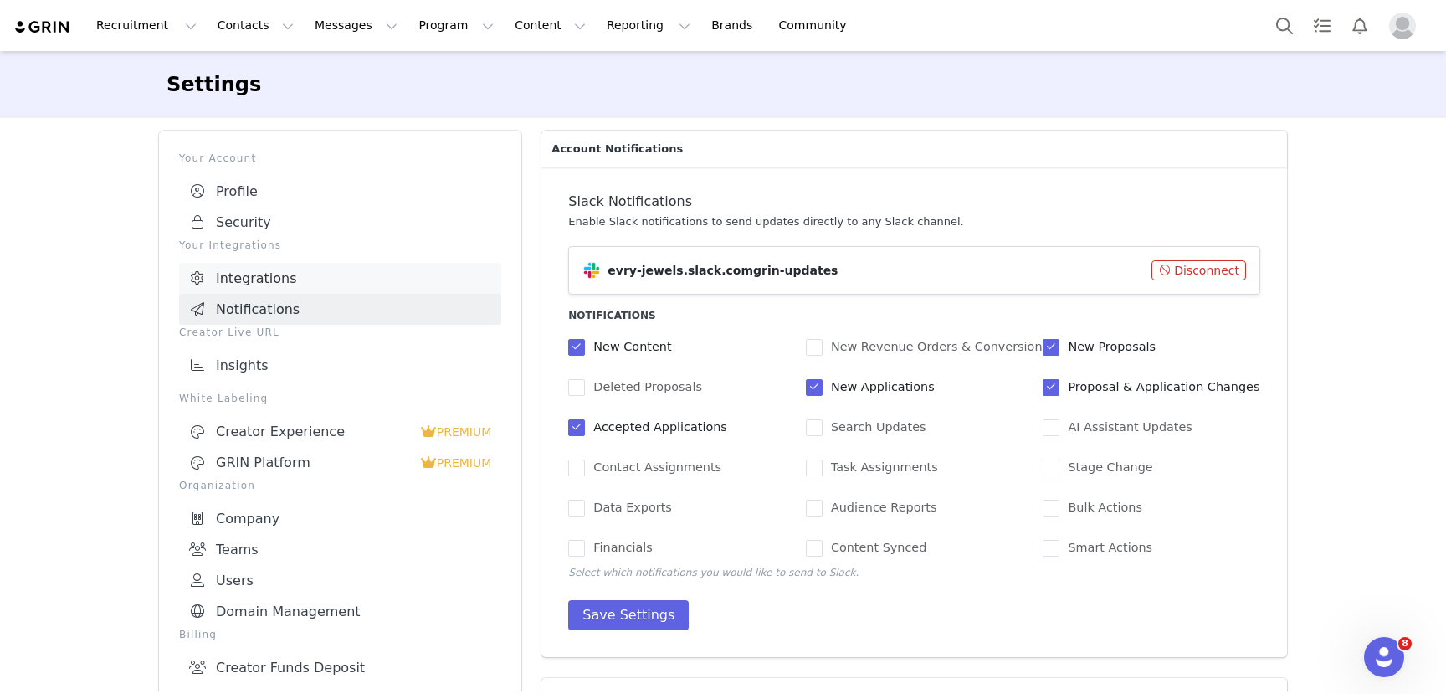
click at [276, 276] on link "Integrations" at bounding box center [340, 278] width 322 height 31
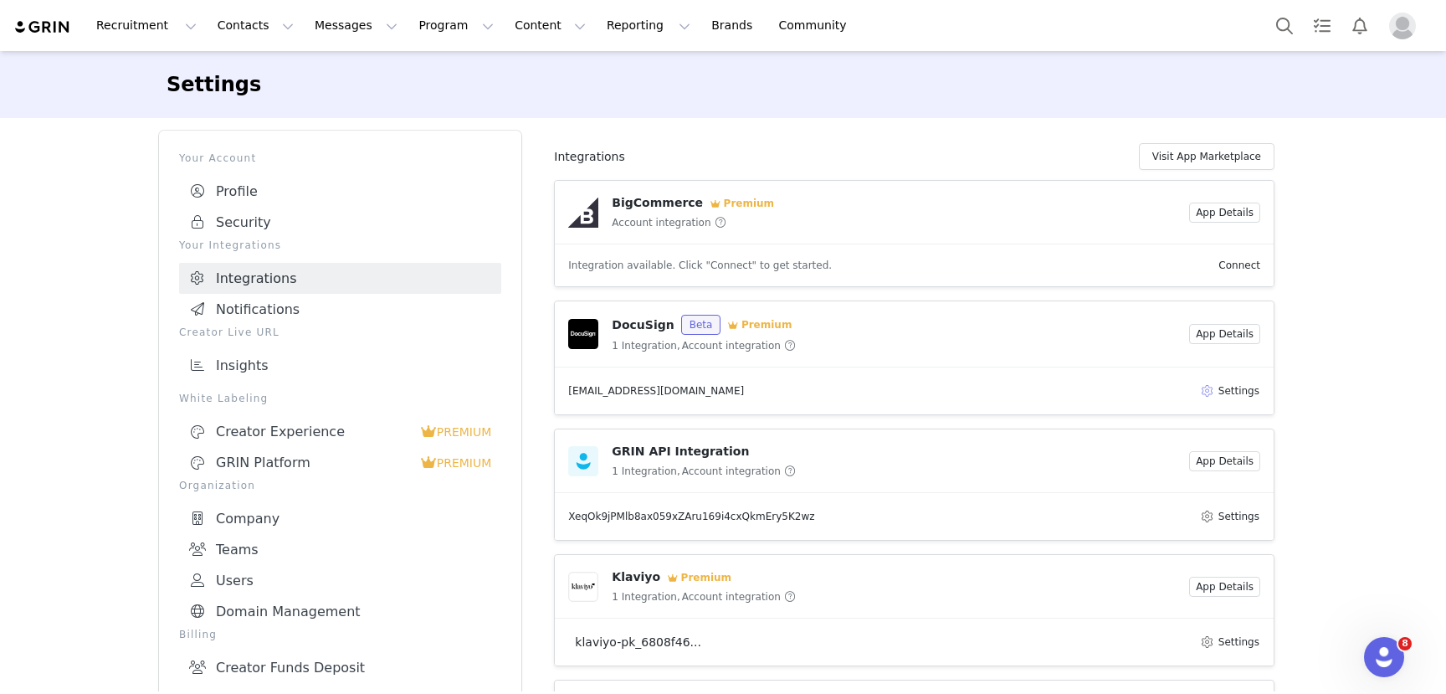
click at [1224, 391] on button "Settings" at bounding box center [1229, 391] width 61 height 20
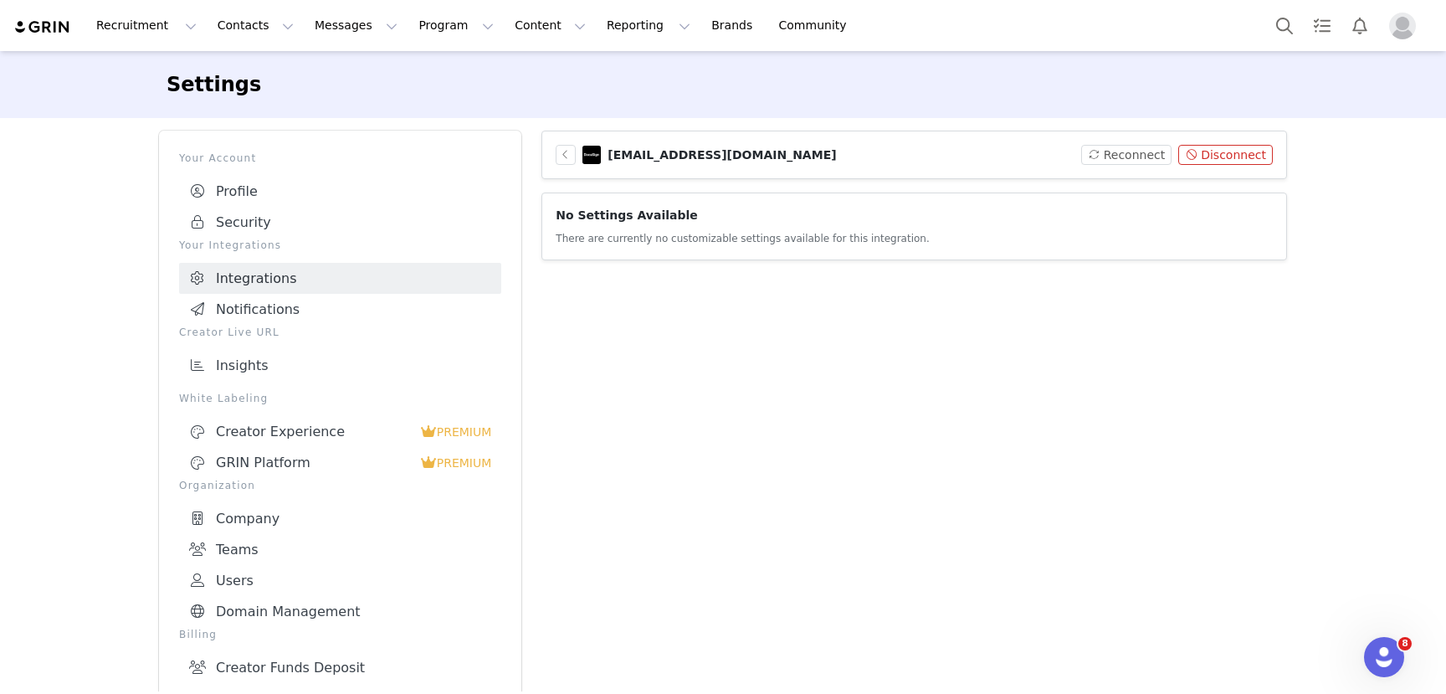
click at [1227, 158] on button "Disconnect" at bounding box center [1225, 155] width 95 height 20
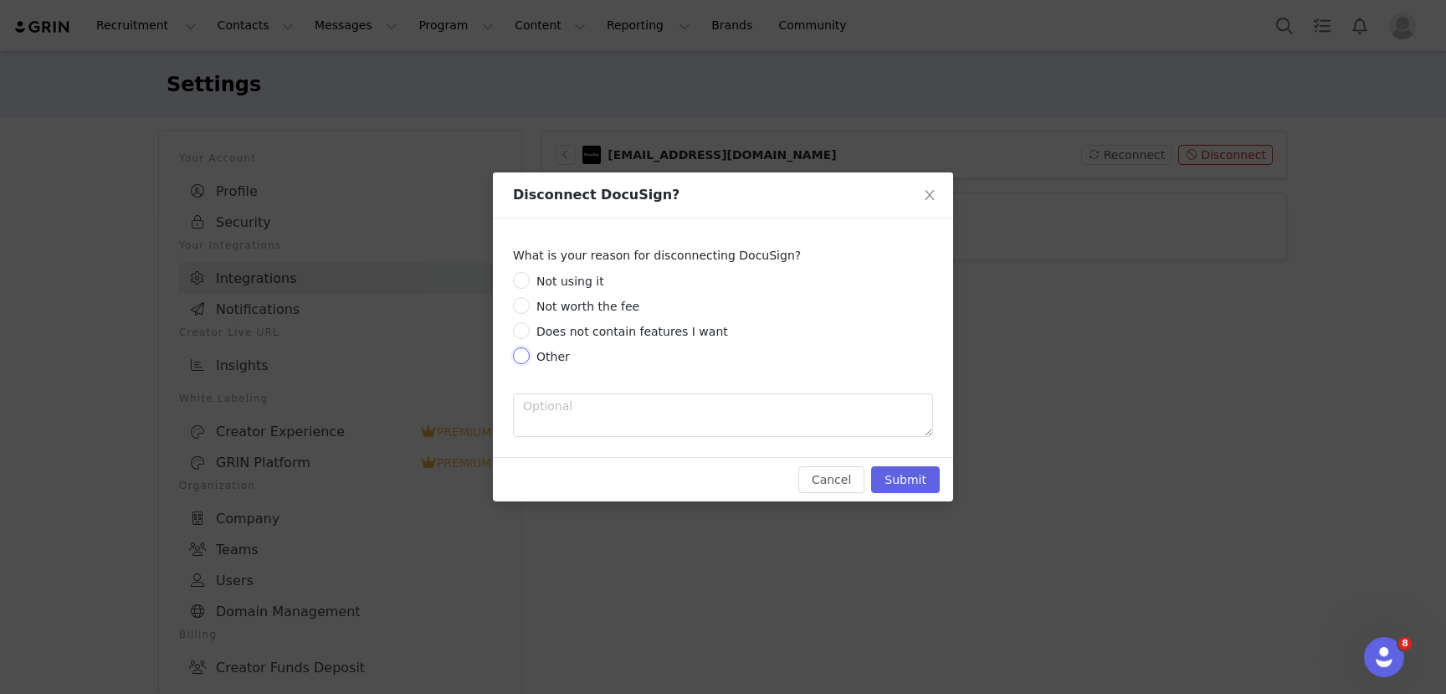
click at [521, 357] on input "Other" at bounding box center [521, 355] width 17 height 17
radio input "true"
click at [912, 476] on button "Submit" at bounding box center [905, 479] width 69 height 27
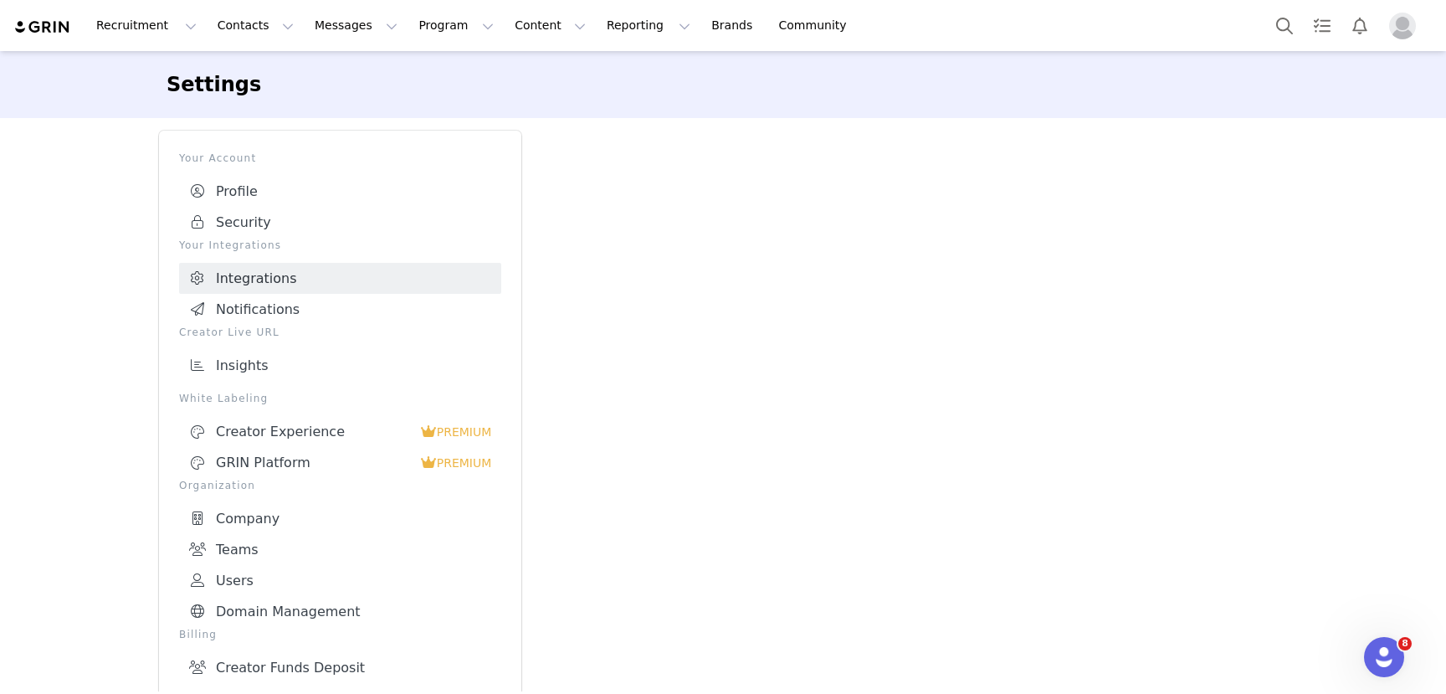
scroll to position [44, 0]
click at [302, 310] on link "Notifications" at bounding box center [340, 309] width 322 height 31
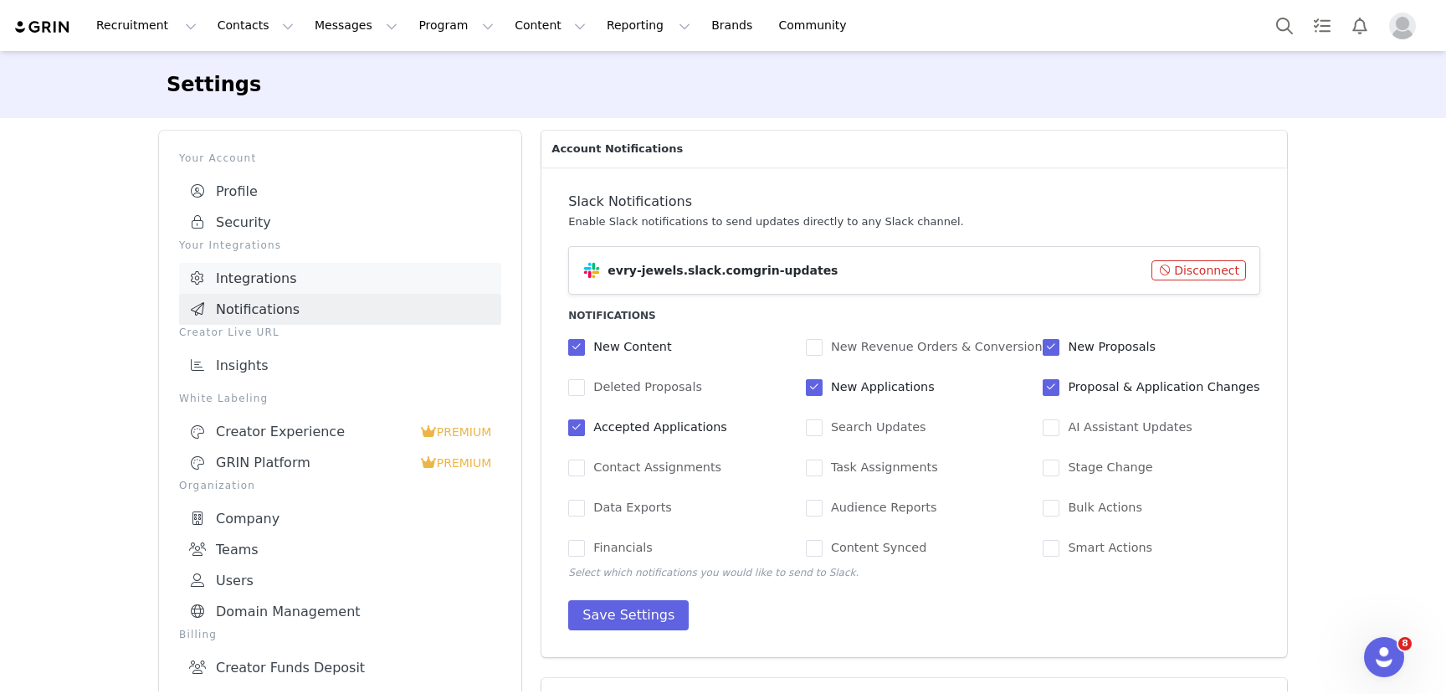
click at [300, 275] on link "Integrations" at bounding box center [340, 278] width 322 height 31
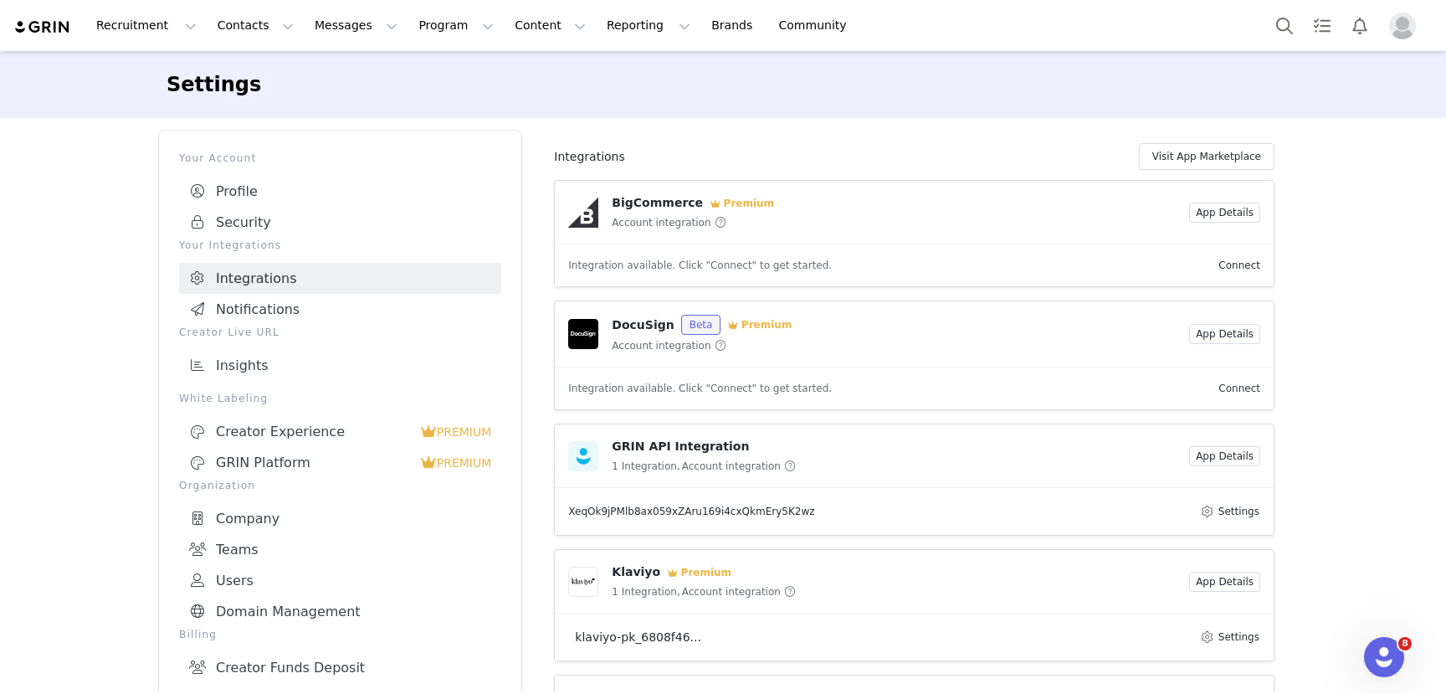
click at [1249, 387] on link "Connect" at bounding box center [1239, 388] width 42 height 12
click at [1219, 336] on button "App Details" at bounding box center [1224, 334] width 71 height 20
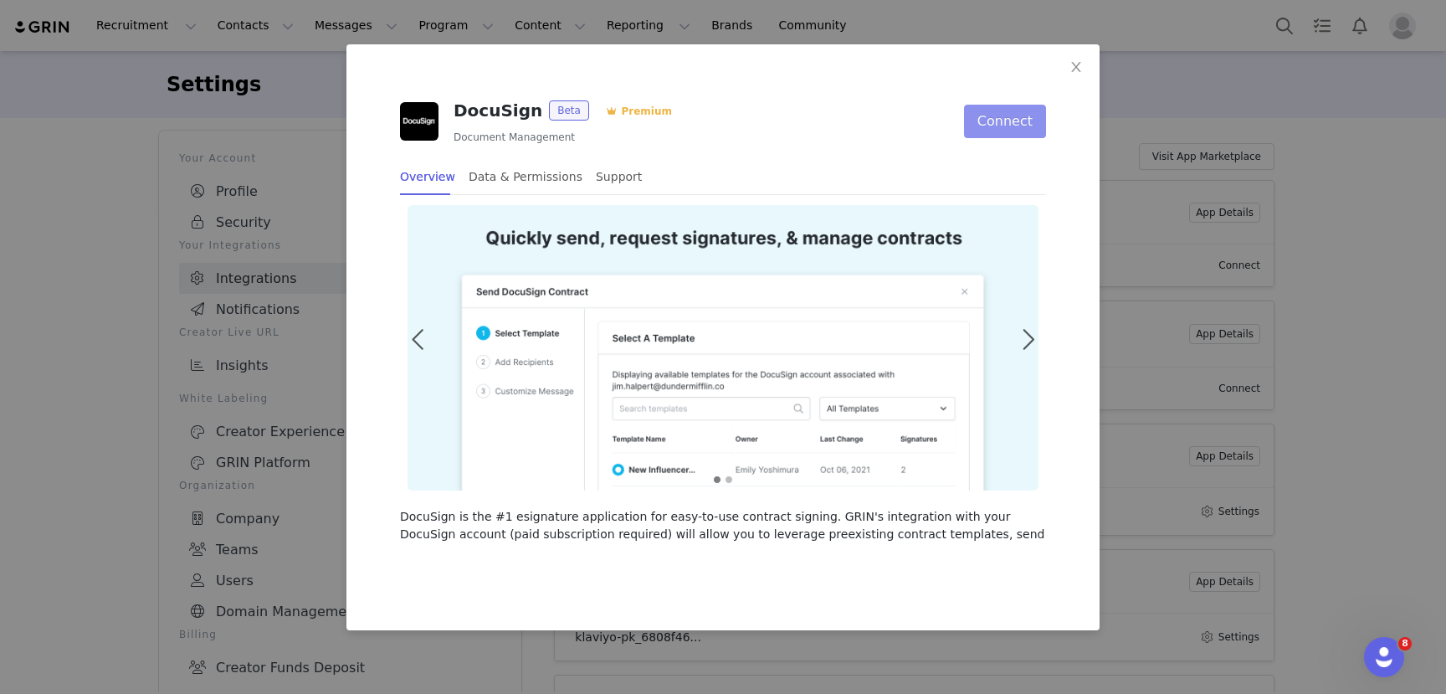
click at [994, 125] on button "Connect" at bounding box center [1005, 121] width 82 height 33
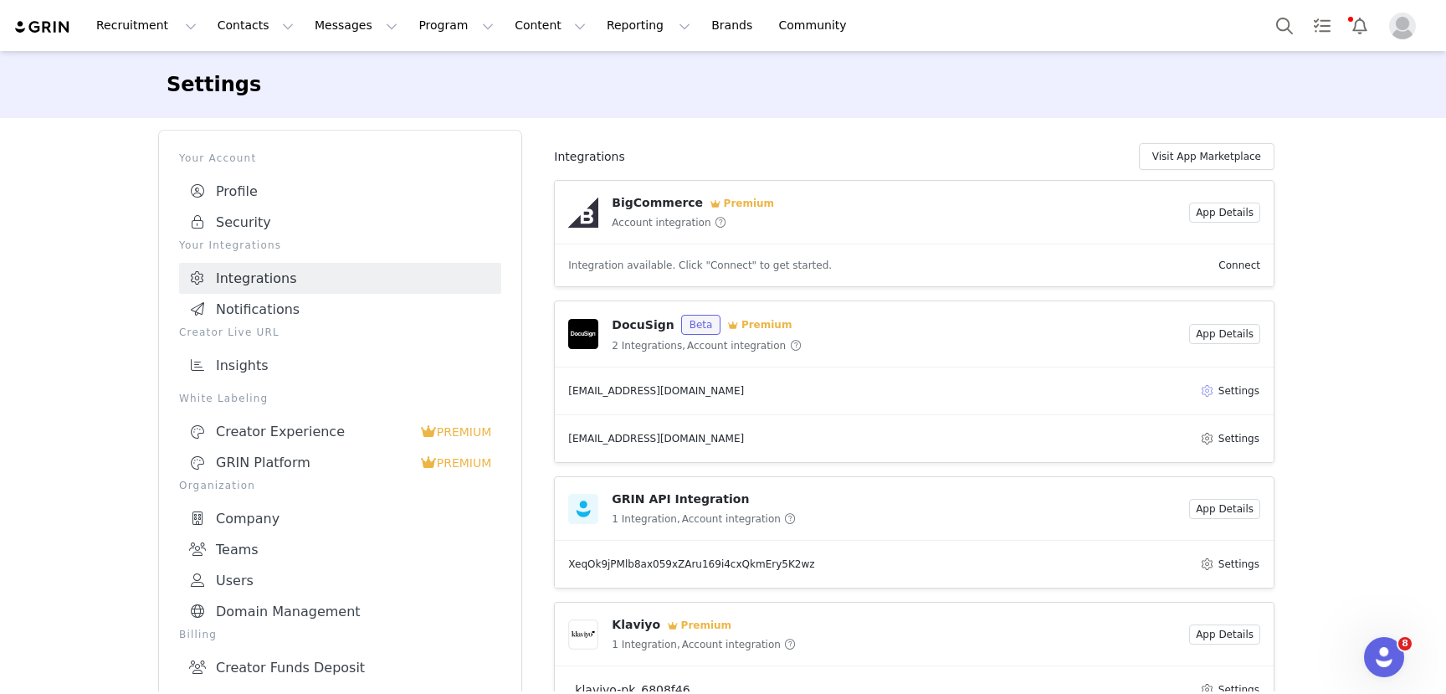
click at [1231, 391] on button "Settings" at bounding box center [1229, 391] width 61 height 20
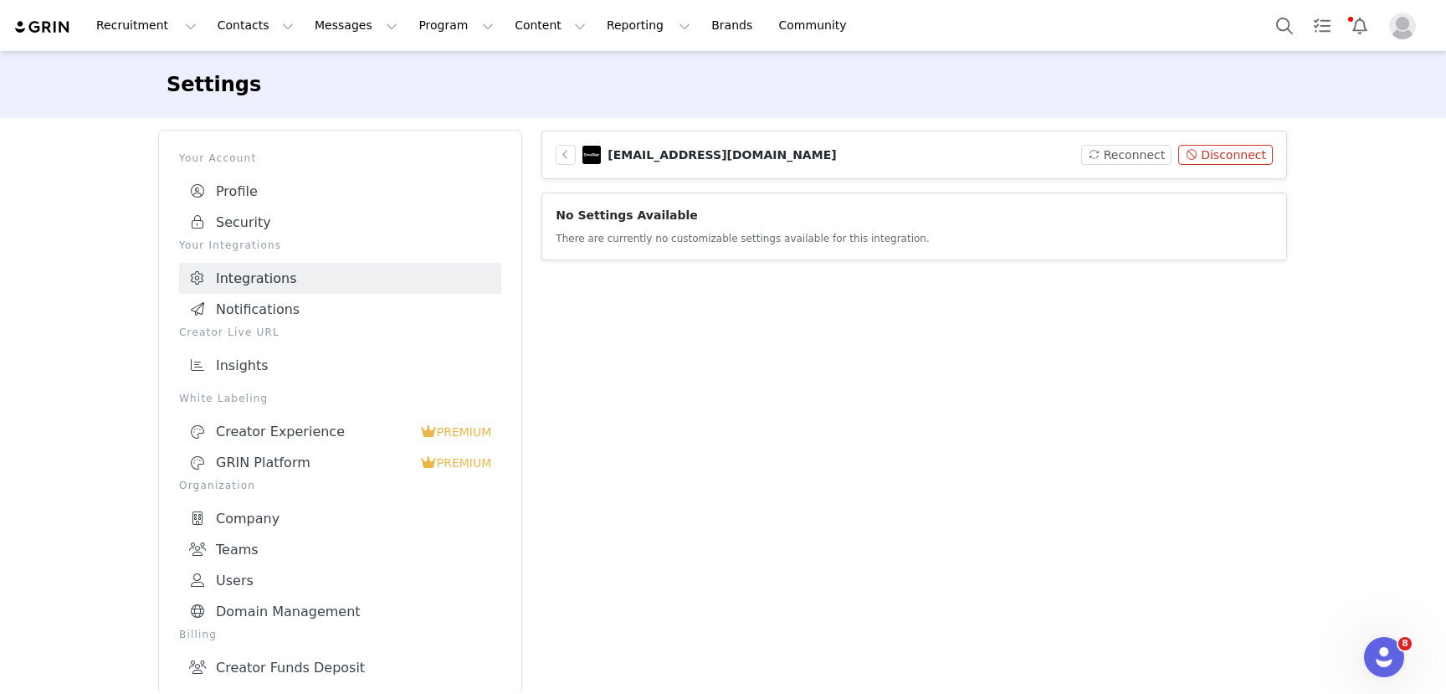
click at [1232, 152] on button "Disconnect" at bounding box center [1225, 155] width 95 height 20
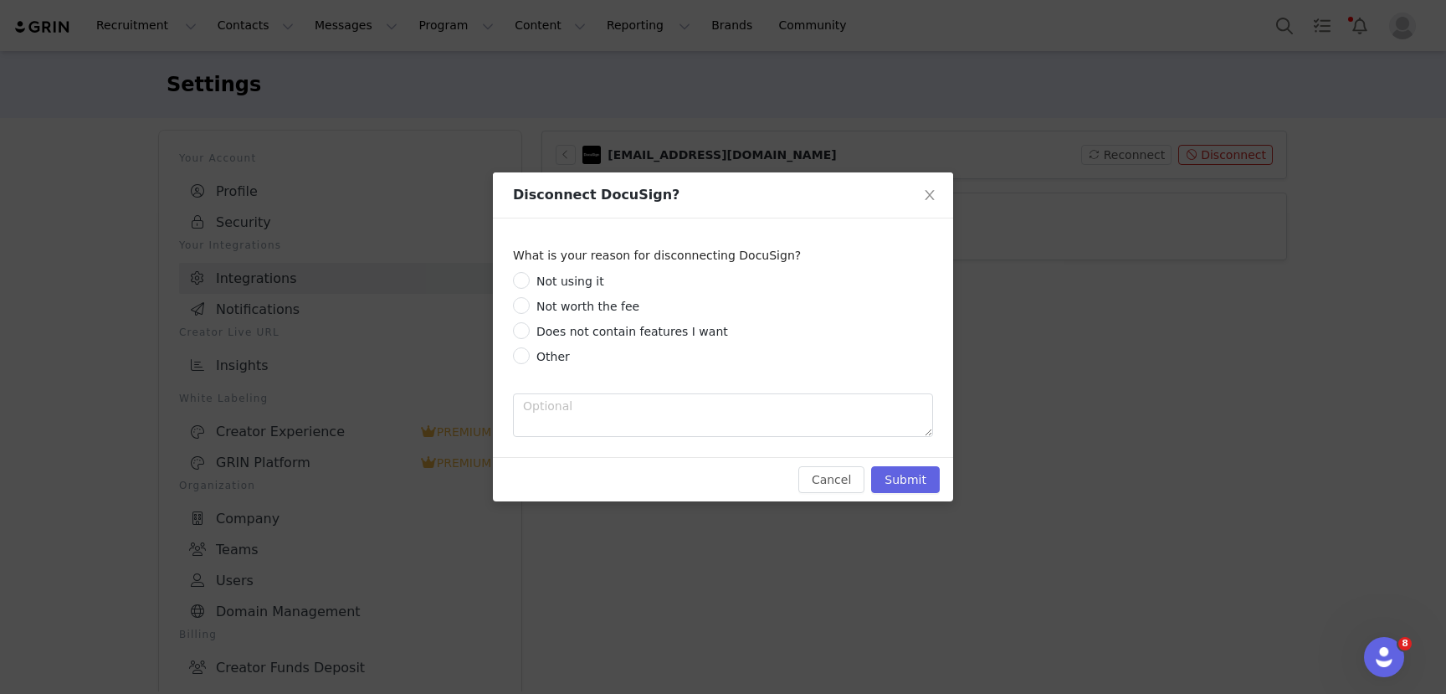
click at [613, 357] on label "Other" at bounding box center [624, 356] width 222 height 18
click at [530, 357] on input "Other" at bounding box center [521, 355] width 17 height 17
radio input "true"
click at [905, 470] on button "Submit" at bounding box center [905, 479] width 69 height 27
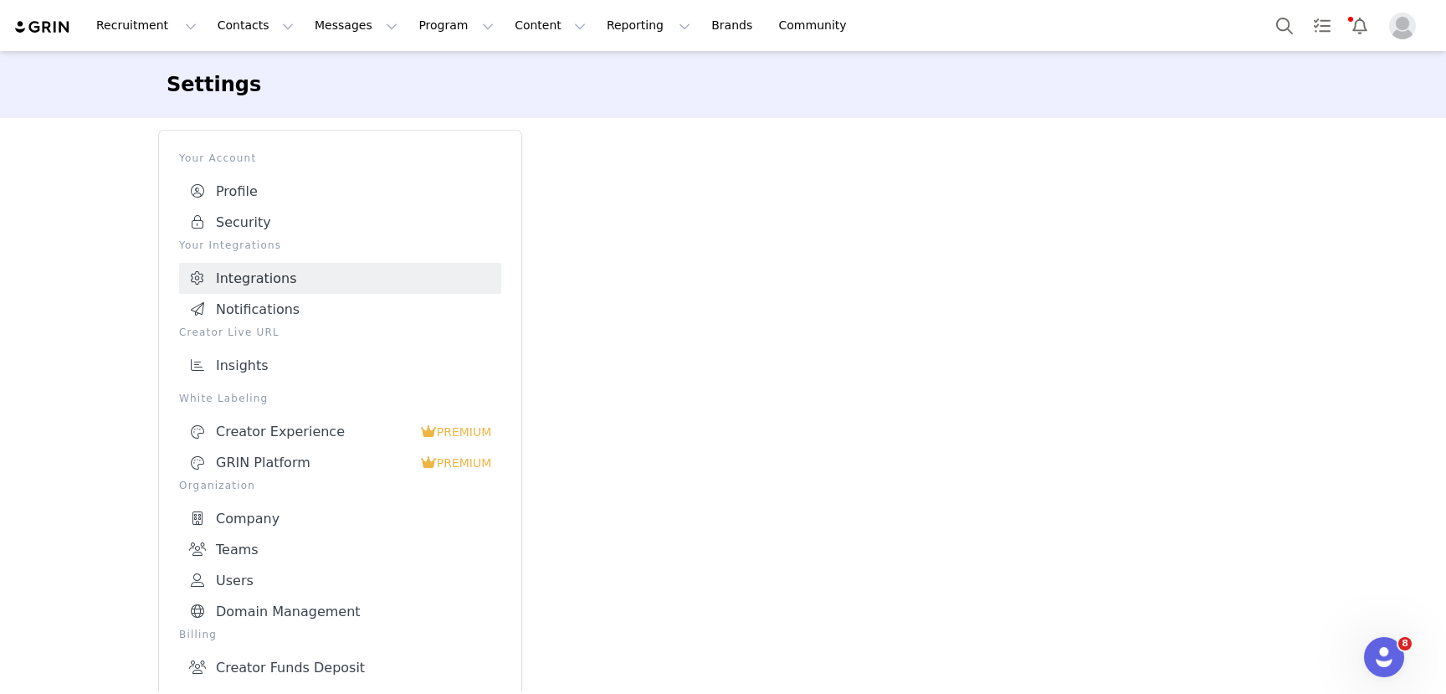
click at [315, 277] on link "Integrations" at bounding box center [340, 278] width 322 height 31
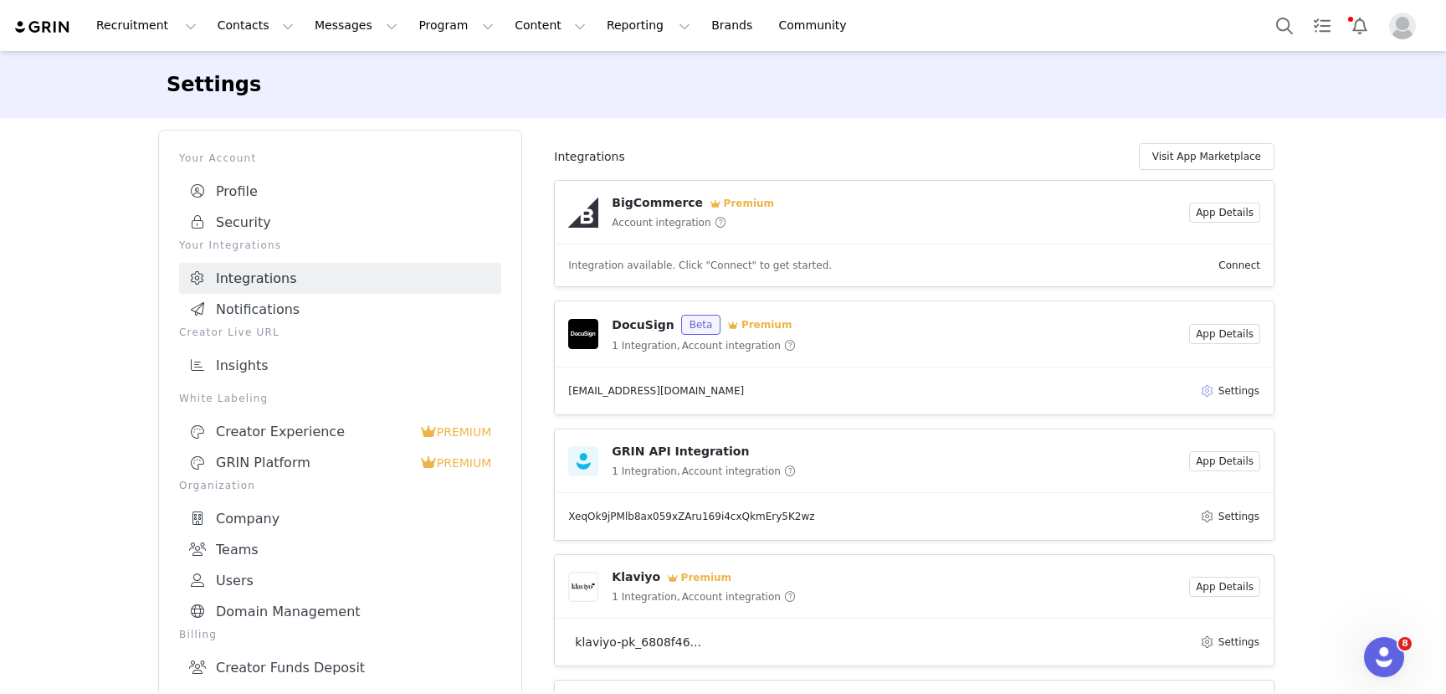
click at [1241, 382] on button "Settings" at bounding box center [1229, 391] width 61 height 20
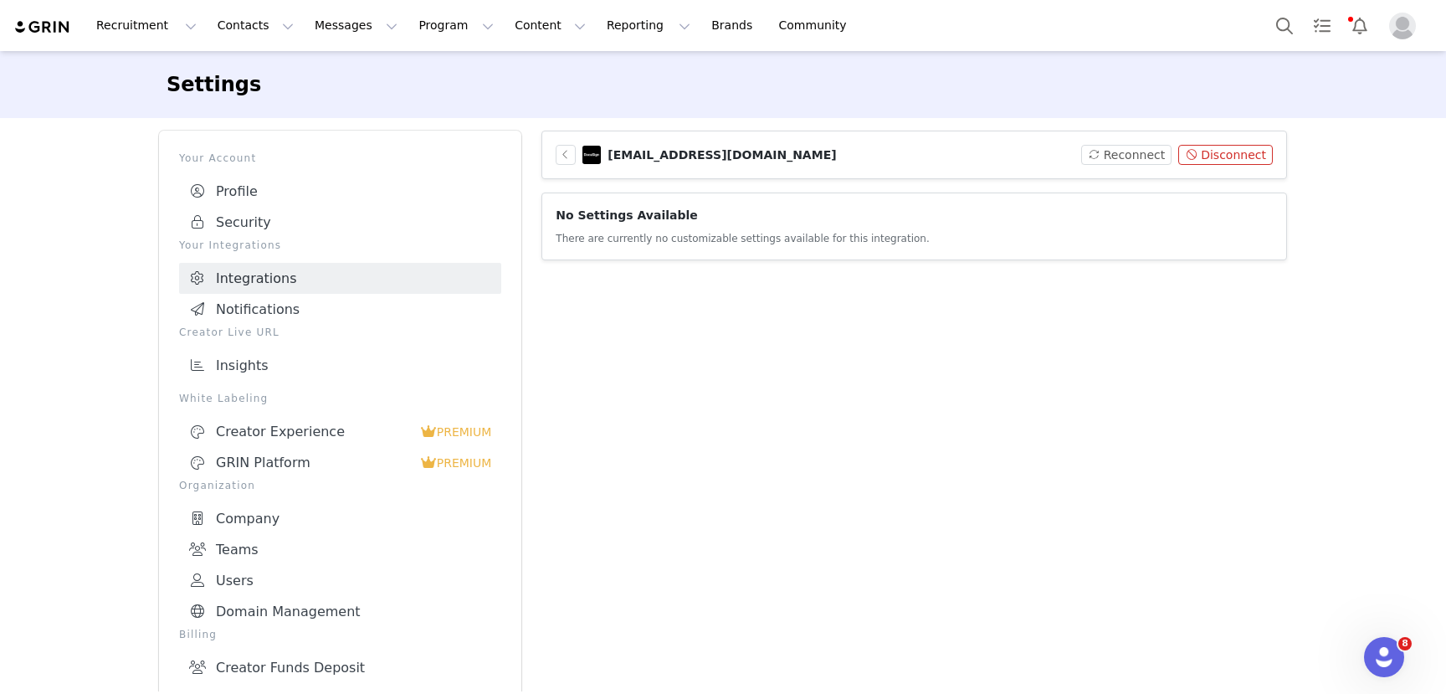
click at [1227, 156] on button "Disconnect" at bounding box center [1225, 155] width 95 height 20
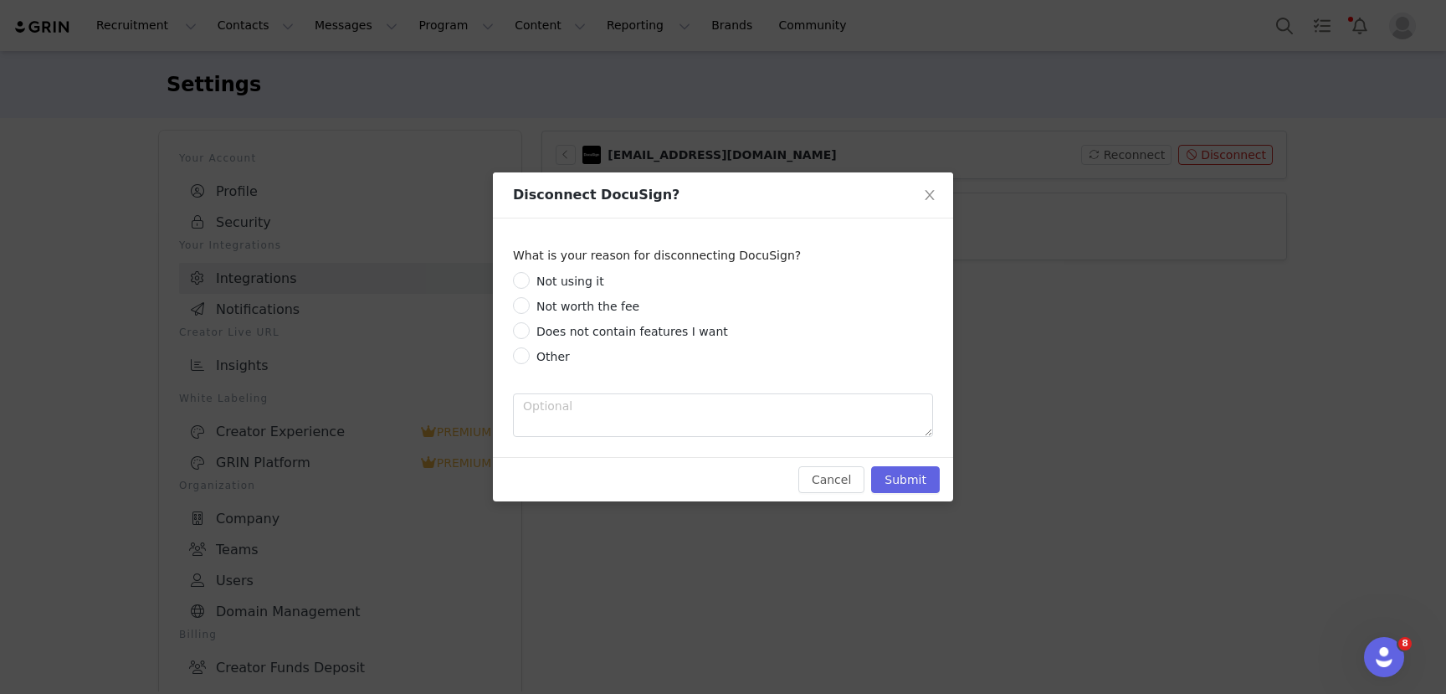
click at [592, 352] on label "Other" at bounding box center [624, 356] width 222 height 18
click at [530, 352] on input "Other" at bounding box center [521, 355] width 17 height 17
radio input "true"
click at [919, 477] on button "Submit" at bounding box center [905, 479] width 69 height 27
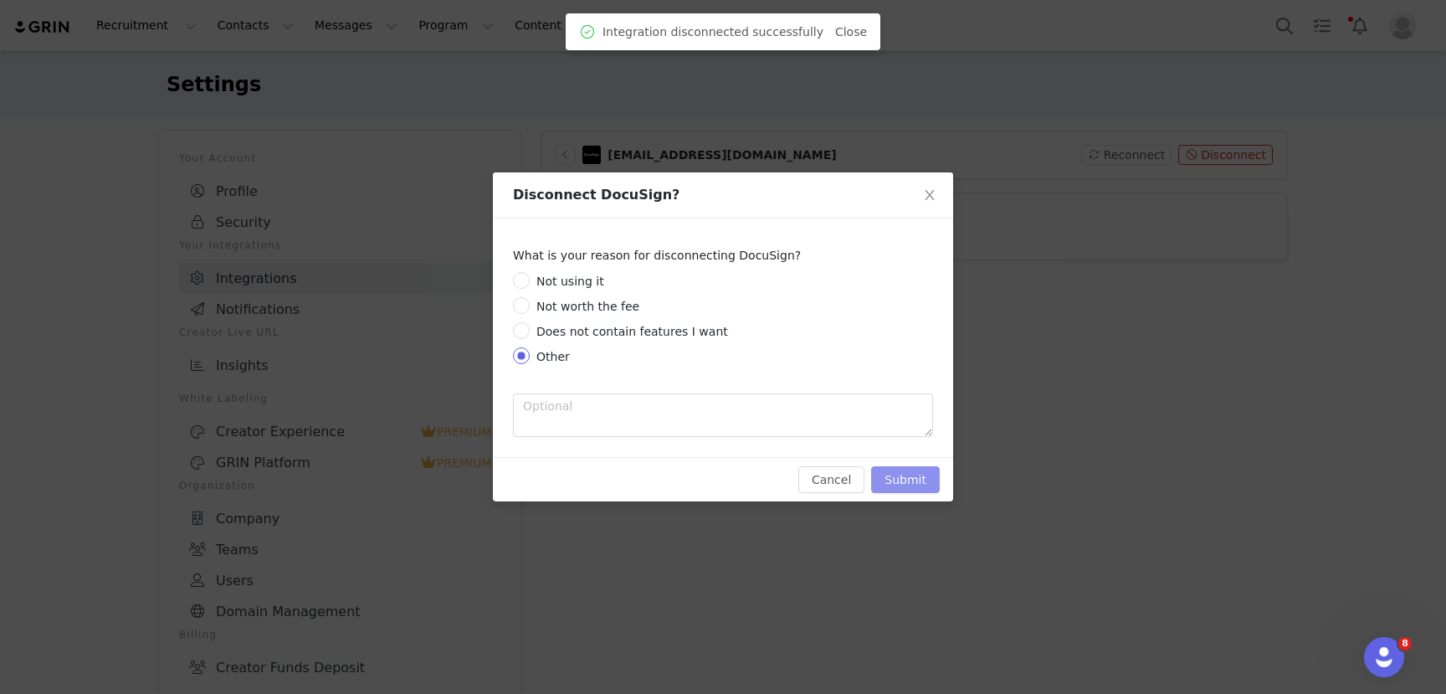
click at [921, 479] on button "Submit" at bounding box center [905, 479] width 69 height 27
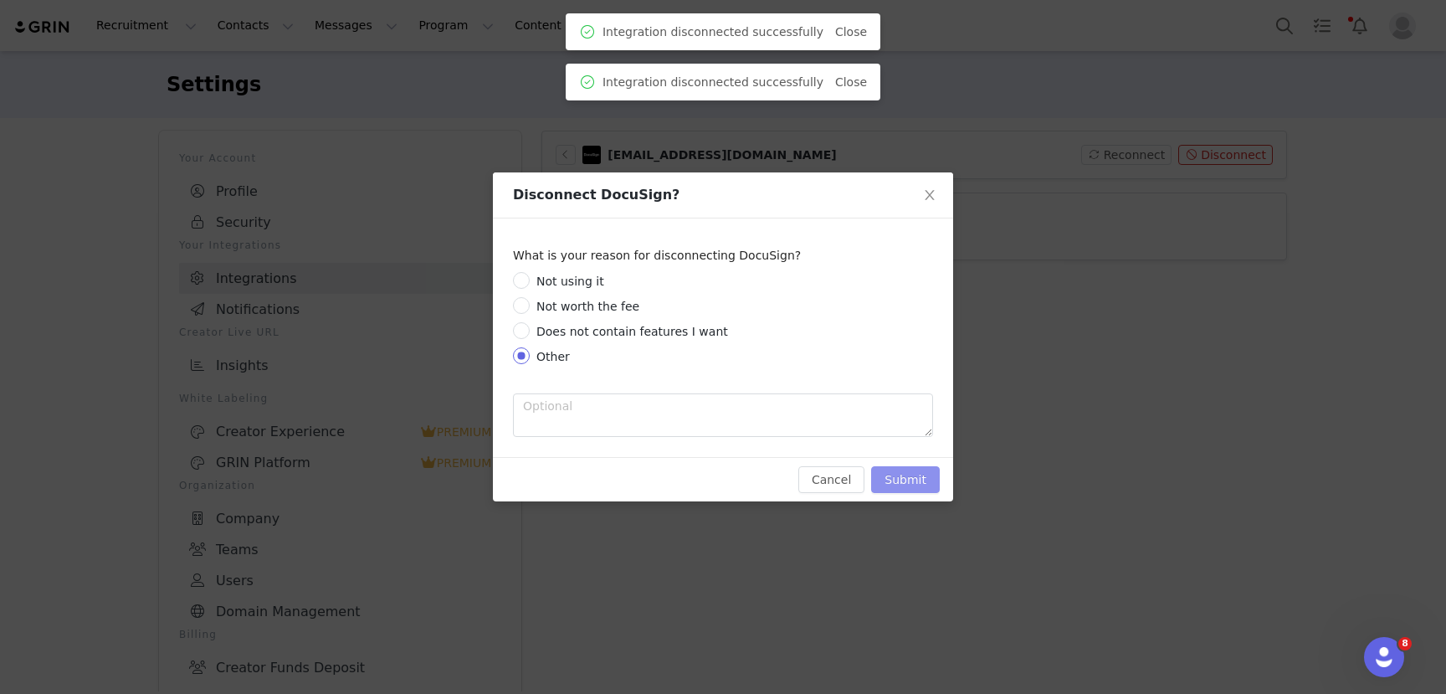
click at [921, 479] on button "Submit" at bounding box center [905, 479] width 69 height 27
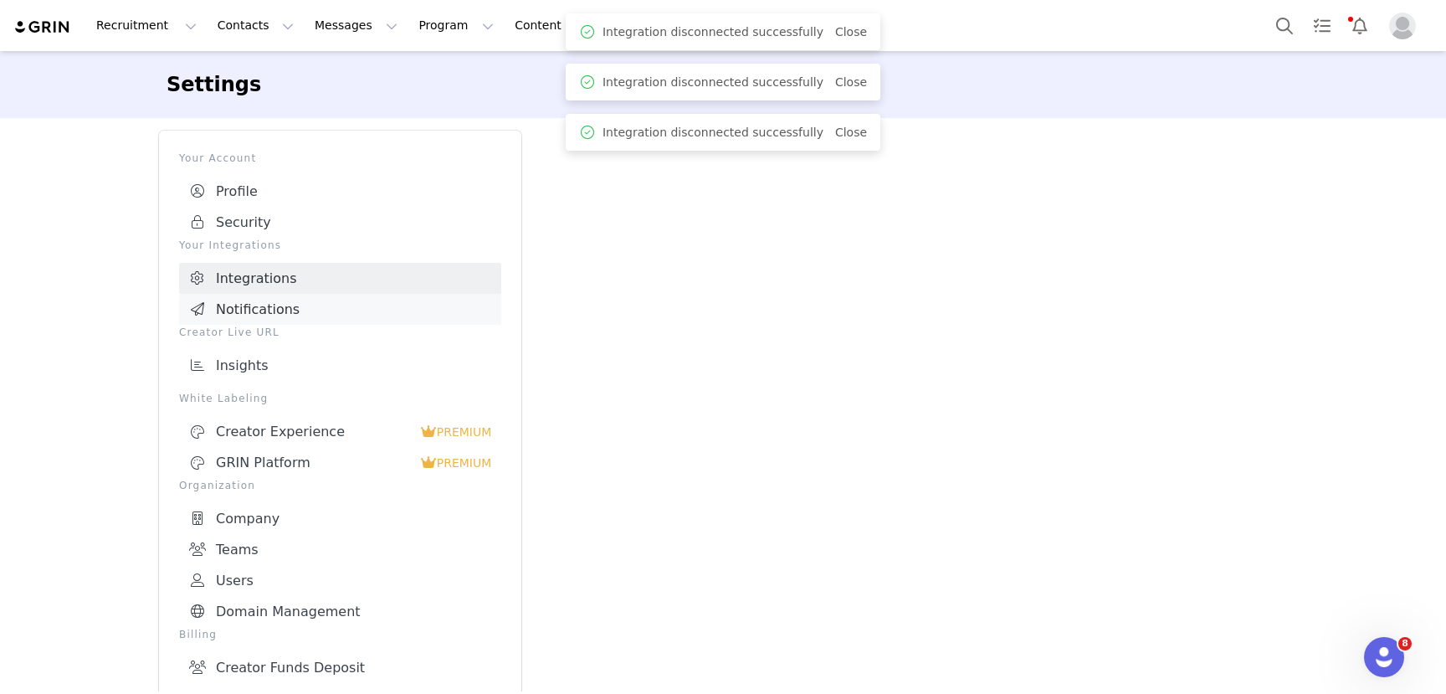
click at [274, 303] on link "Notifications" at bounding box center [340, 309] width 322 height 31
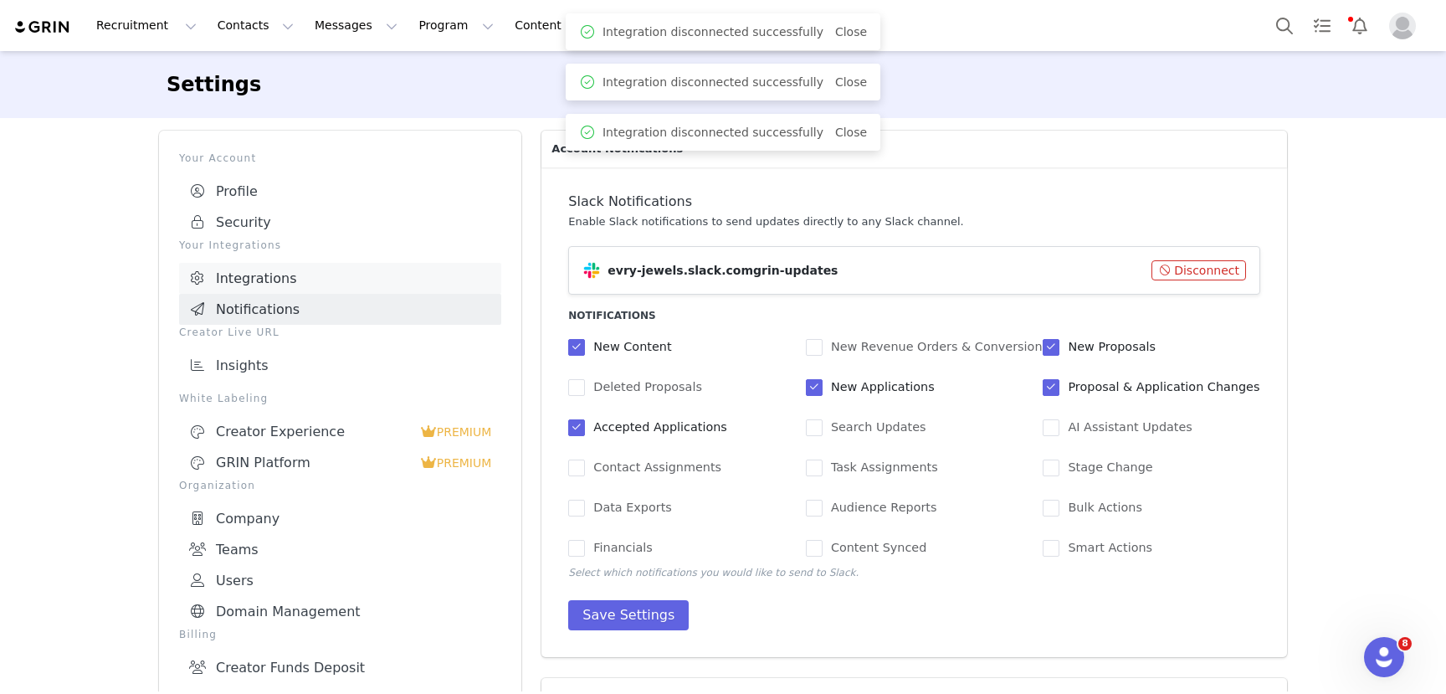
click at [275, 280] on link "Integrations" at bounding box center [340, 278] width 322 height 31
